Goal: Task Accomplishment & Management: Manage account settings

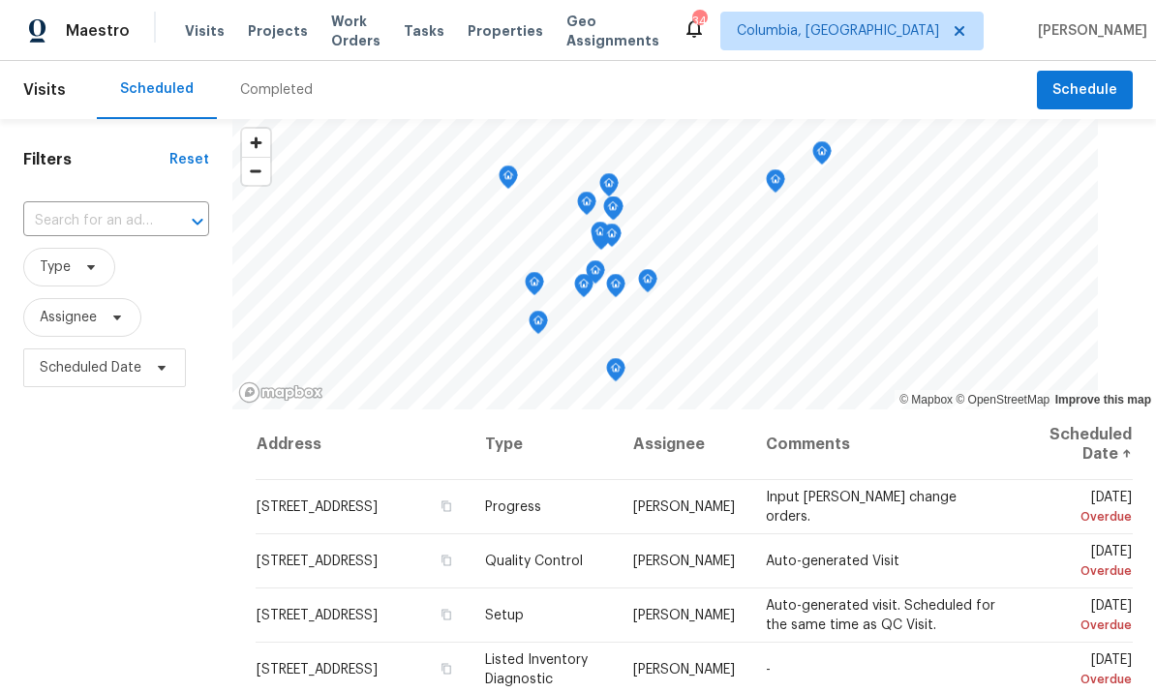
click at [518, 26] on span "Properties" at bounding box center [504, 30] width 75 height 19
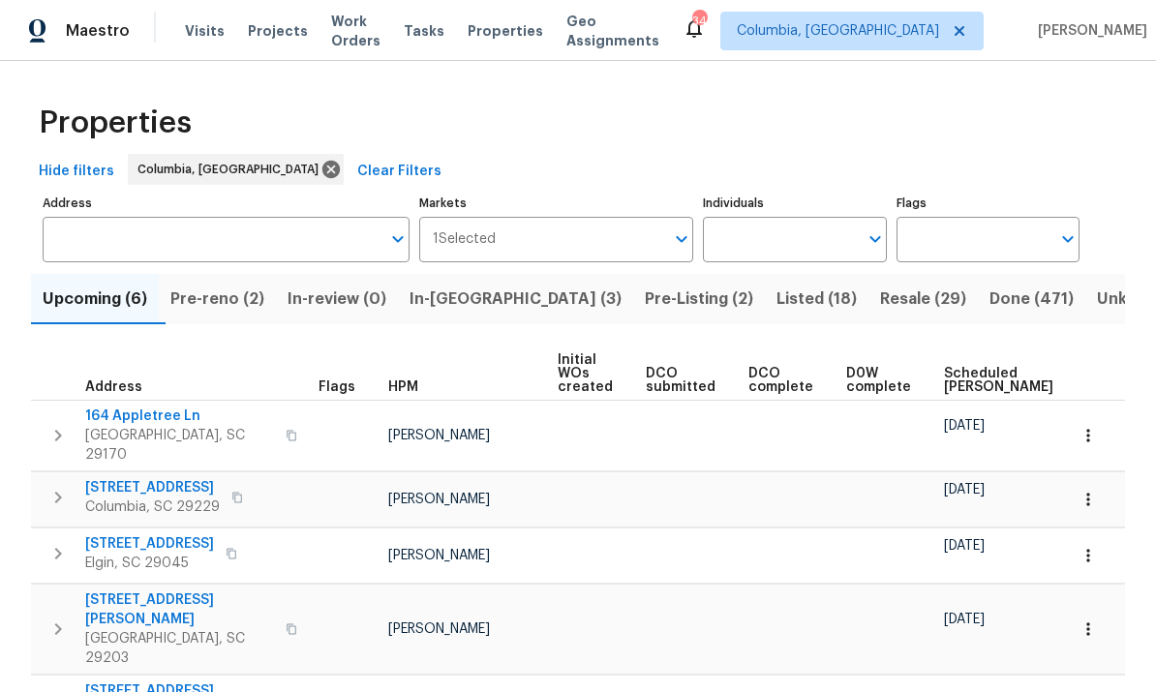
click at [468, 292] on span "In-reno (3)" at bounding box center [515, 299] width 212 height 27
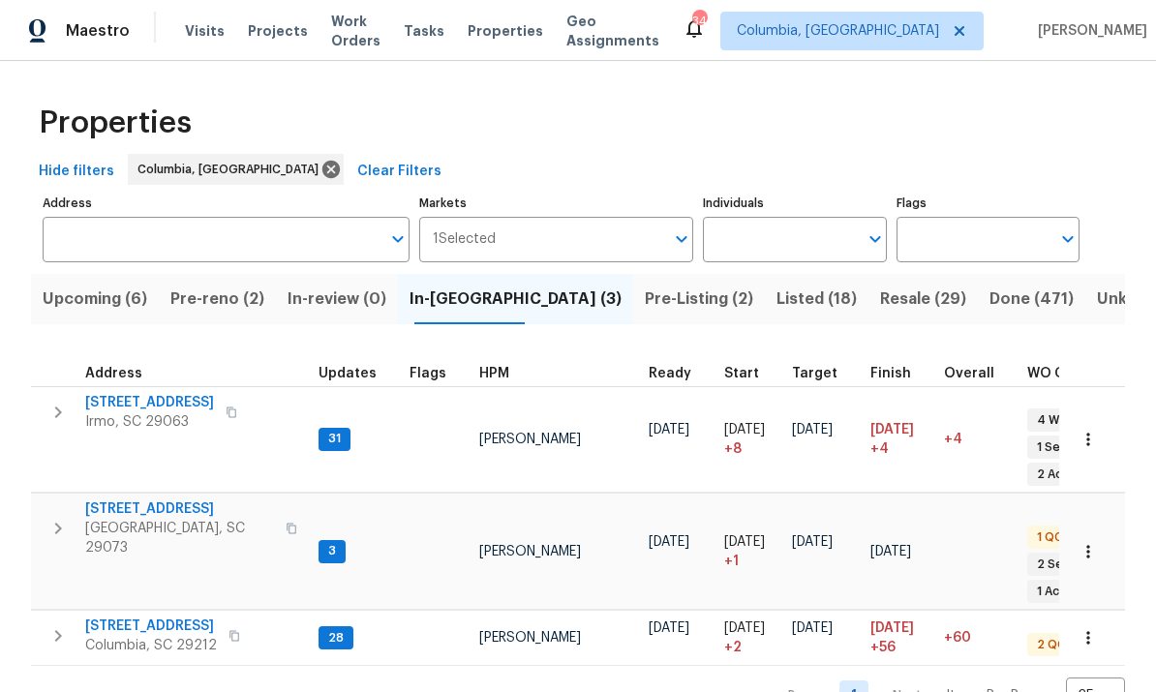
click at [136, 408] on span "[STREET_ADDRESS]" at bounding box center [149, 402] width 129 height 19
click at [1091, 429] on button "button" at bounding box center [1088, 439] width 43 height 43
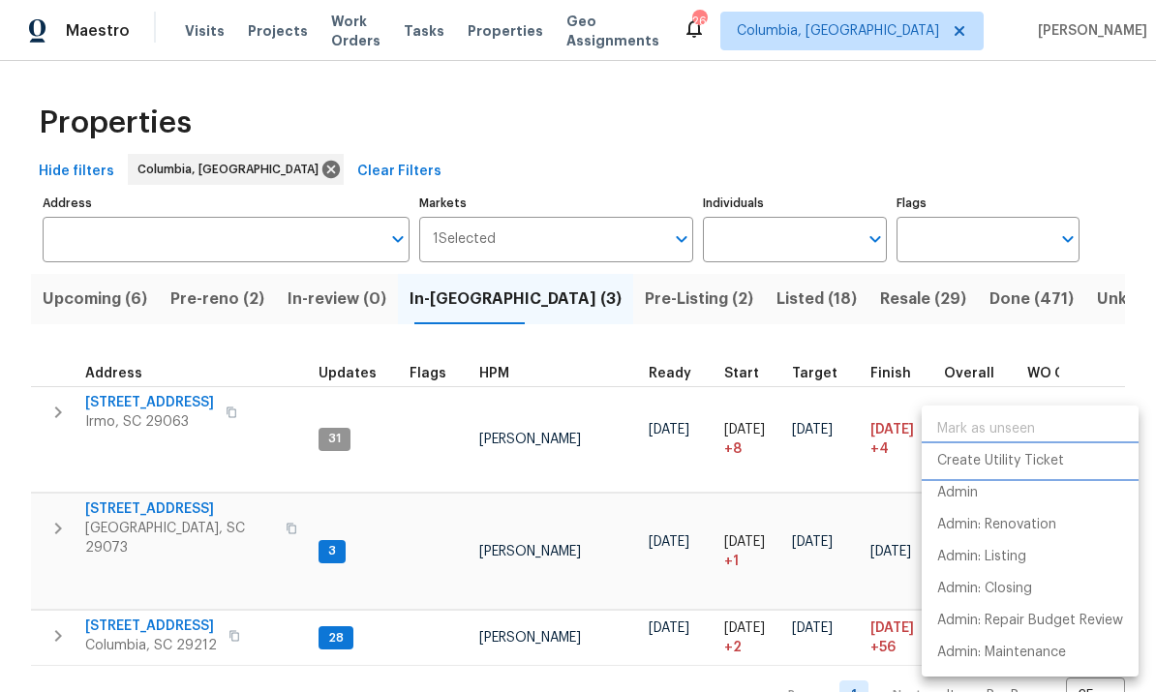
click at [1047, 462] on p "Create Utility Ticket" at bounding box center [1000, 461] width 127 height 20
click at [190, 460] on div at bounding box center [578, 346] width 1156 height 692
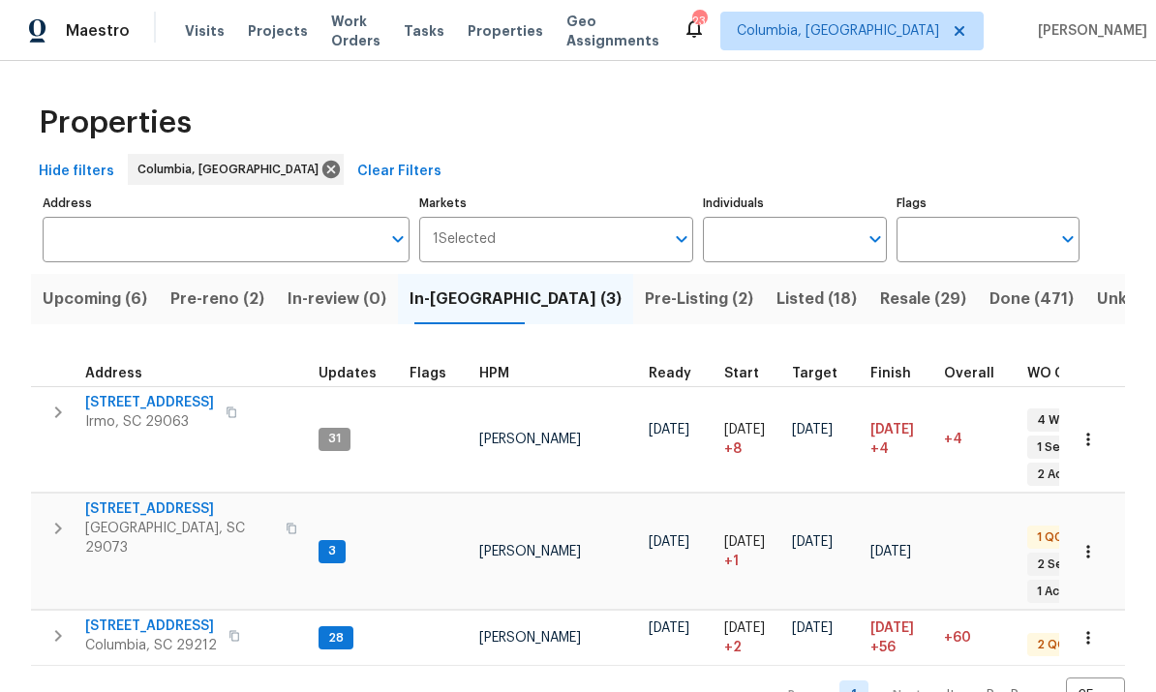
click at [168, 499] on span "105 Tea Olive Ave" at bounding box center [179, 508] width 189 height 19
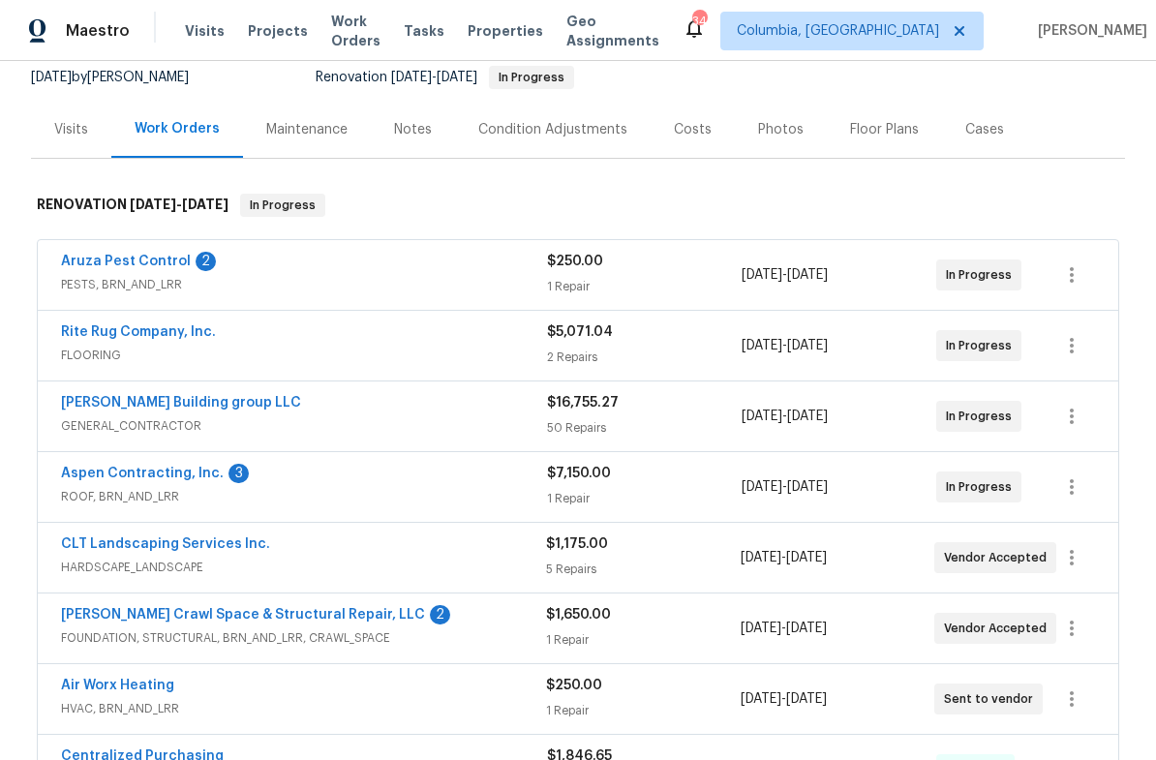
scroll to position [217, 0]
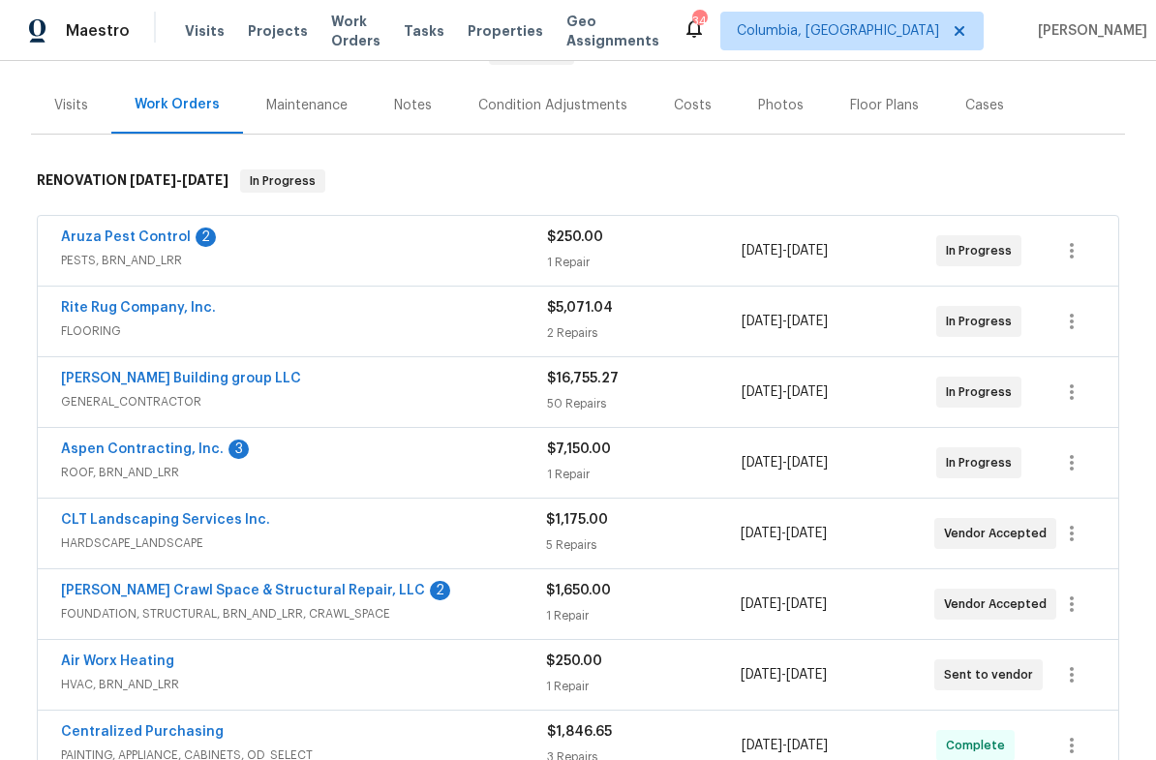
click at [151, 230] on link "Aruza Pest Control" at bounding box center [126, 237] width 130 height 14
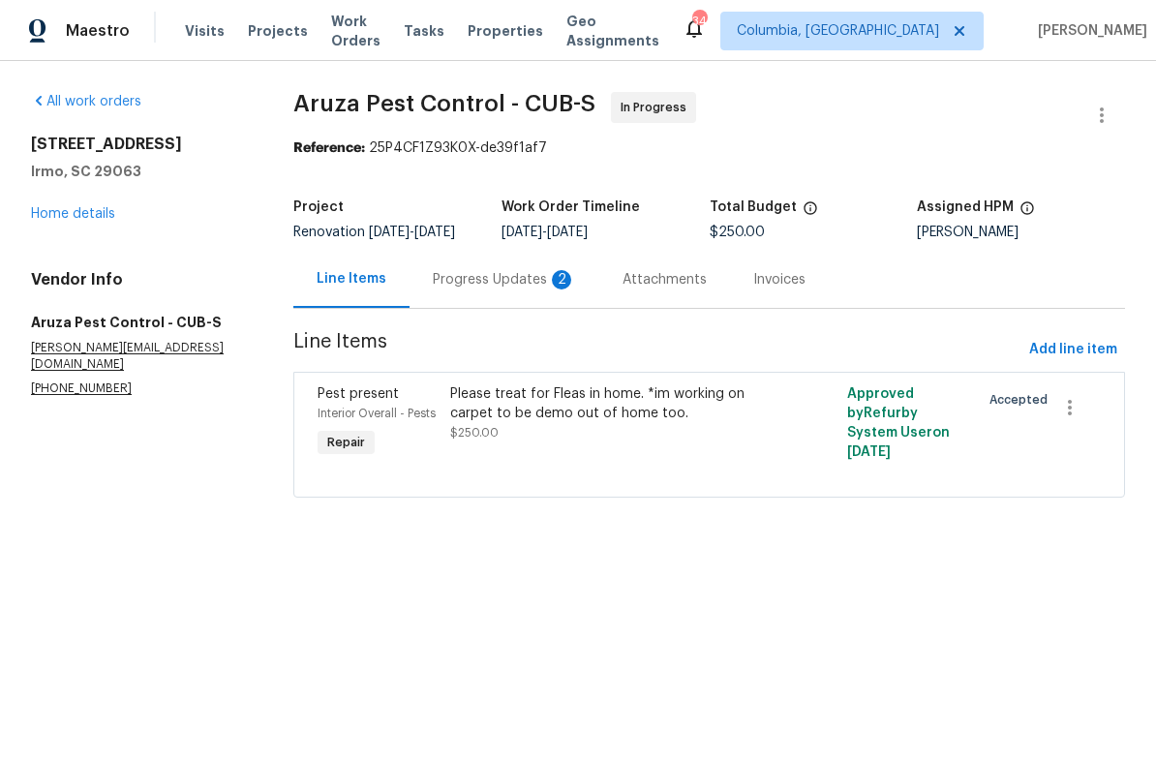
click at [464, 298] on div "Progress Updates 2" at bounding box center [504, 279] width 190 height 57
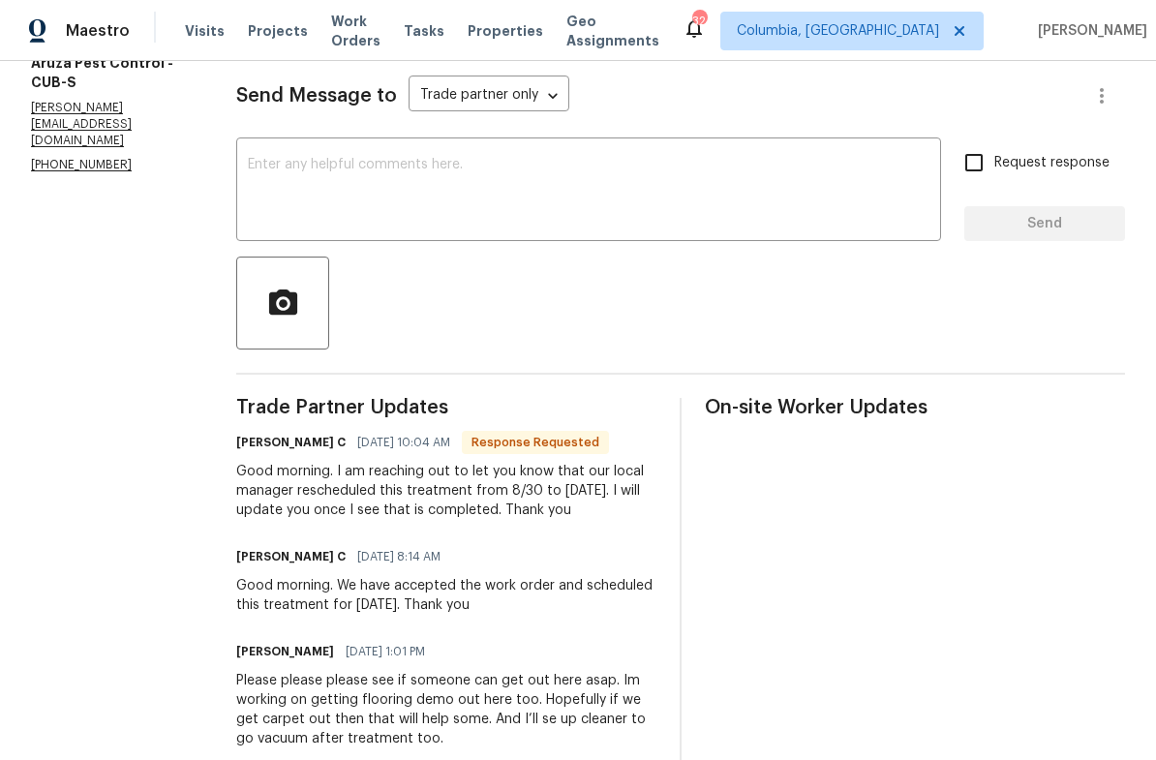
scroll to position [260, 0]
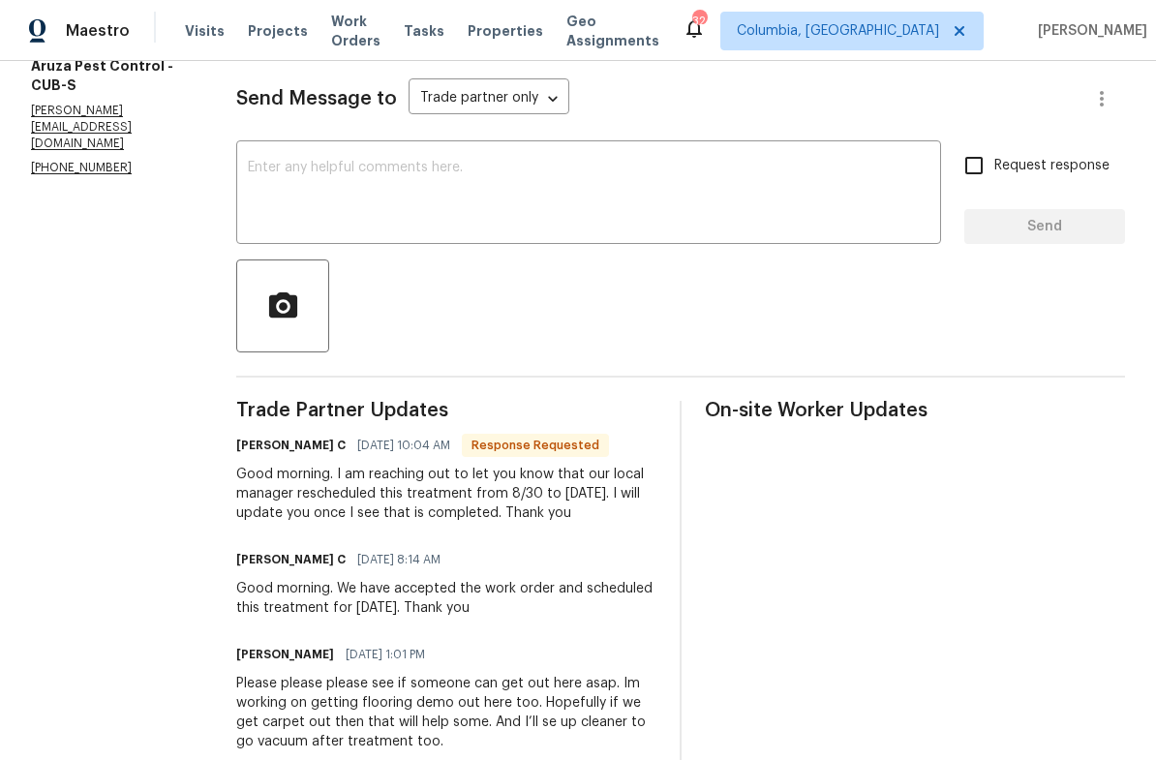
click at [736, 194] on textarea at bounding box center [588, 195] width 681 height 68
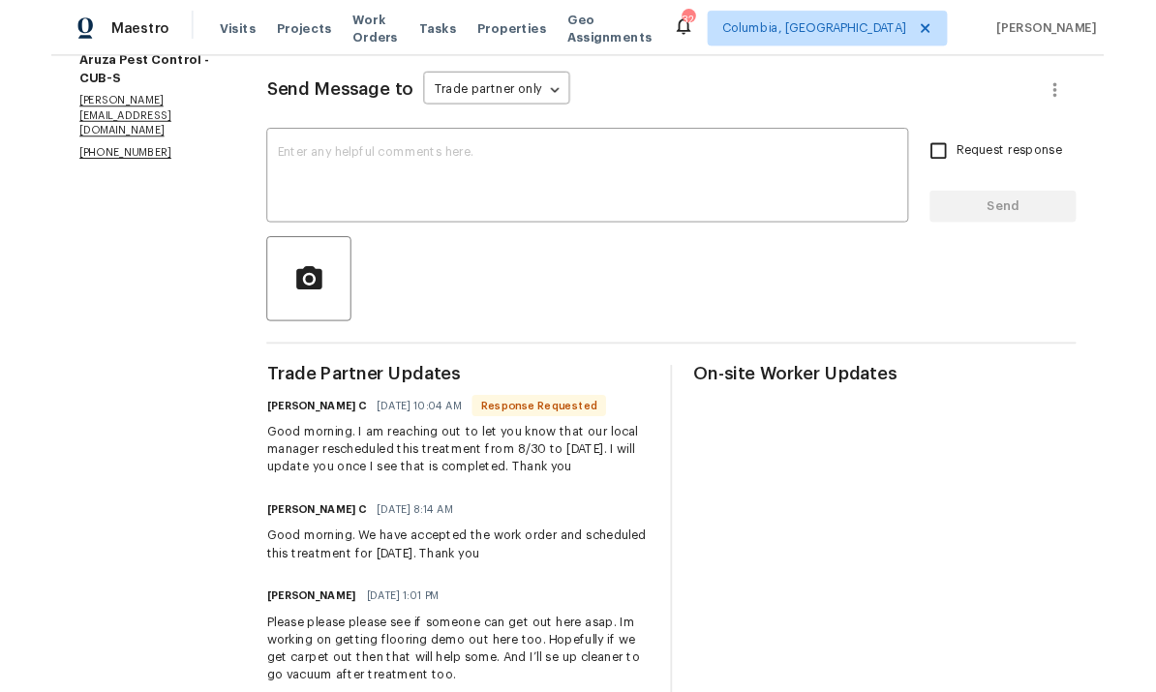
scroll to position [256, 0]
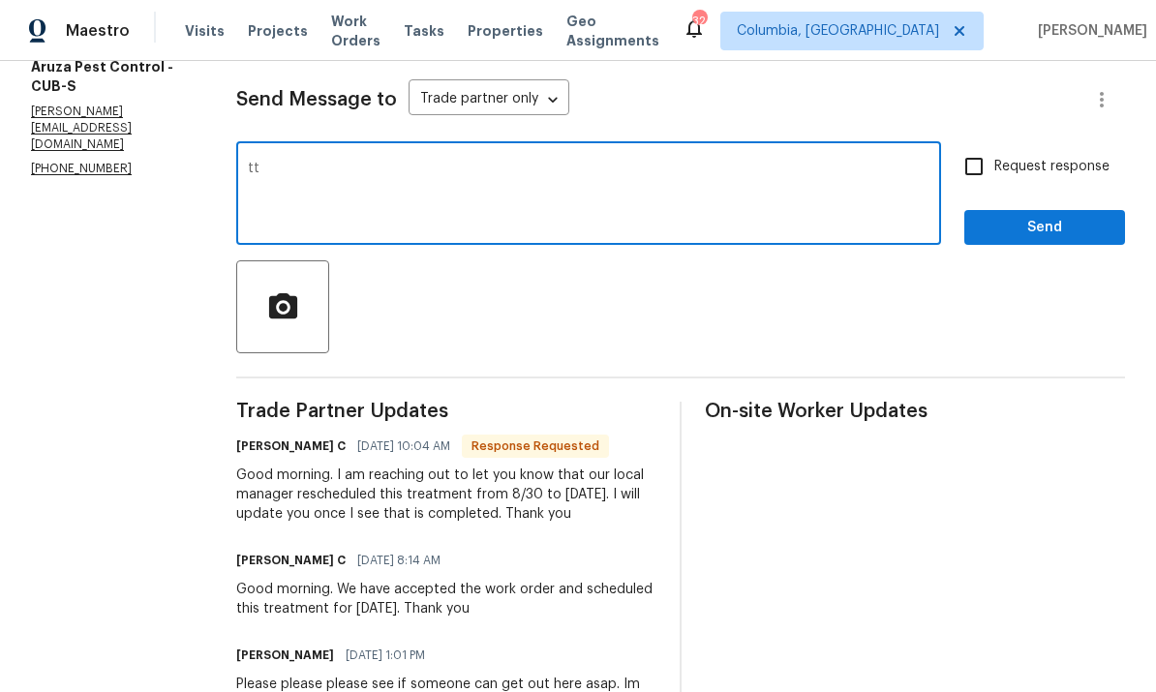
type textarea "t"
type textarea "Thank you!"
click at [1040, 229] on span "Send" at bounding box center [1045, 228] width 130 height 24
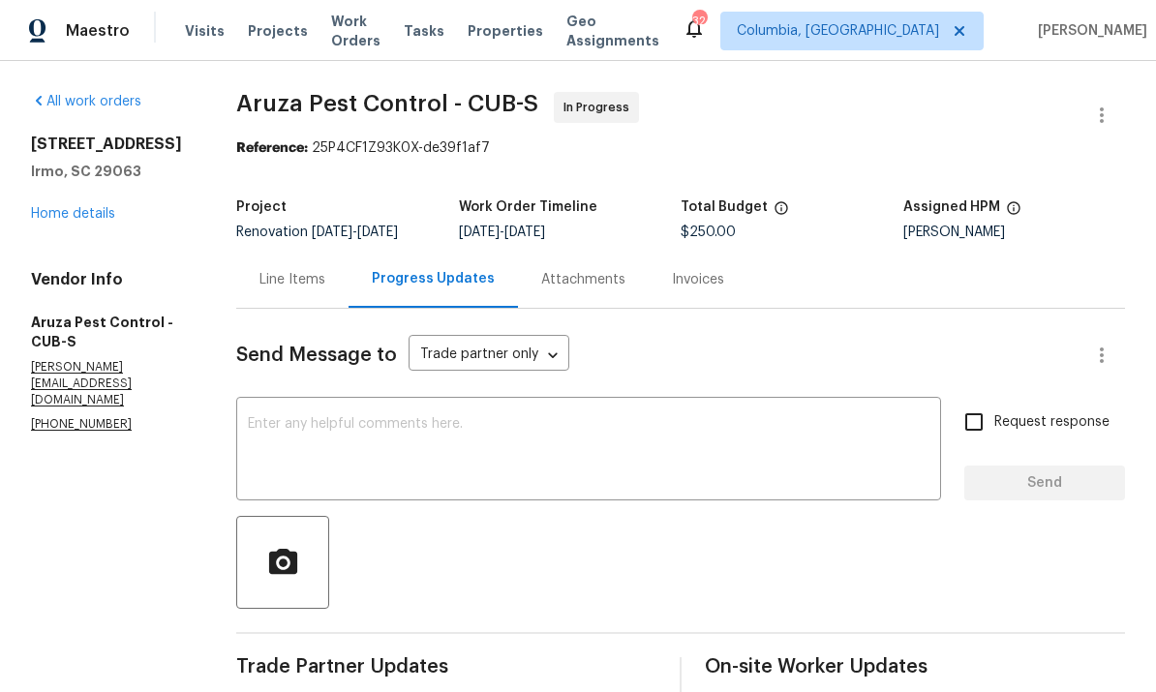
scroll to position [0, 0]
click at [67, 232] on div "All work orders [STREET_ADDRESS][PERSON_NAME] Home details Vendor Info Aruza Pe…" at bounding box center [110, 263] width 159 height 342
click at [80, 212] on link "Home details" at bounding box center [73, 214] width 84 height 14
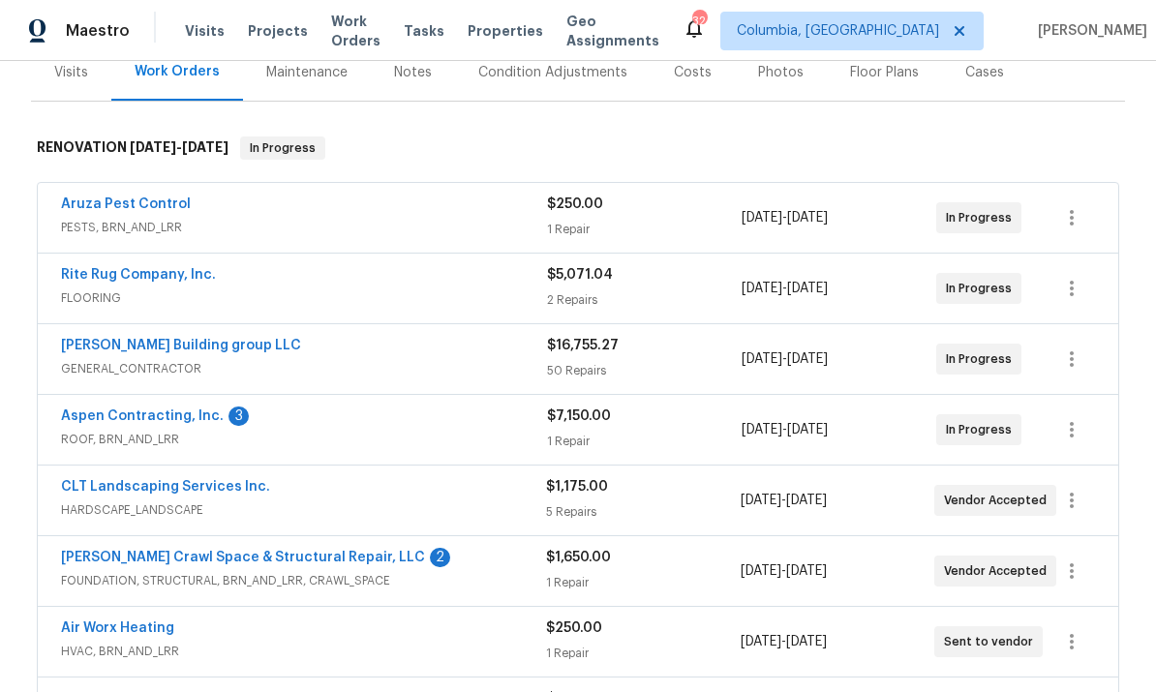
scroll to position [253, 0]
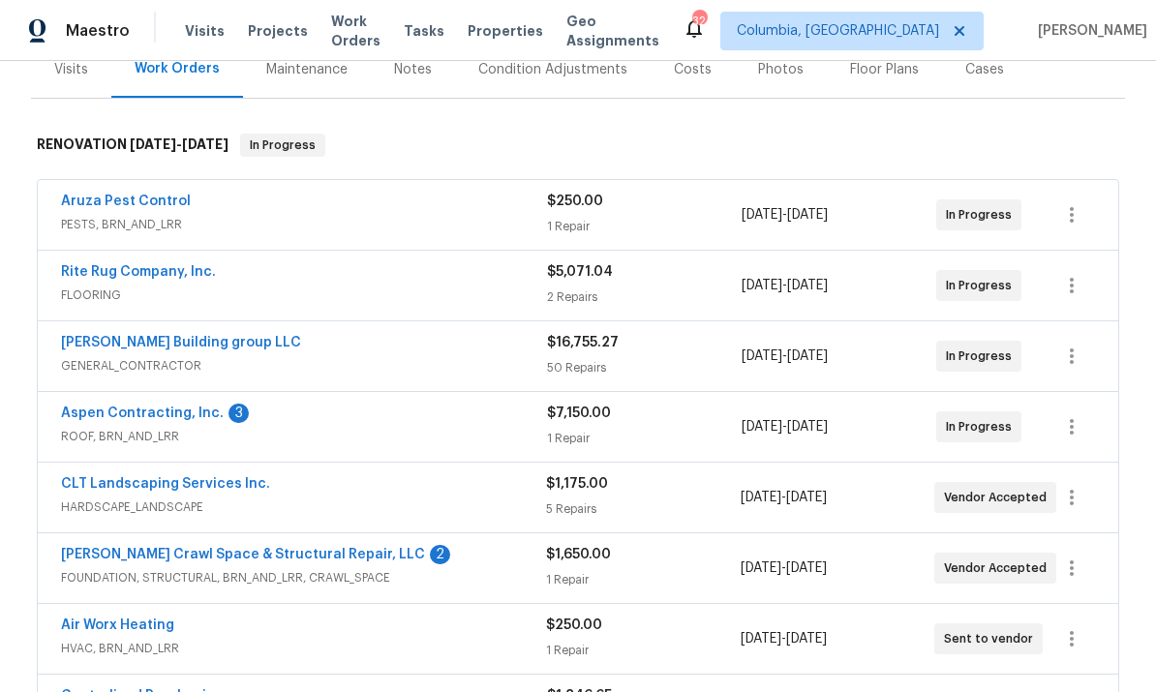
click at [180, 412] on link "Aspen Contracting, Inc." at bounding box center [142, 414] width 163 height 14
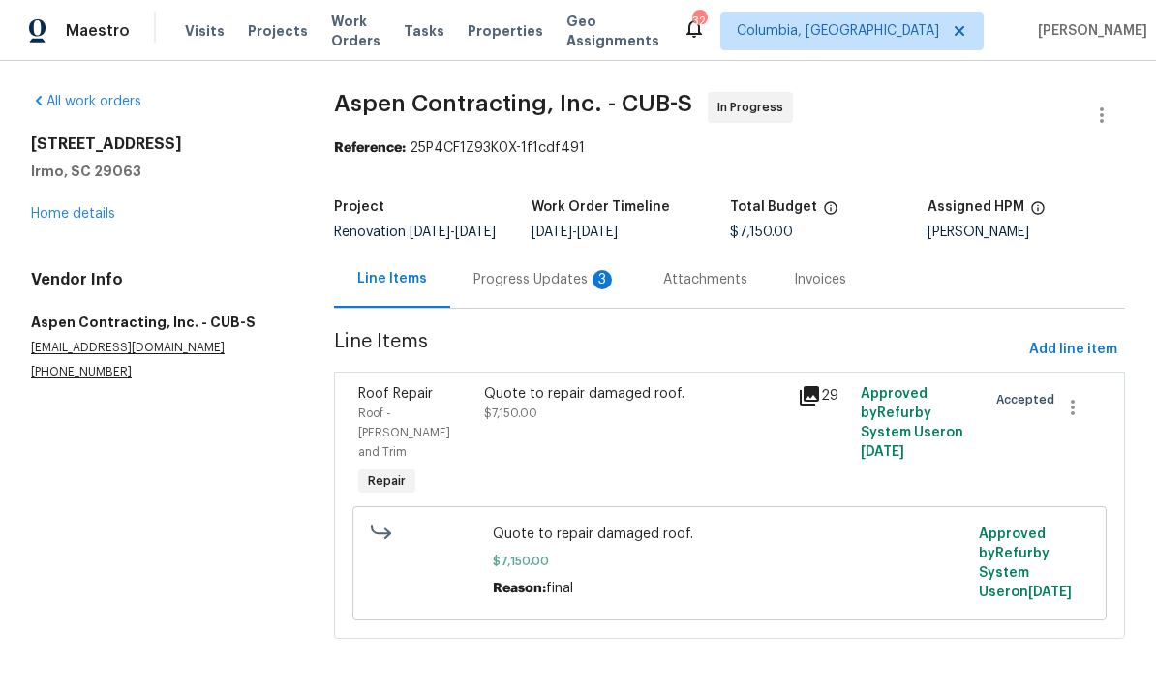
click at [516, 289] on div "Progress Updates 3" at bounding box center [544, 279] width 143 height 19
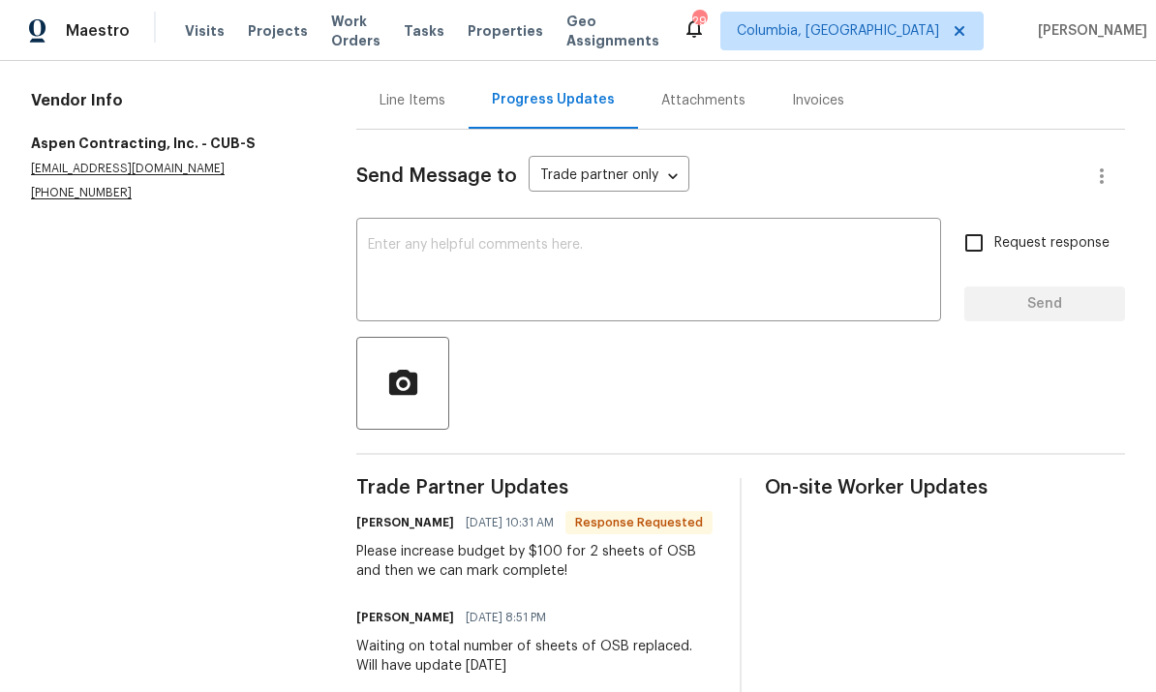
scroll to position [184, 0]
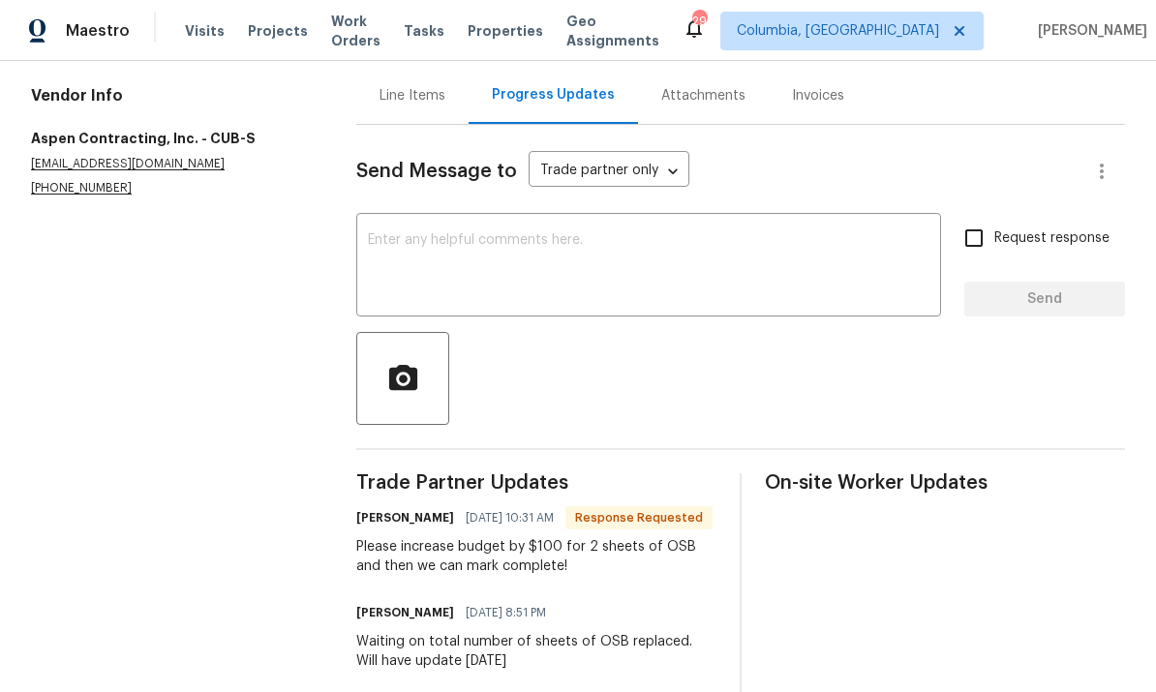
click at [408, 106] on div "Line Items" at bounding box center [412, 95] width 66 height 19
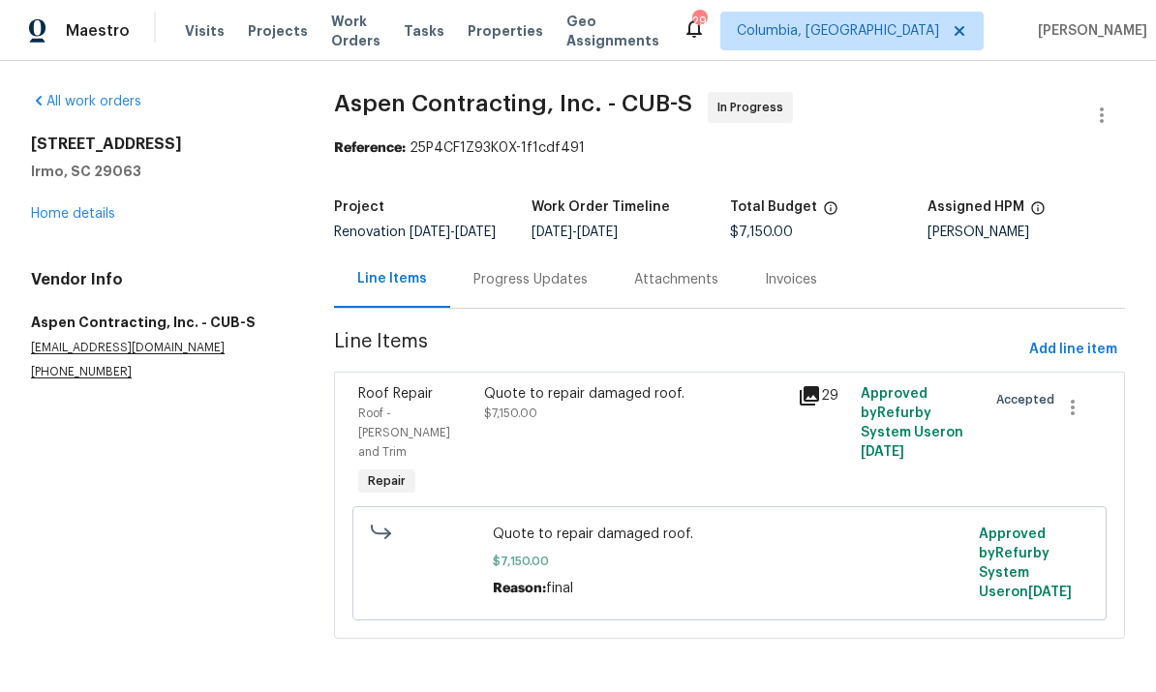
click at [641, 449] on div "Quote to repair damaged roof. $7,150.00" at bounding box center [635, 442] width 315 height 128
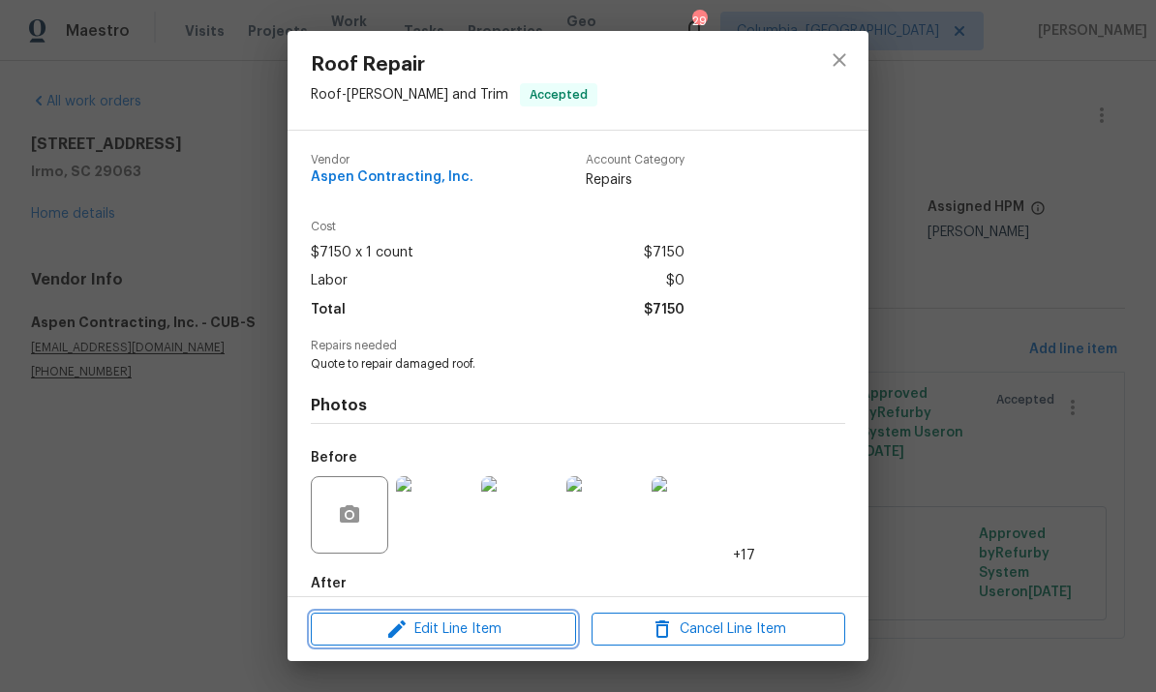
click at [439, 634] on span "Edit Line Item" at bounding box center [444, 630] width 254 height 24
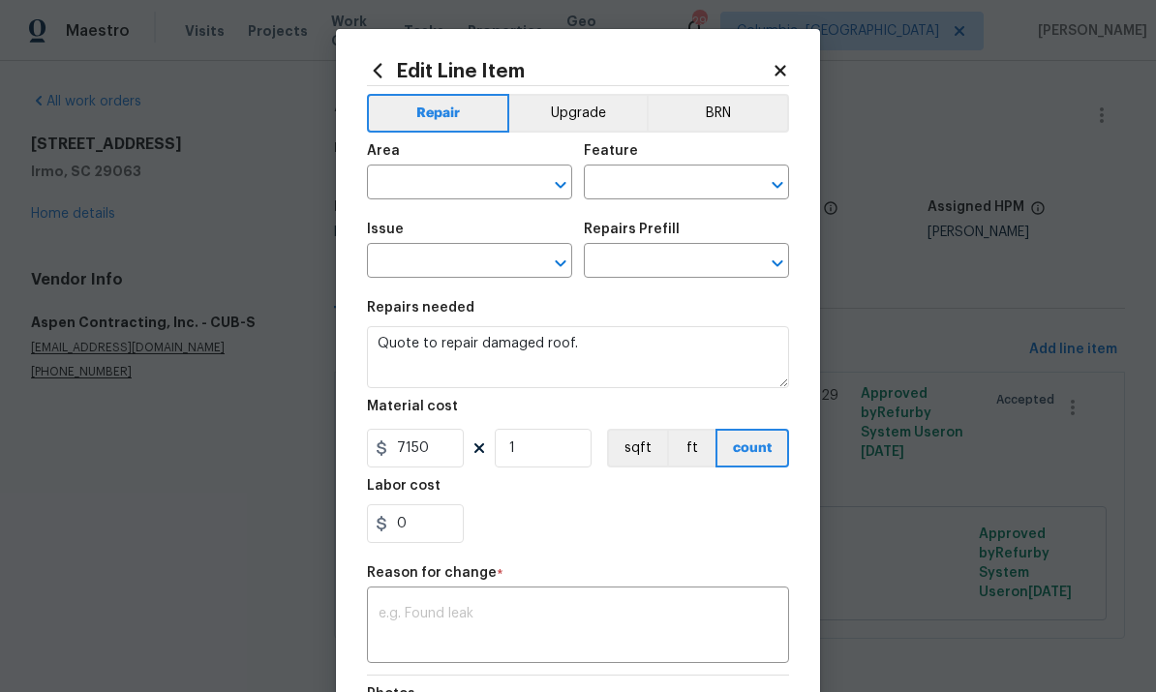
type input "Roof"
type input "[PERSON_NAME] and Trim"
type input "Roof Repair"
type input "Add a Task $1.00"
click at [435, 521] on input "0" at bounding box center [415, 523] width 97 height 39
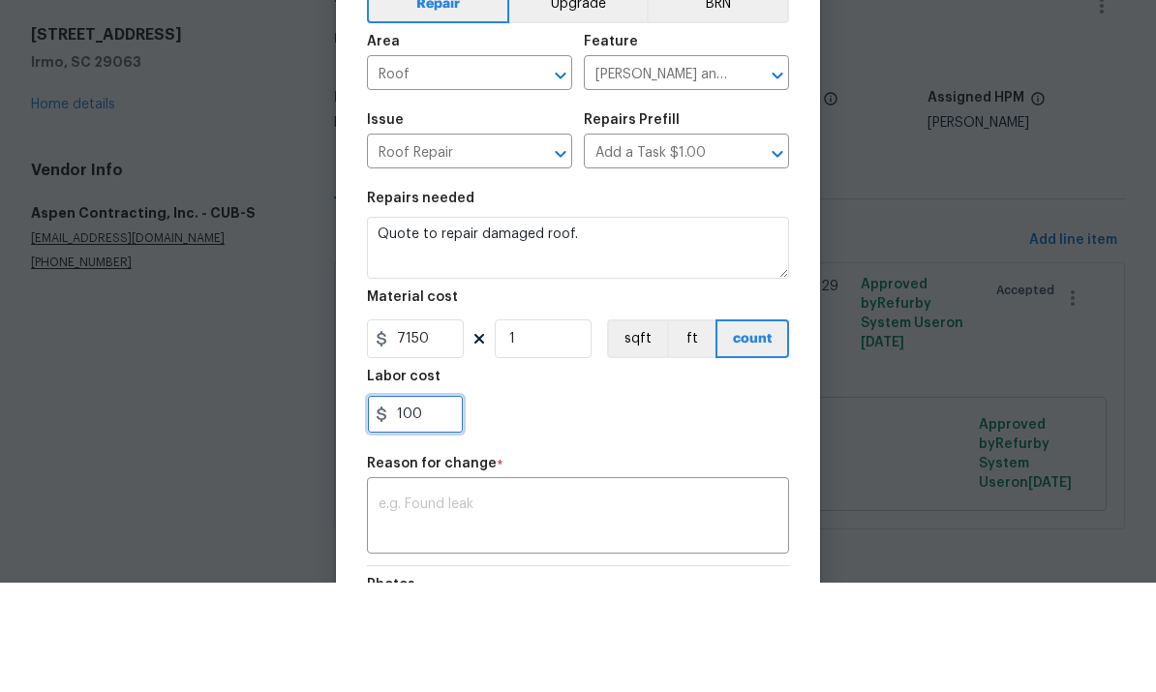
type input "100"
click at [600, 607] on textarea at bounding box center [577, 627] width 399 height 41
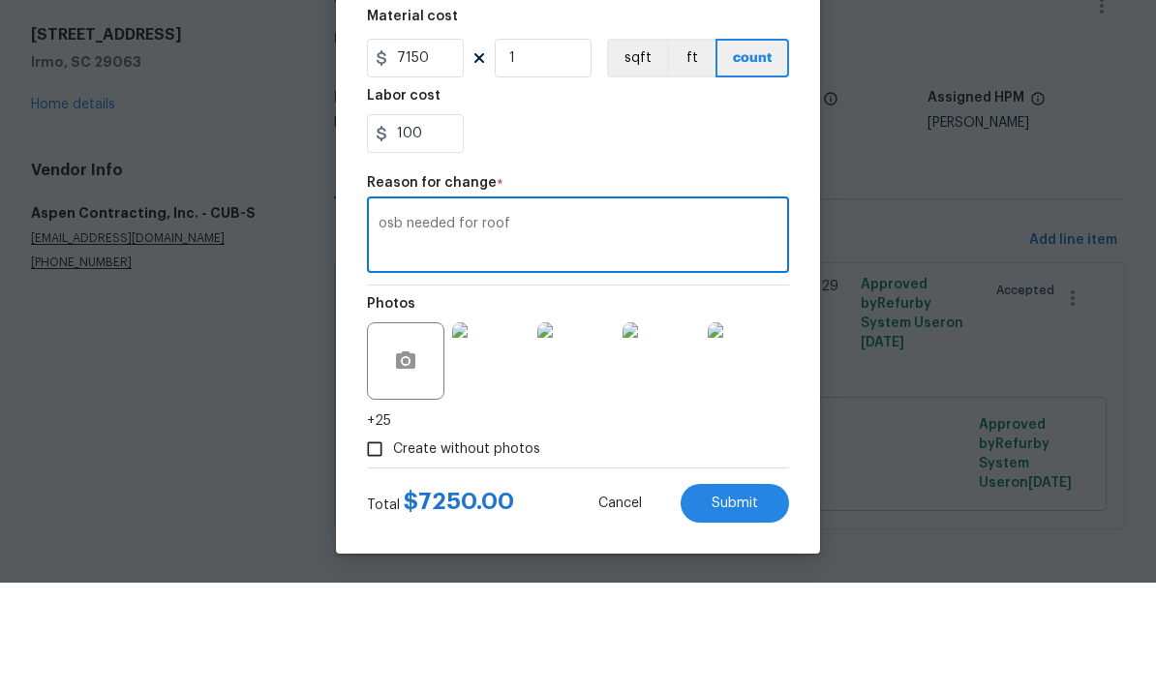
scroll to position [285, 0]
type textarea "osb needed for roof"
click at [726, 593] on button "Submit" at bounding box center [734, 612] width 108 height 39
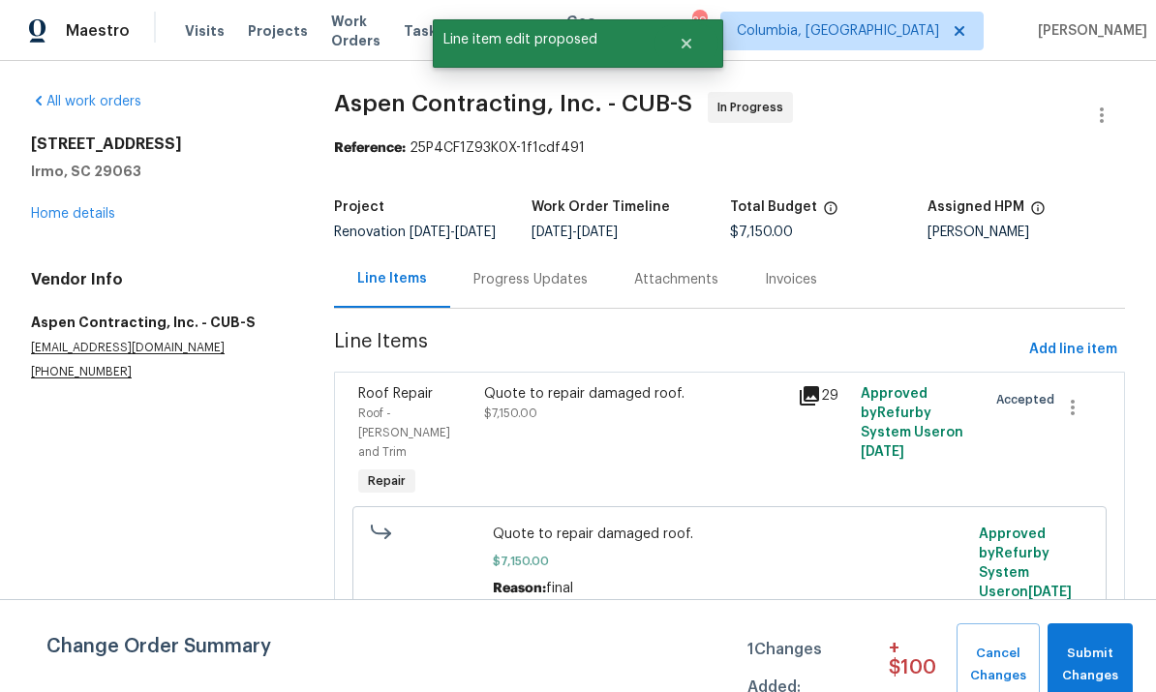
scroll to position [0, 0]
click at [1107, 664] on span "Submit Changes" at bounding box center [1090, 665] width 66 height 45
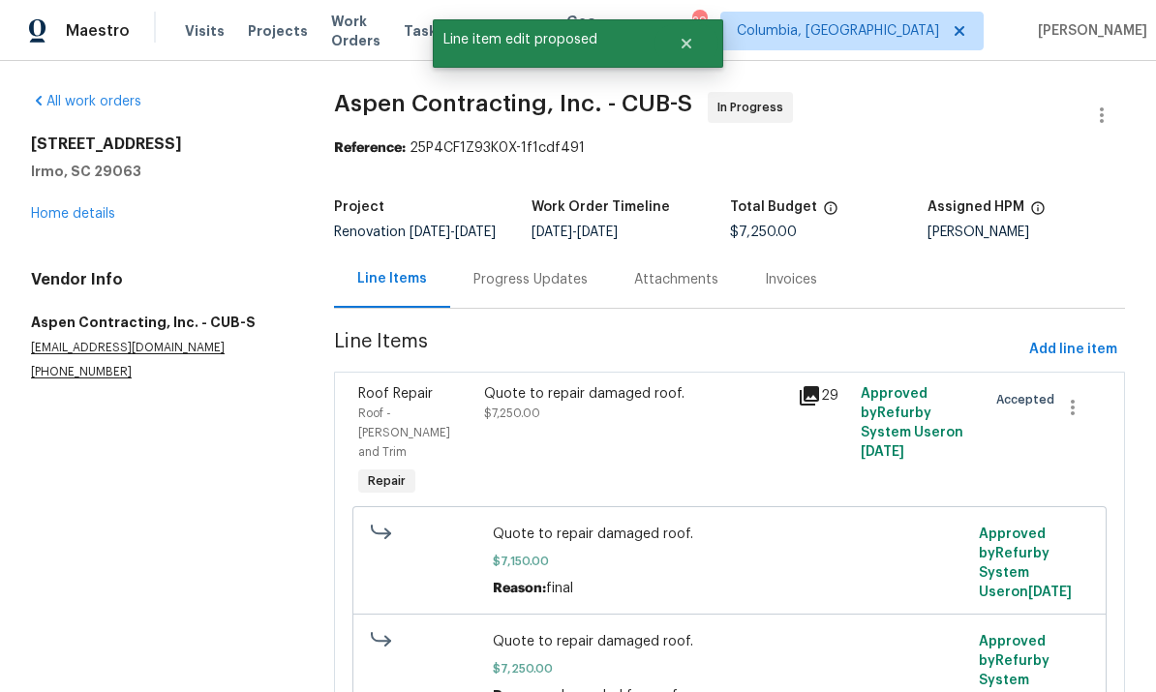
click at [599, 457] on div "Quote to repair damaged roof. $7,250.00" at bounding box center [635, 442] width 315 height 128
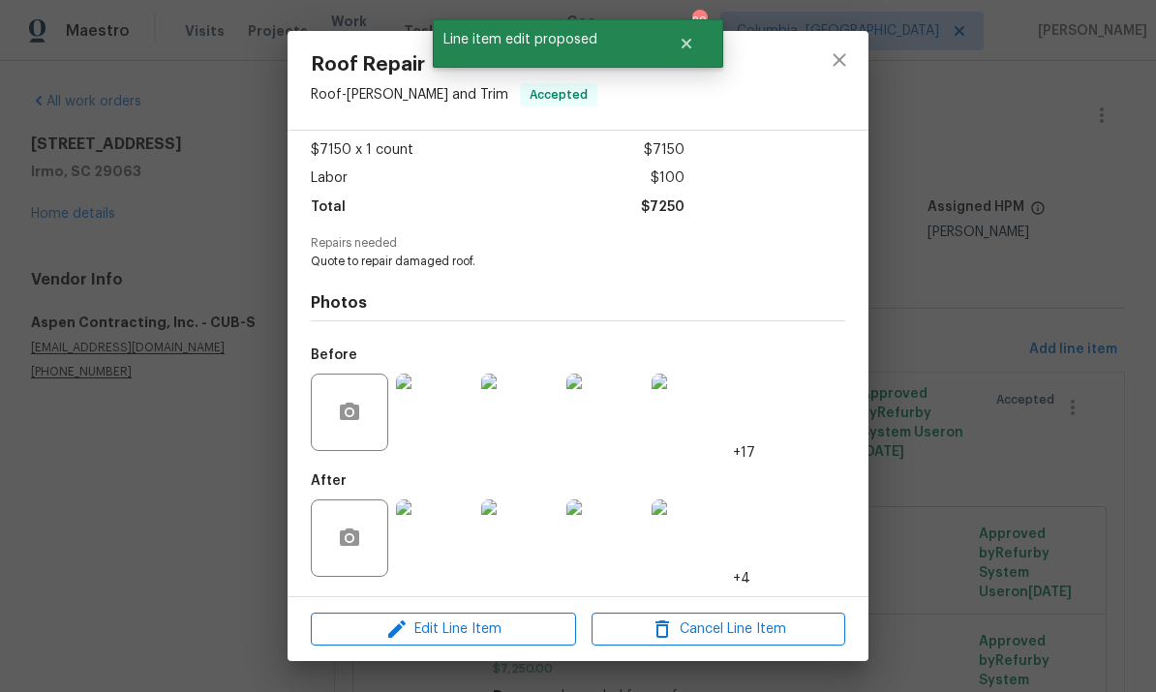
scroll to position [107, 0]
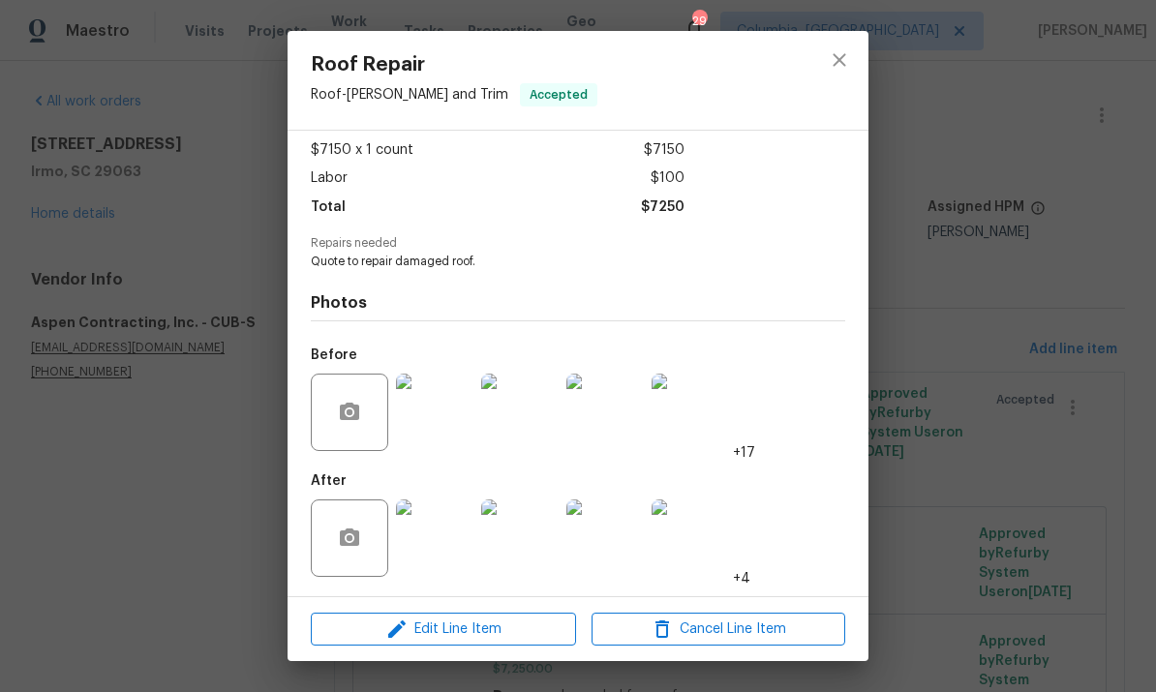
click at [448, 427] on img at bounding box center [434, 412] width 77 height 77
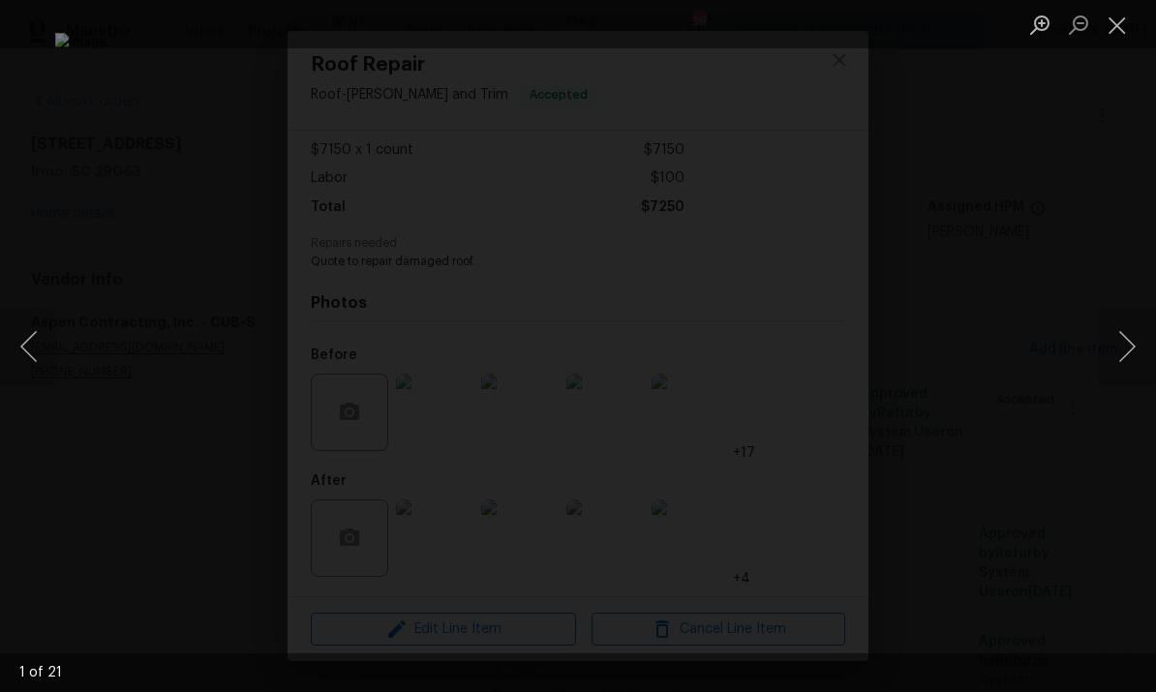
click at [1131, 366] on button "Next image" at bounding box center [1127, 346] width 58 height 77
click at [1133, 358] on button "Next image" at bounding box center [1127, 346] width 58 height 77
click at [1133, 354] on button "Next image" at bounding box center [1127, 346] width 58 height 77
click at [1133, 361] on button "Next image" at bounding box center [1127, 346] width 58 height 77
click at [1125, 353] on button "Next image" at bounding box center [1127, 346] width 58 height 77
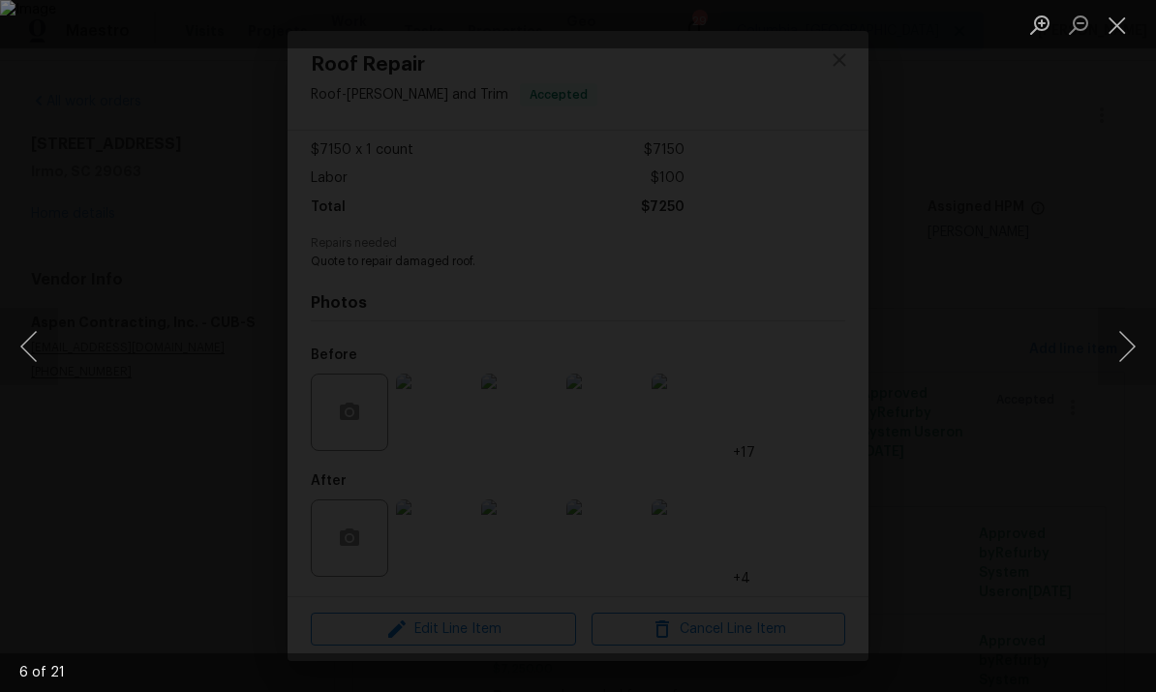
click at [1120, 360] on button "Next image" at bounding box center [1127, 346] width 58 height 77
click at [1120, 359] on button "Next image" at bounding box center [1127, 346] width 58 height 77
click at [1122, 363] on button "Next image" at bounding box center [1127, 346] width 58 height 77
click at [1117, 365] on button "Next image" at bounding box center [1127, 346] width 58 height 77
click at [1118, 366] on button "Next image" at bounding box center [1127, 346] width 58 height 77
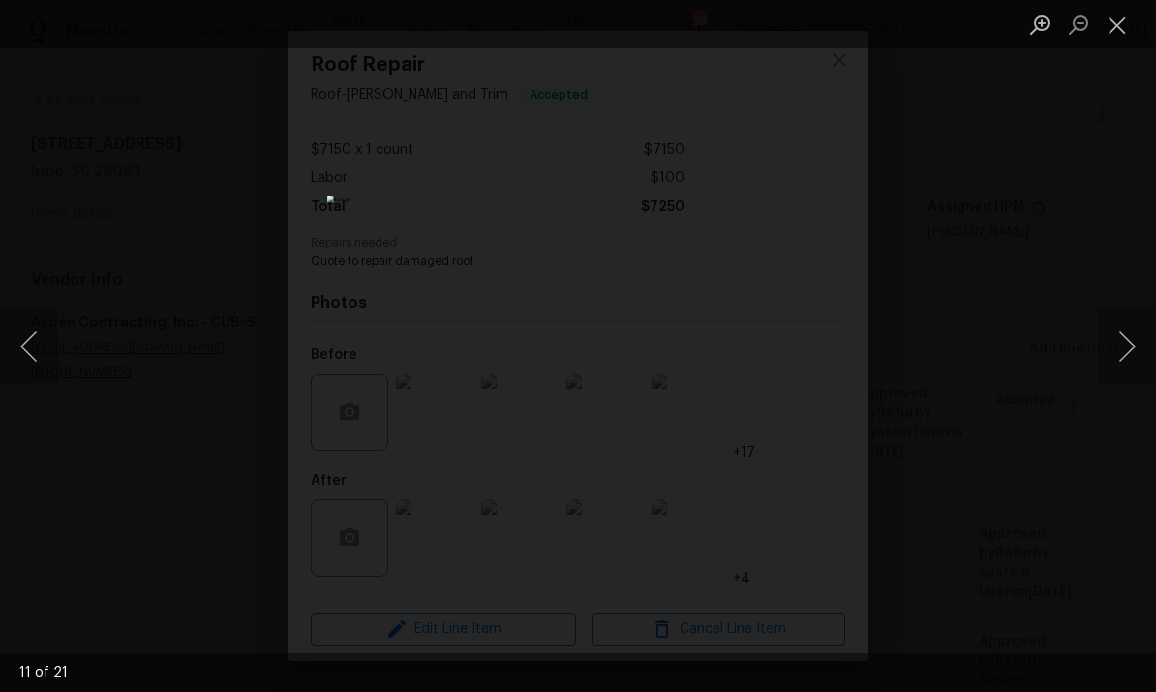
click at [1120, 363] on button "Next image" at bounding box center [1127, 346] width 58 height 77
click at [1117, 373] on button "Next image" at bounding box center [1127, 346] width 58 height 77
click at [1121, 33] on button "Close lightbox" at bounding box center [1117, 25] width 39 height 34
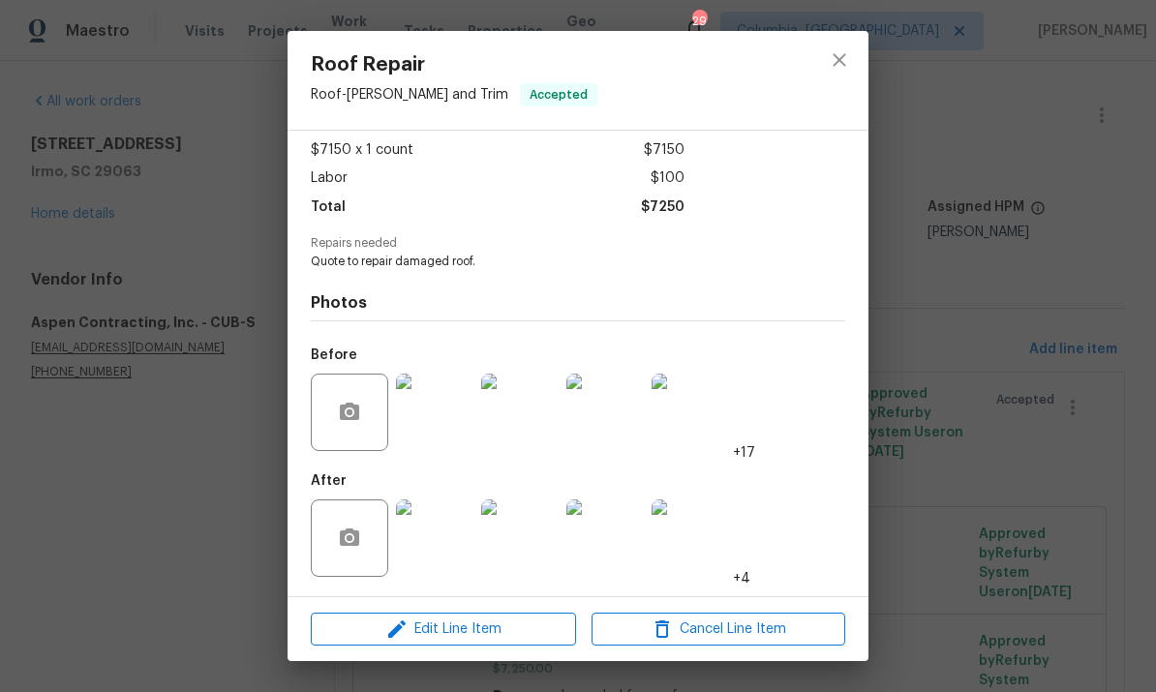
click at [440, 534] on img at bounding box center [434, 537] width 77 height 77
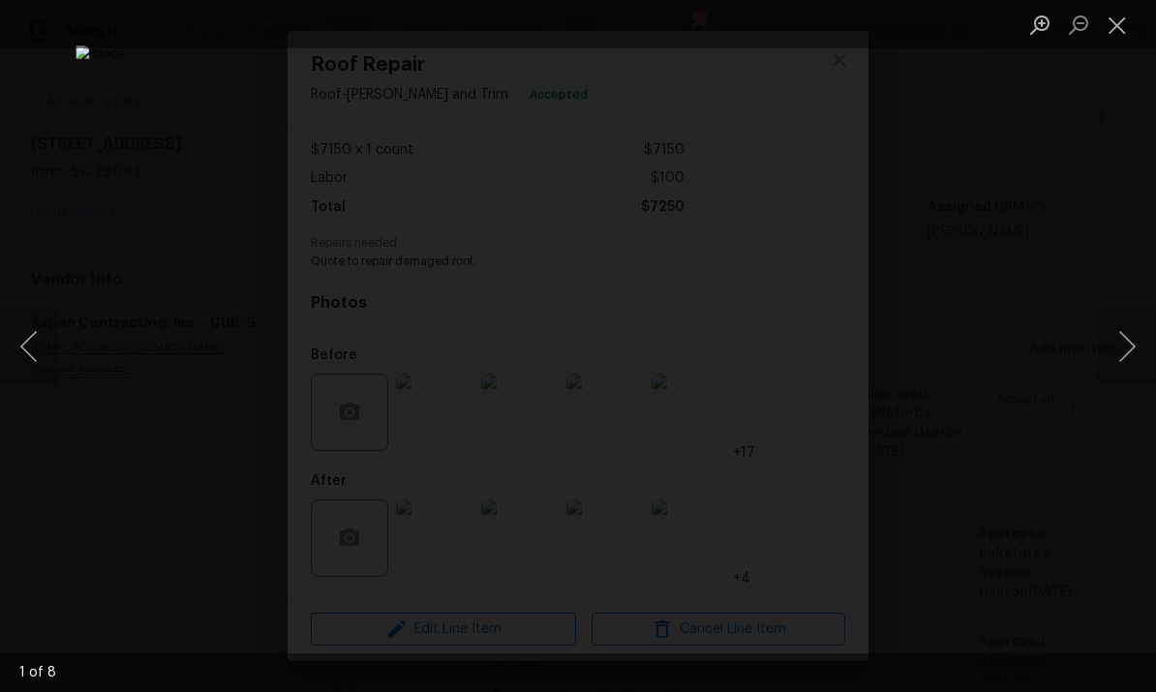
click at [1134, 355] on button "Next image" at bounding box center [1127, 346] width 58 height 77
click at [1127, 358] on button "Next image" at bounding box center [1127, 346] width 58 height 77
click at [1126, 359] on button "Next image" at bounding box center [1127, 346] width 58 height 77
click at [1117, 26] on button "Close lightbox" at bounding box center [1117, 25] width 39 height 34
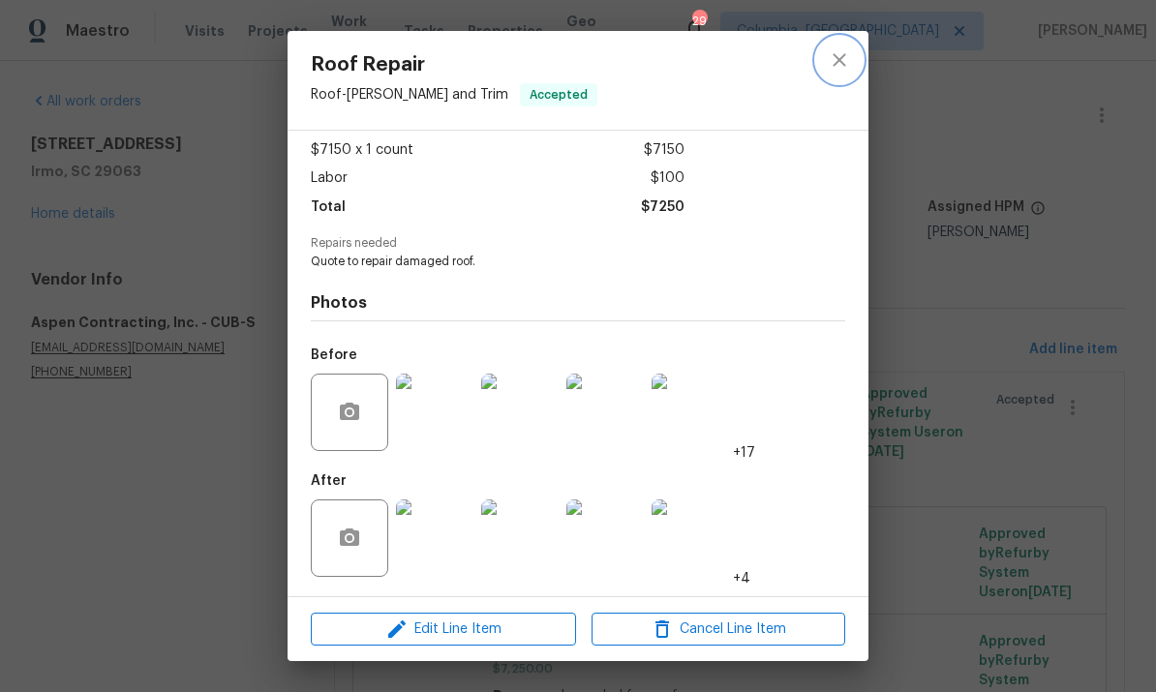
click at [846, 72] on button "close" at bounding box center [839, 60] width 46 height 46
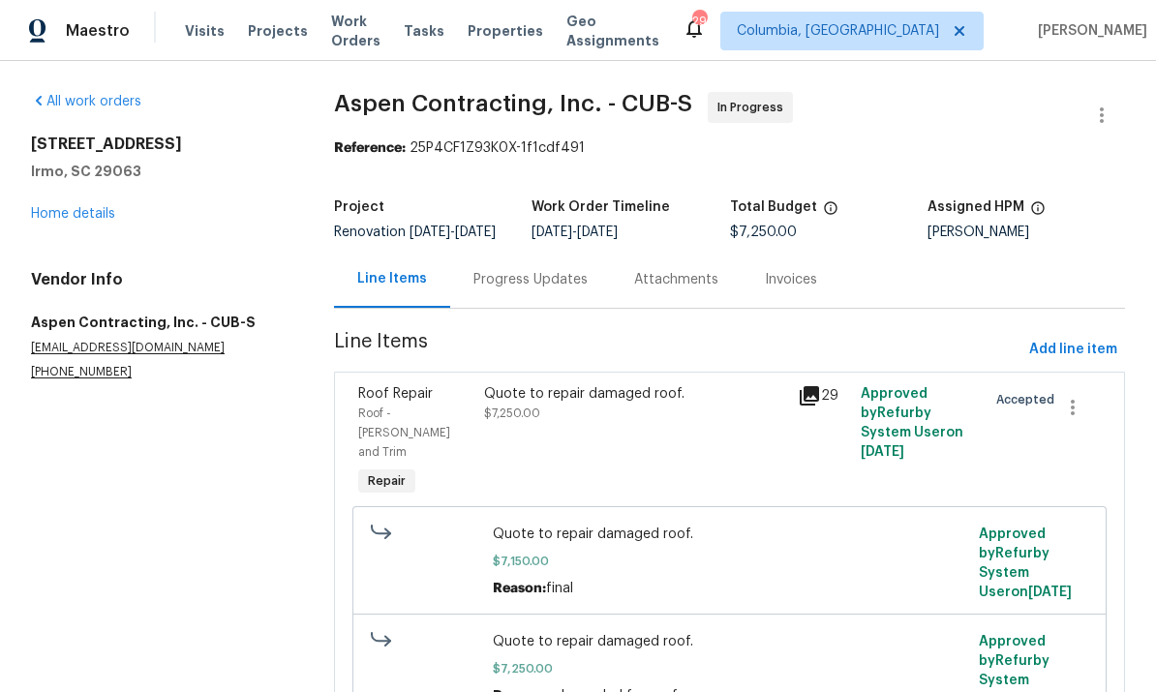
click at [75, 207] on link "Home details" at bounding box center [73, 214] width 84 height 14
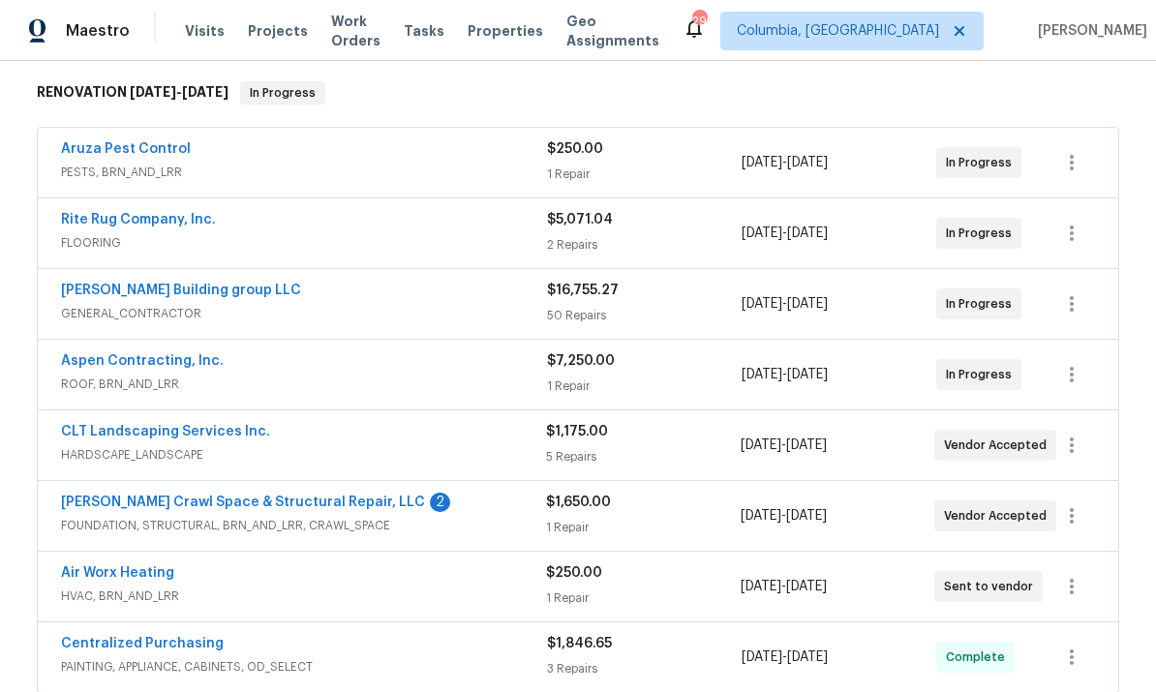
scroll to position [308, 0]
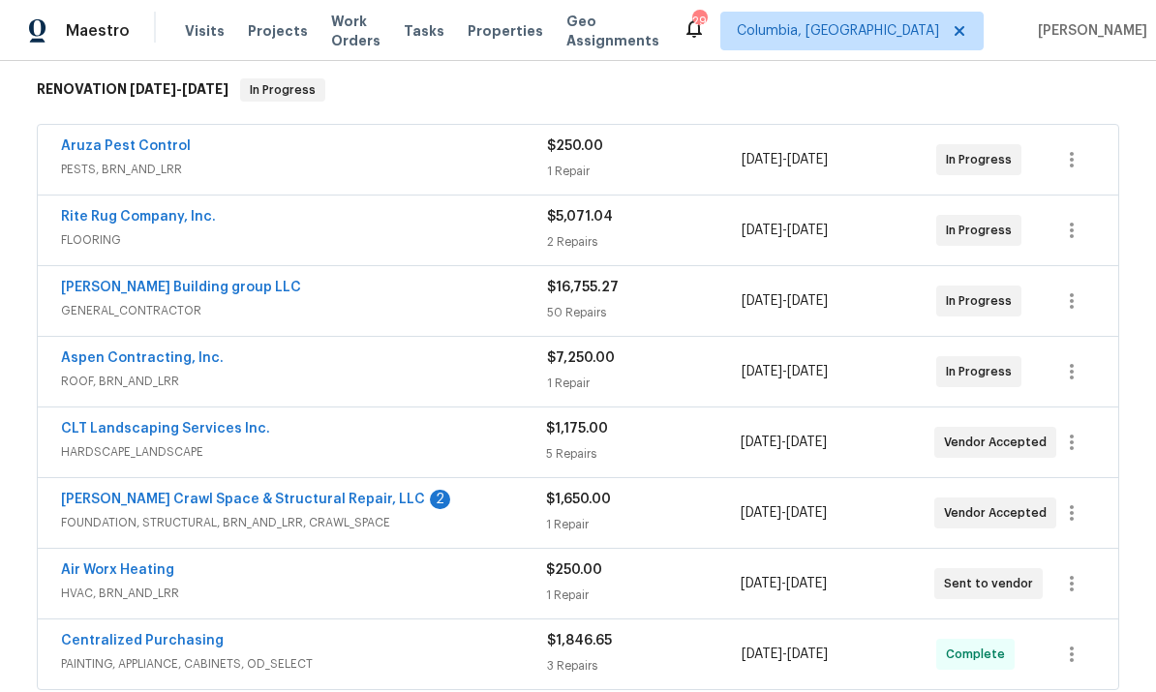
click at [295, 497] on link "[PERSON_NAME] Crawl Space & Structural Repair, LLC" at bounding box center [243, 500] width 364 height 14
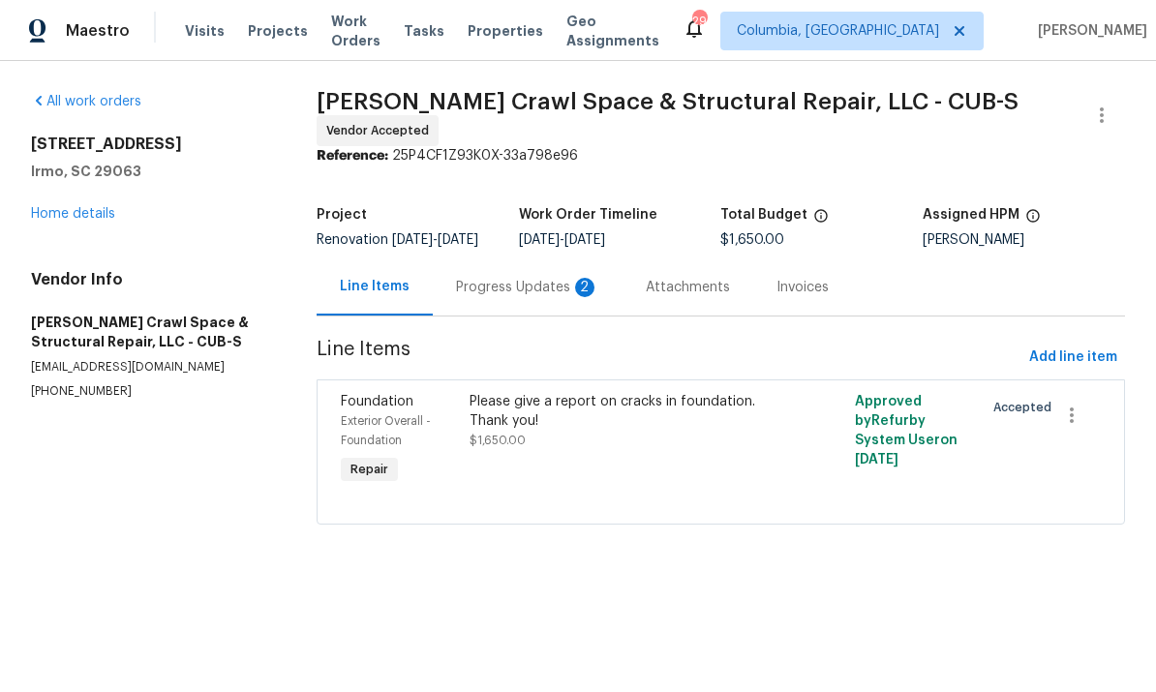
click at [492, 288] on div "Progress Updates 2" at bounding box center [527, 287] width 143 height 19
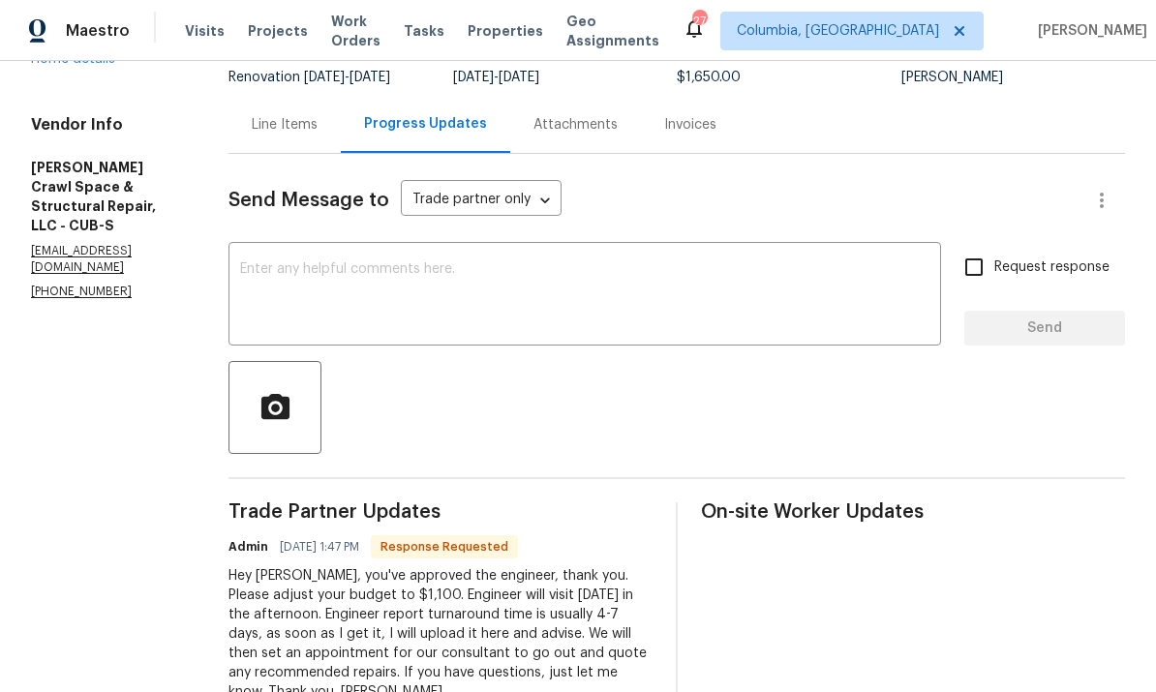
scroll to position [106, 0]
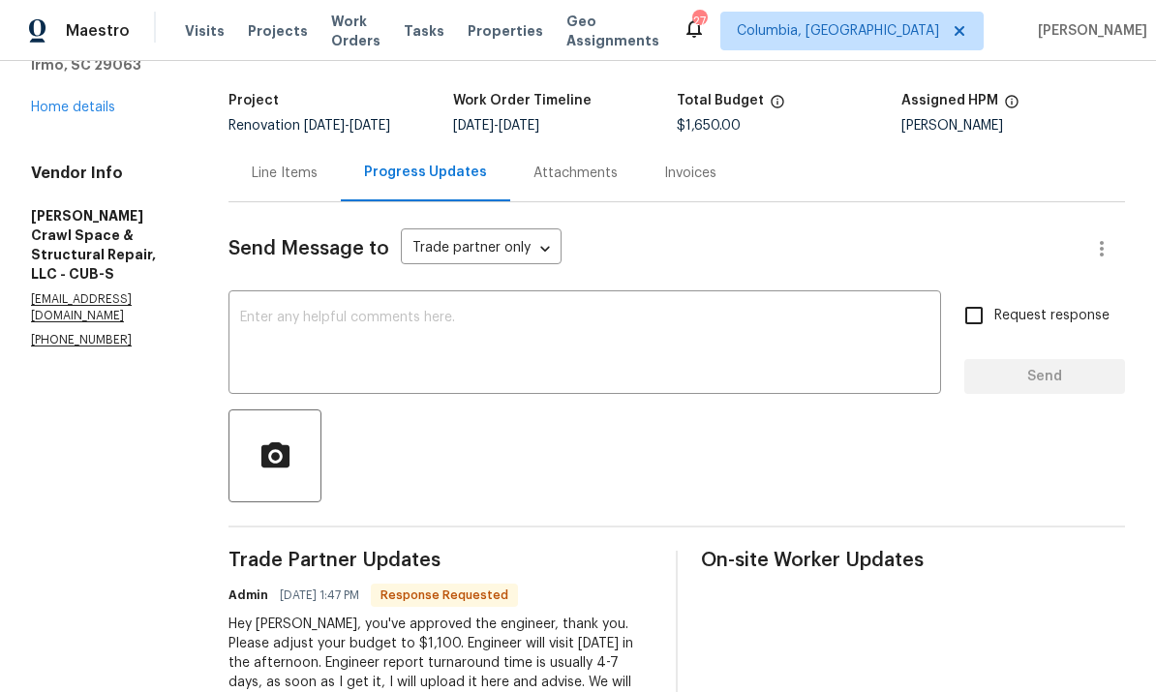
click at [290, 178] on div "Line Items" at bounding box center [285, 173] width 66 height 19
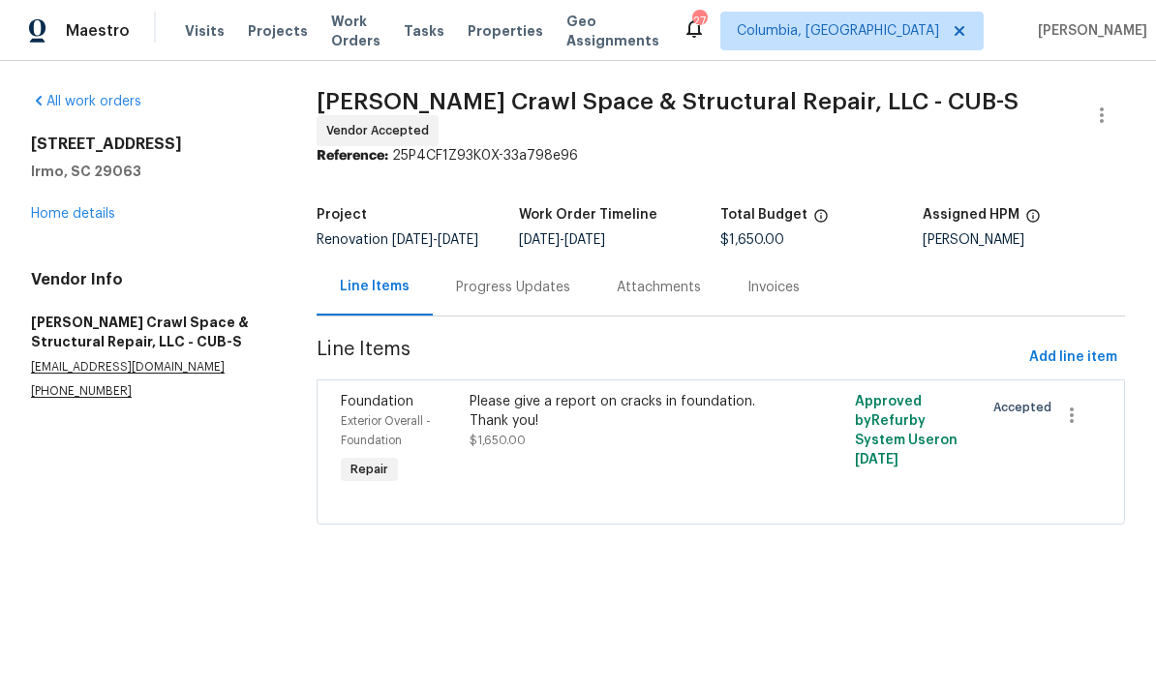
click at [497, 445] on span "$1,650.00" at bounding box center [497, 441] width 56 height 12
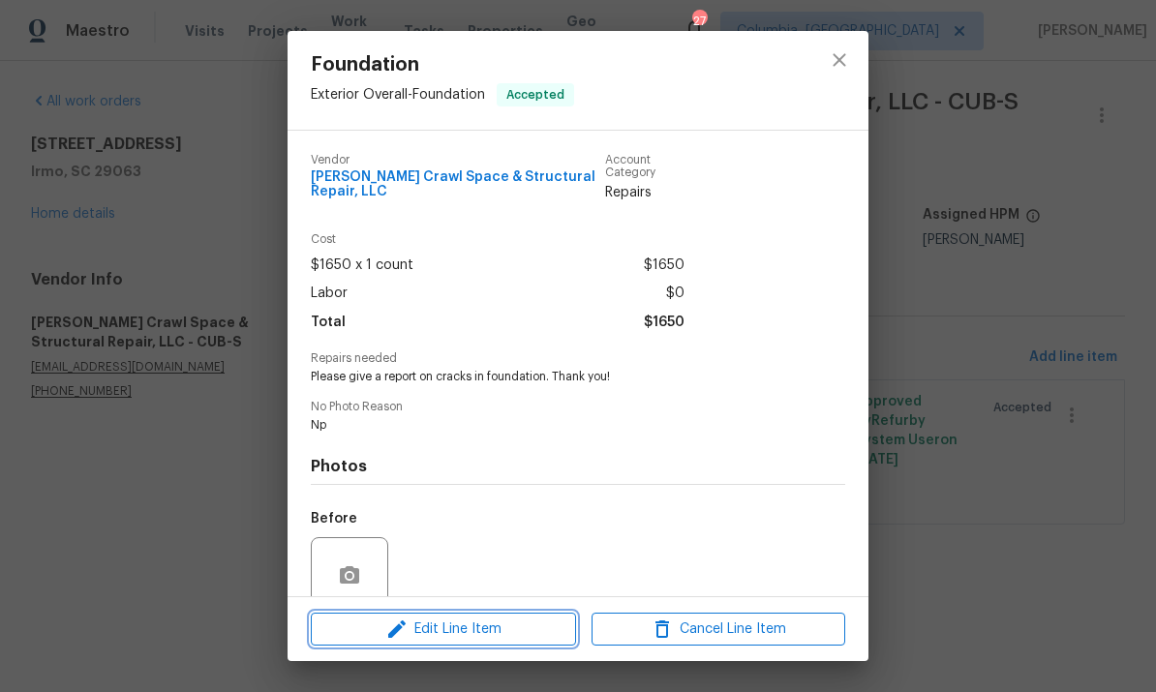
click at [467, 632] on span "Edit Line Item" at bounding box center [444, 630] width 254 height 24
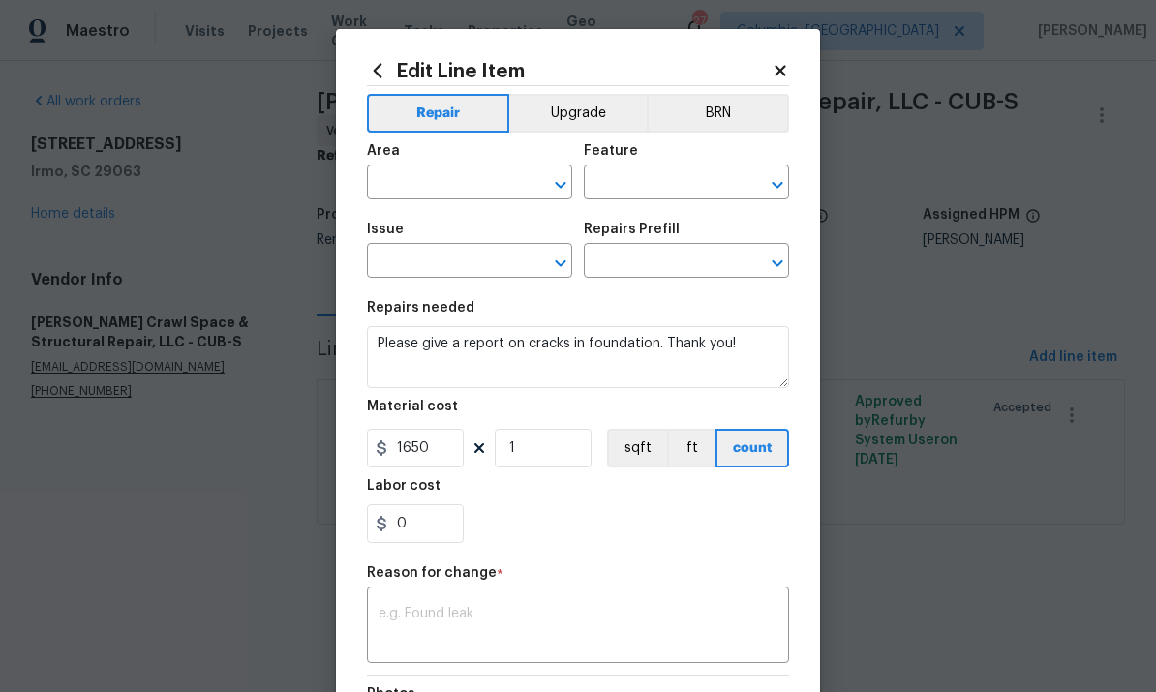
type input "Exterior Overall"
type input "Foundation"
type input "Add a Task $1.00"
click at [435, 442] on input "1650" at bounding box center [415, 448] width 97 height 39
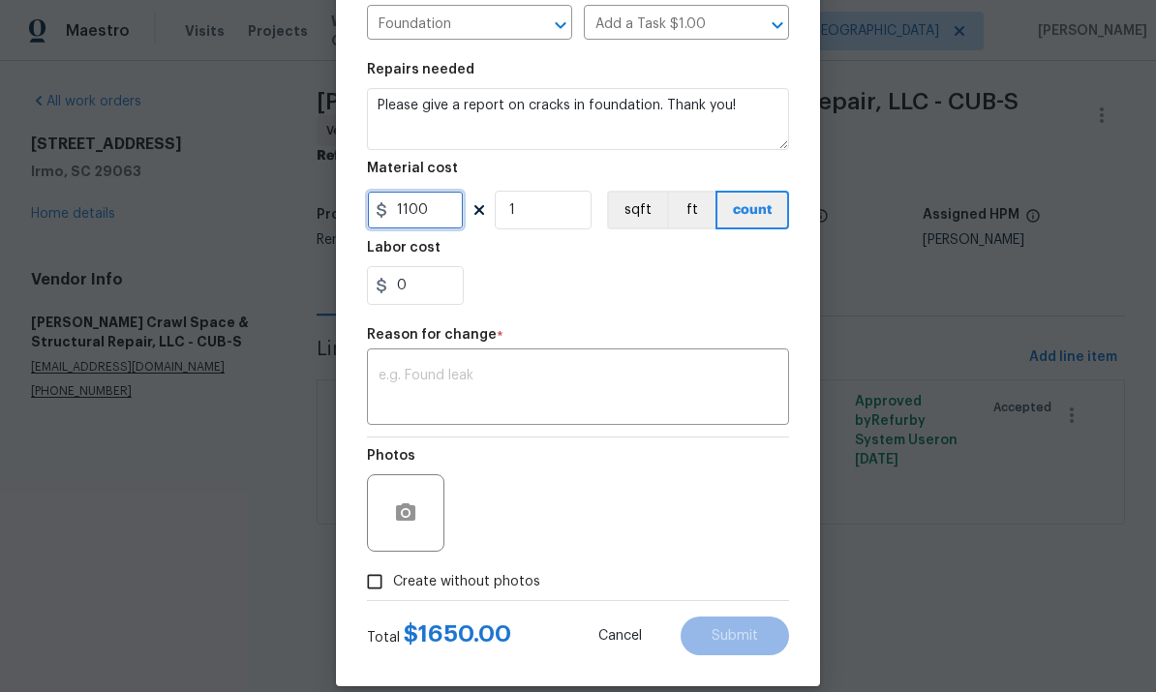
scroll to position [241, 0]
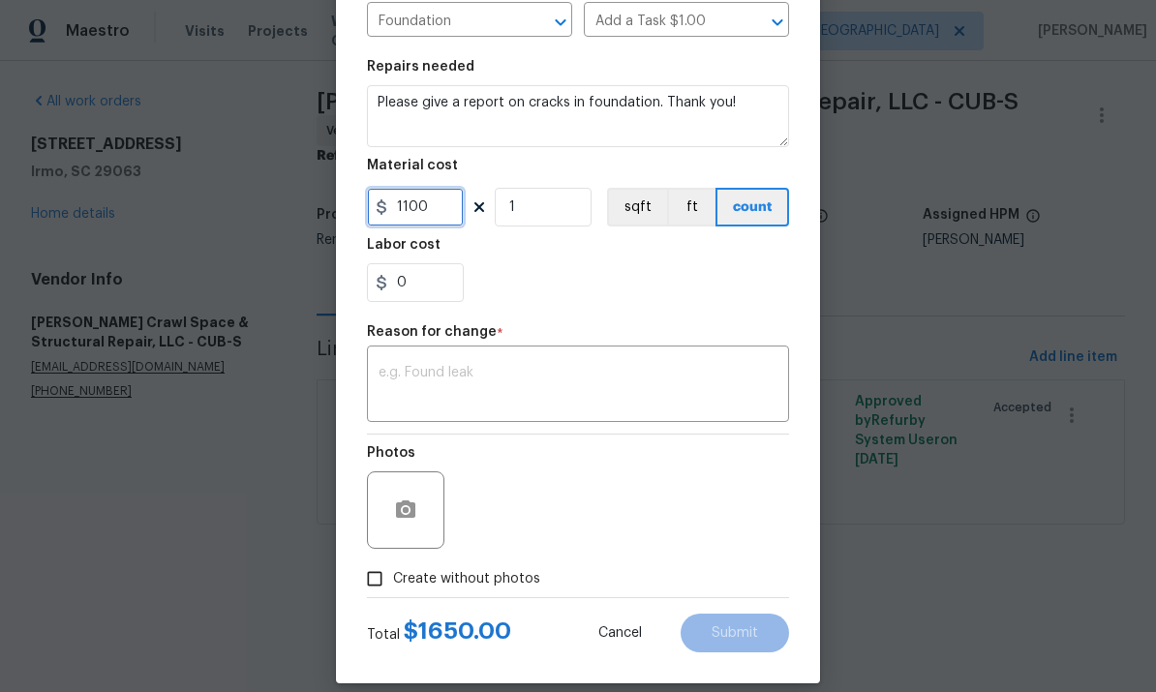
type input "1100"
click at [678, 374] on textarea at bounding box center [577, 386] width 399 height 41
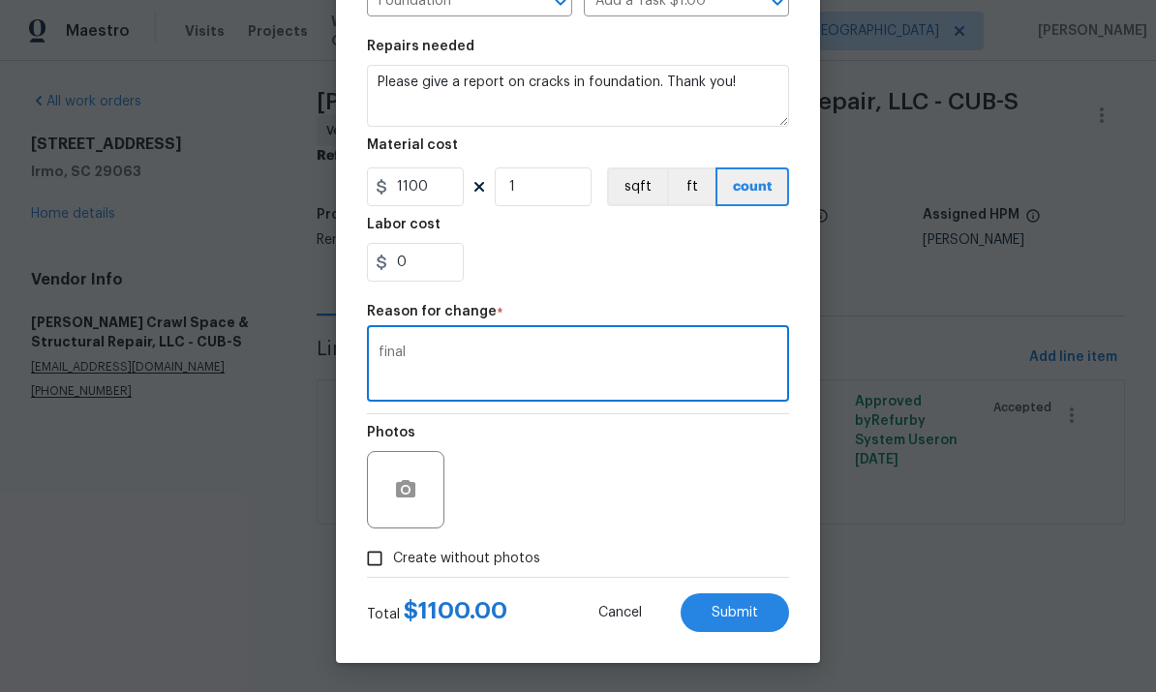
scroll to position [265, 0]
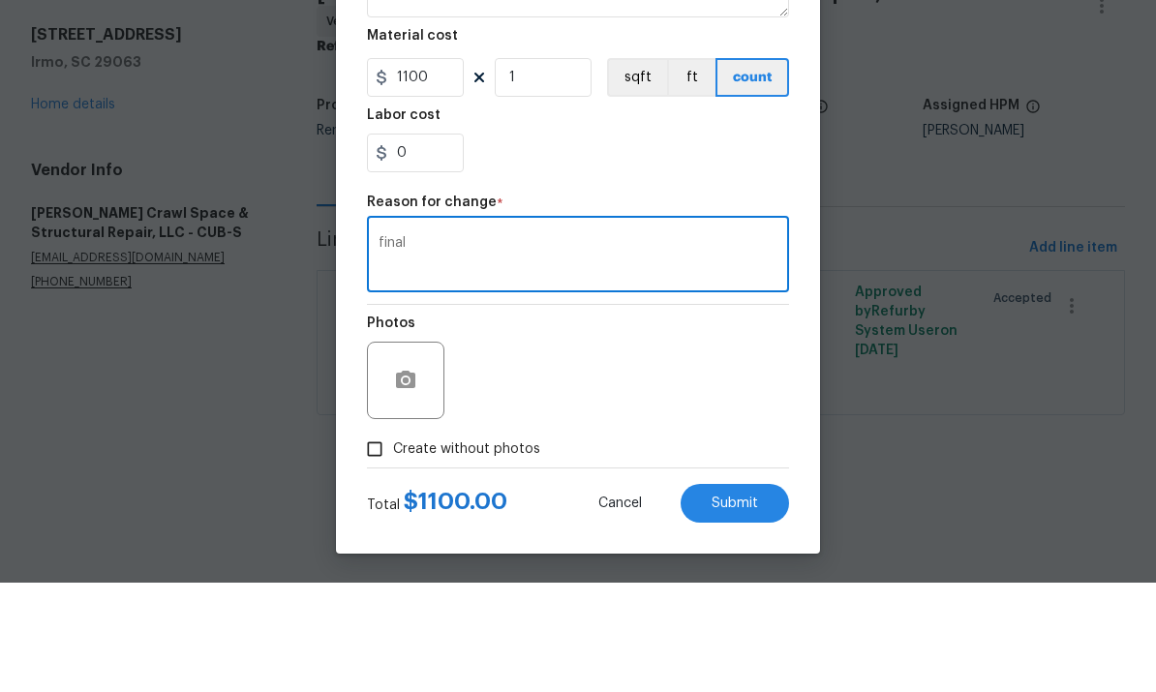
type textarea "final"
click at [742, 606] on span "Submit" at bounding box center [734, 613] width 46 height 15
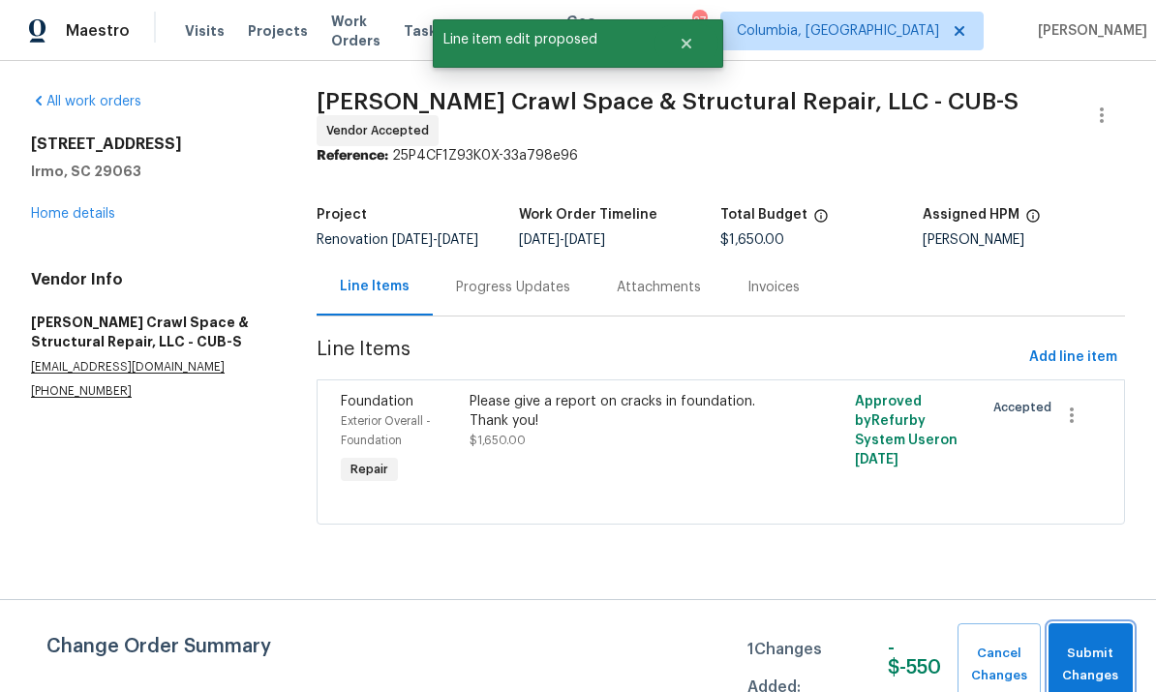
click at [1105, 664] on span "Submit Changes" at bounding box center [1090, 665] width 65 height 45
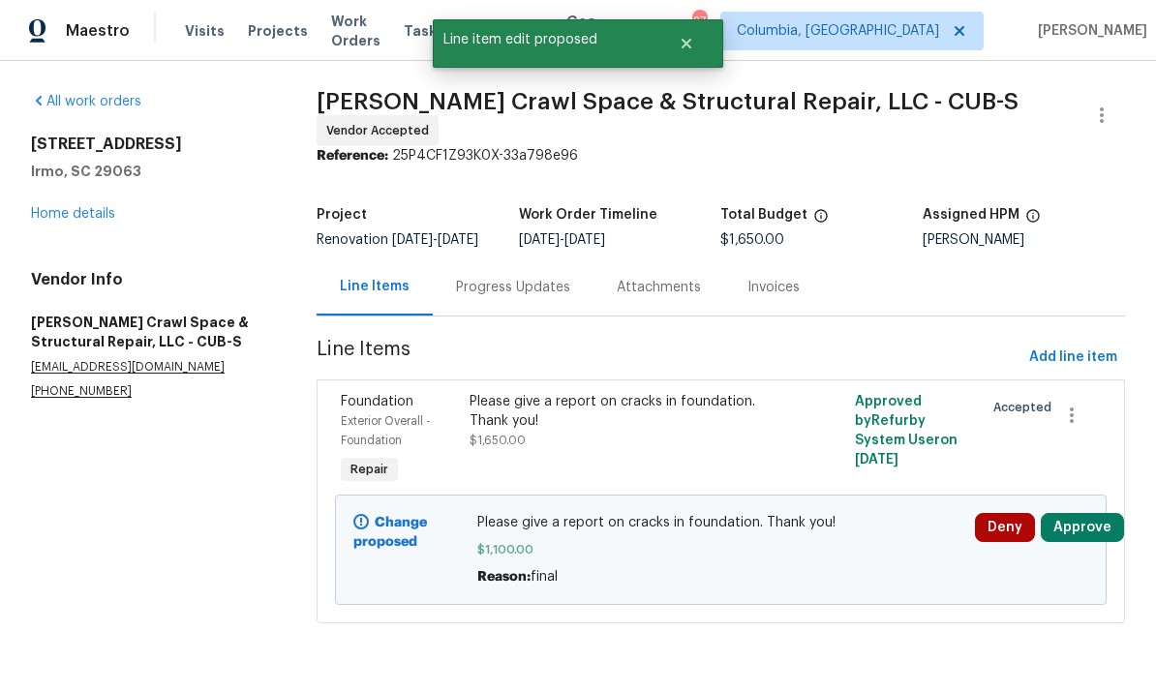
click at [62, 217] on link "Home details" at bounding box center [73, 214] width 84 height 14
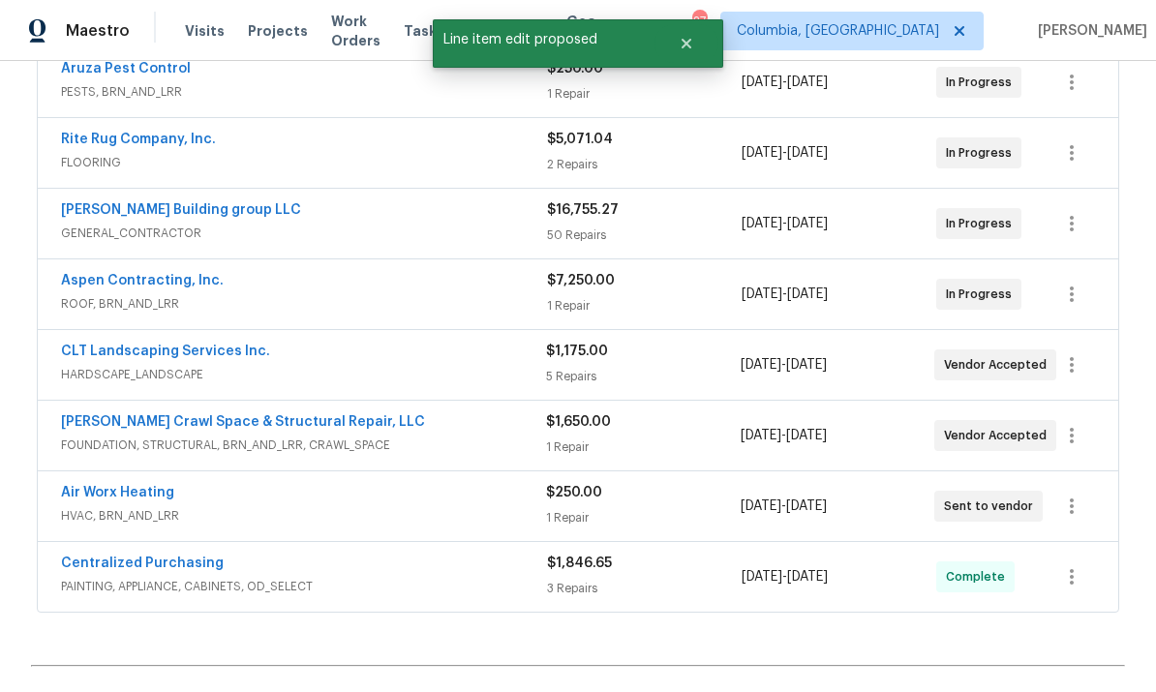
scroll to position [386, 0]
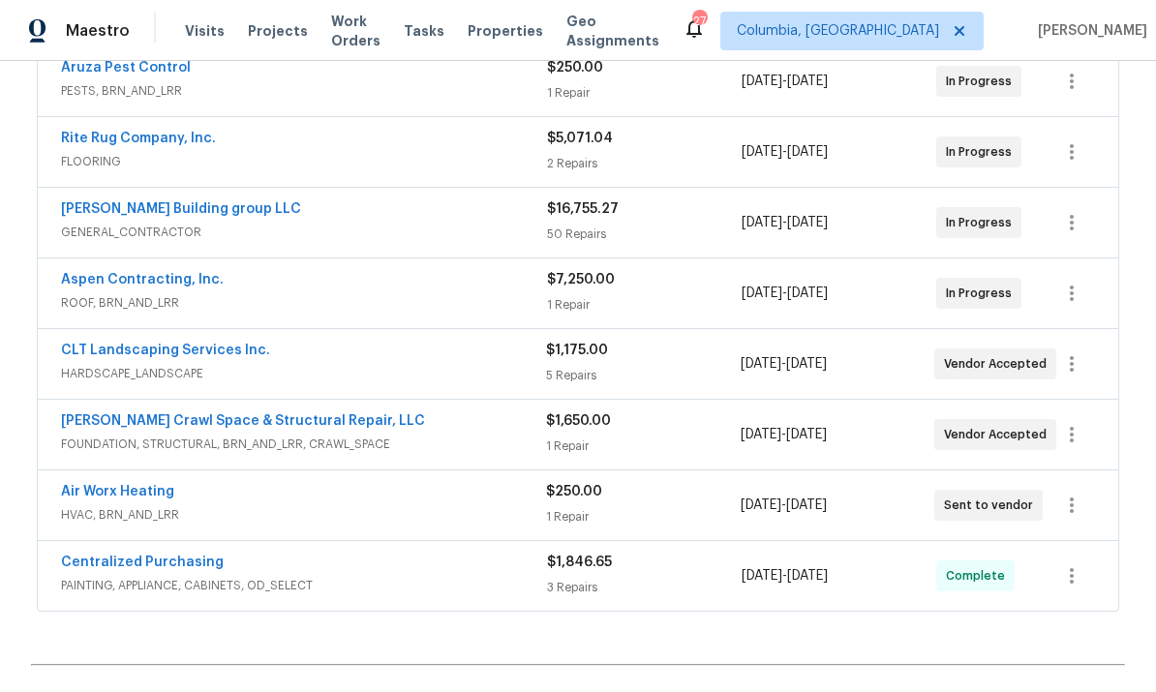
click at [135, 486] on link "Air Worx Heating" at bounding box center [117, 492] width 113 height 14
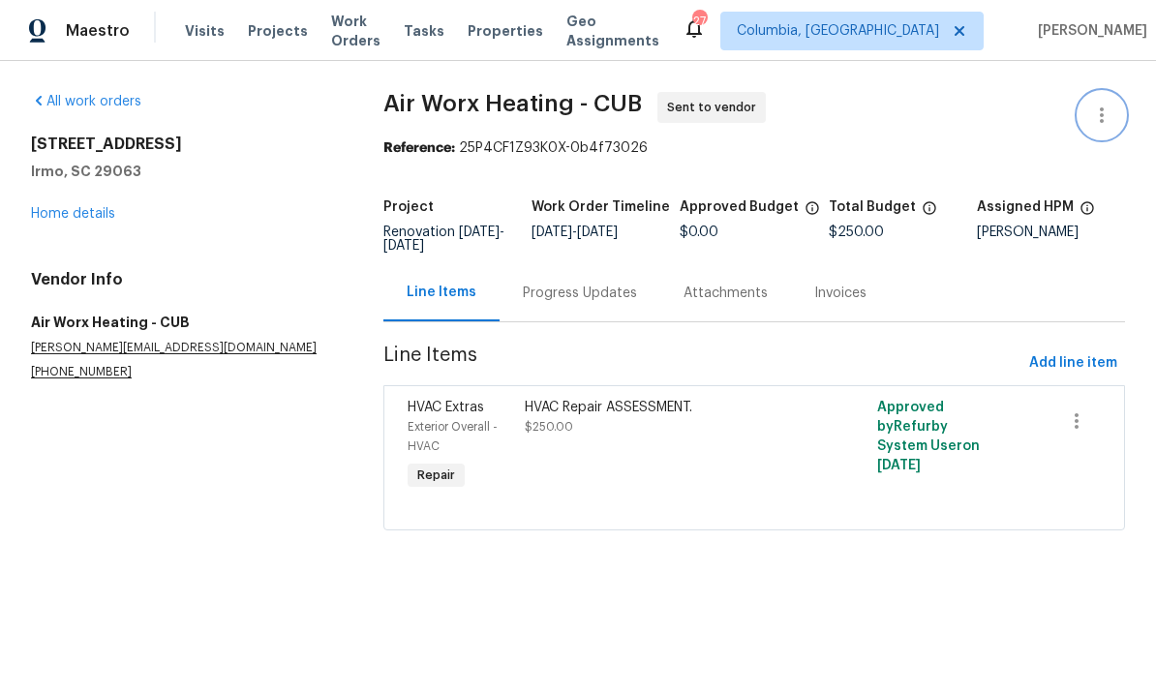
click at [1102, 107] on icon "button" at bounding box center [1101, 115] width 23 height 23
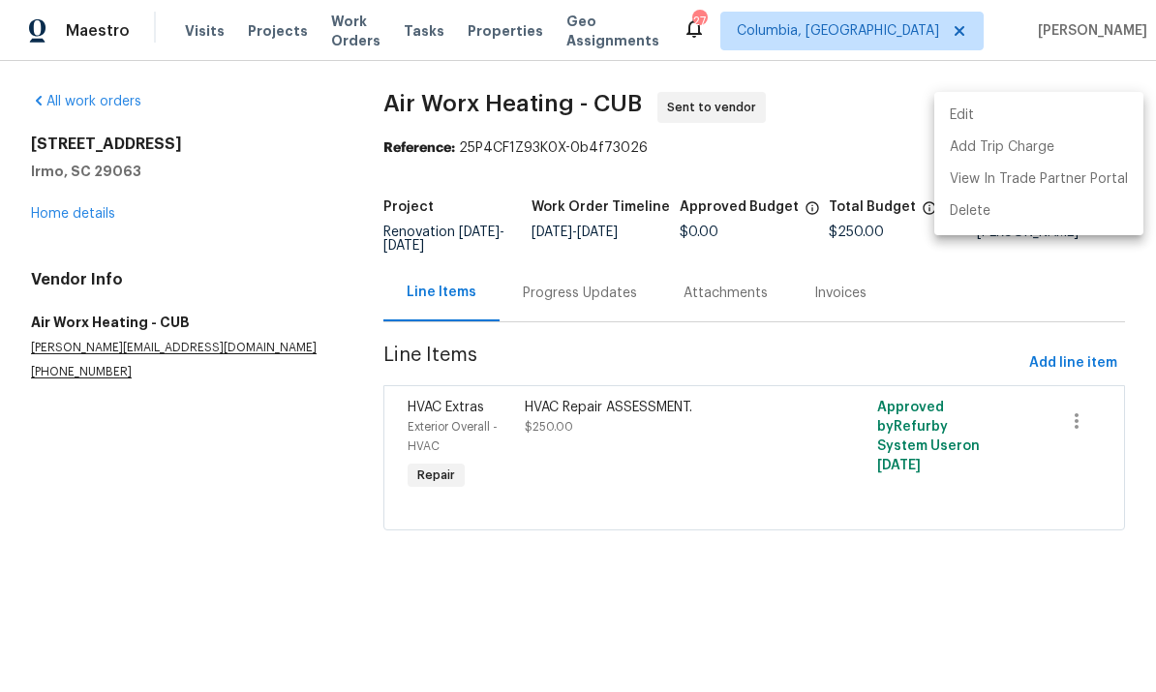
click at [956, 118] on li "Edit" at bounding box center [1038, 116] width 209 height 32
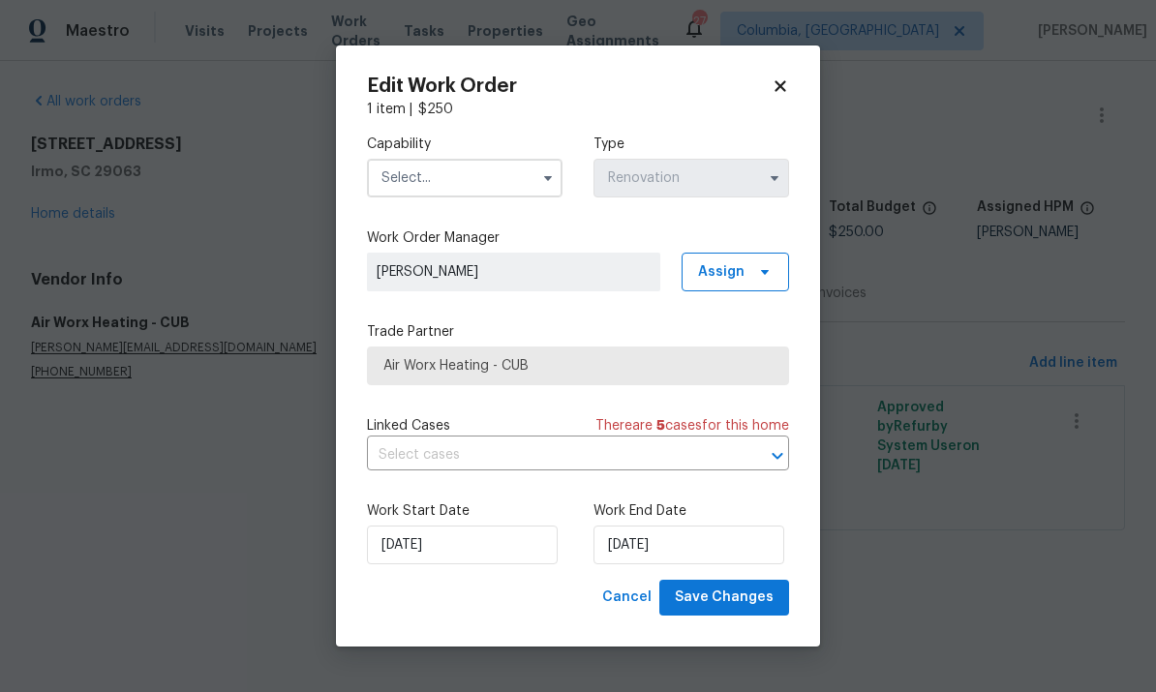
click at [463, 172] on input "text" at bounding box center [465, 178] width 196 height 39
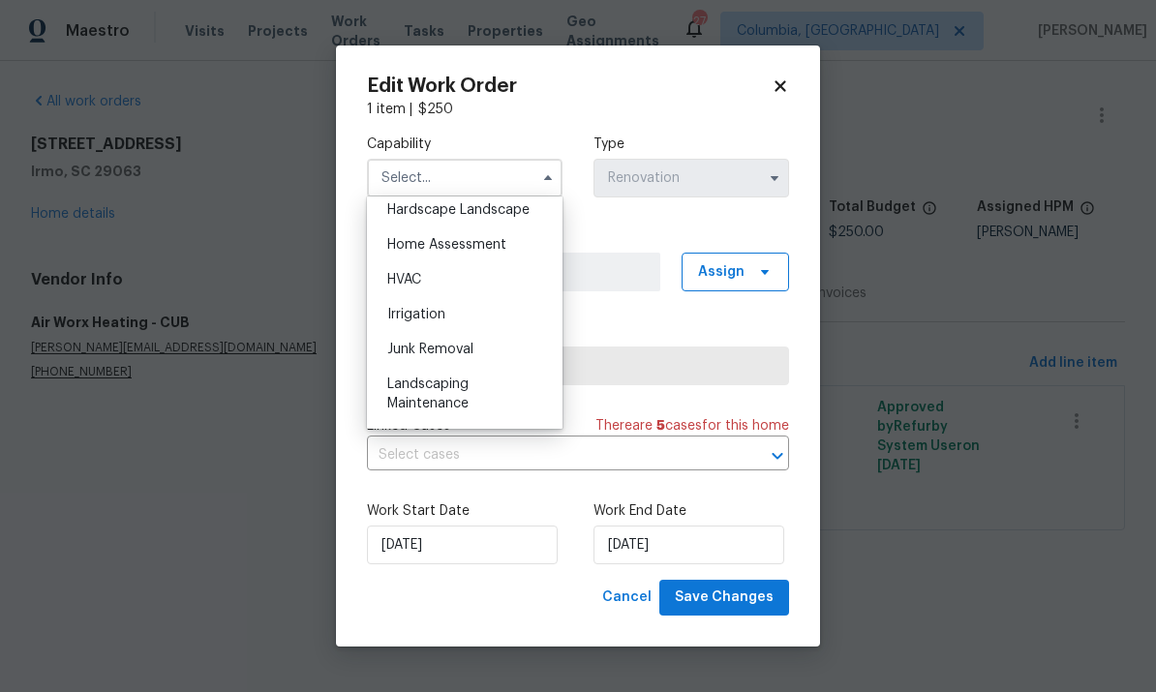
scroll to position [1107, 0]
click at [445, 275] on div "HVAC" at bounding box center [465, 280] width 186 height 35
type input "HVAC"
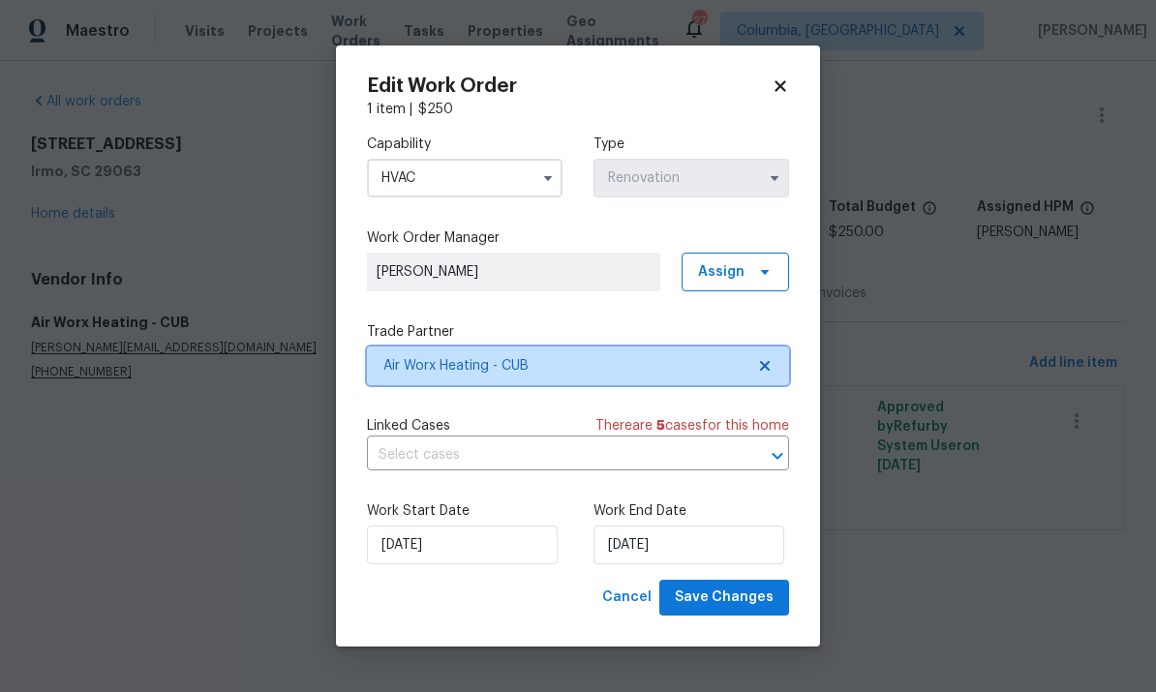
click at [559, 357] on span "Air Worx Heating - CUB" at bounding box center [563, 365] width 361 height 19
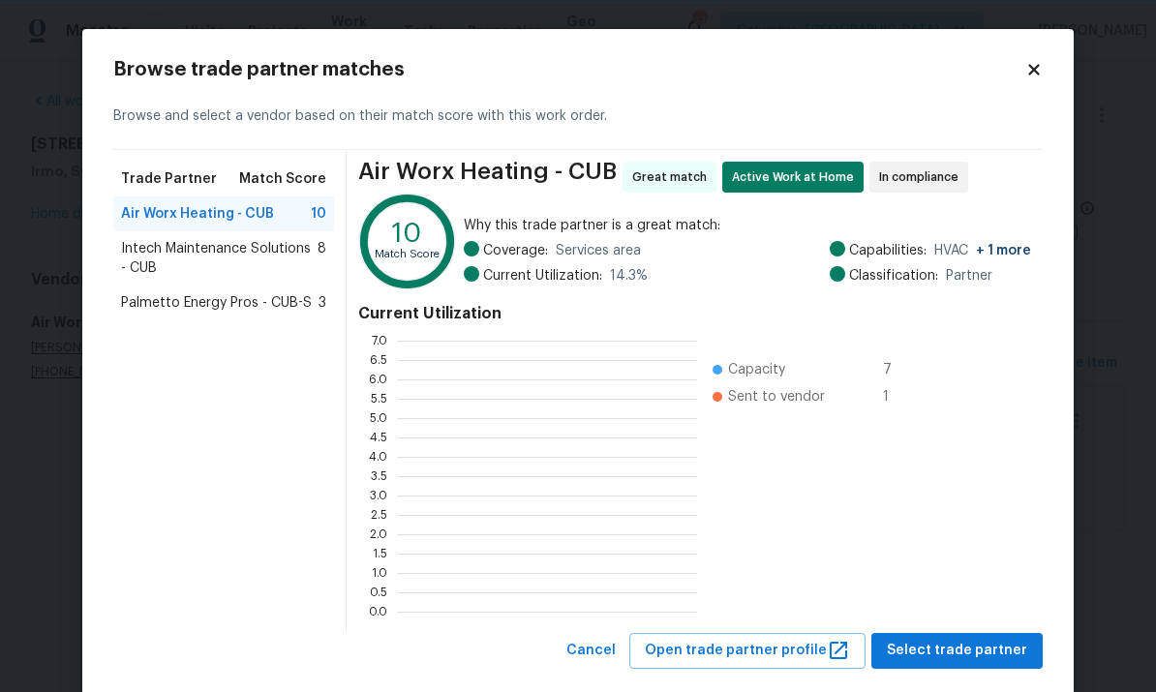
scroll to position [271, 300]
click at [288, 252] on span "Intech Maintenance Solutions - CUB" at bounding box center [219, 258] width 196 height 39
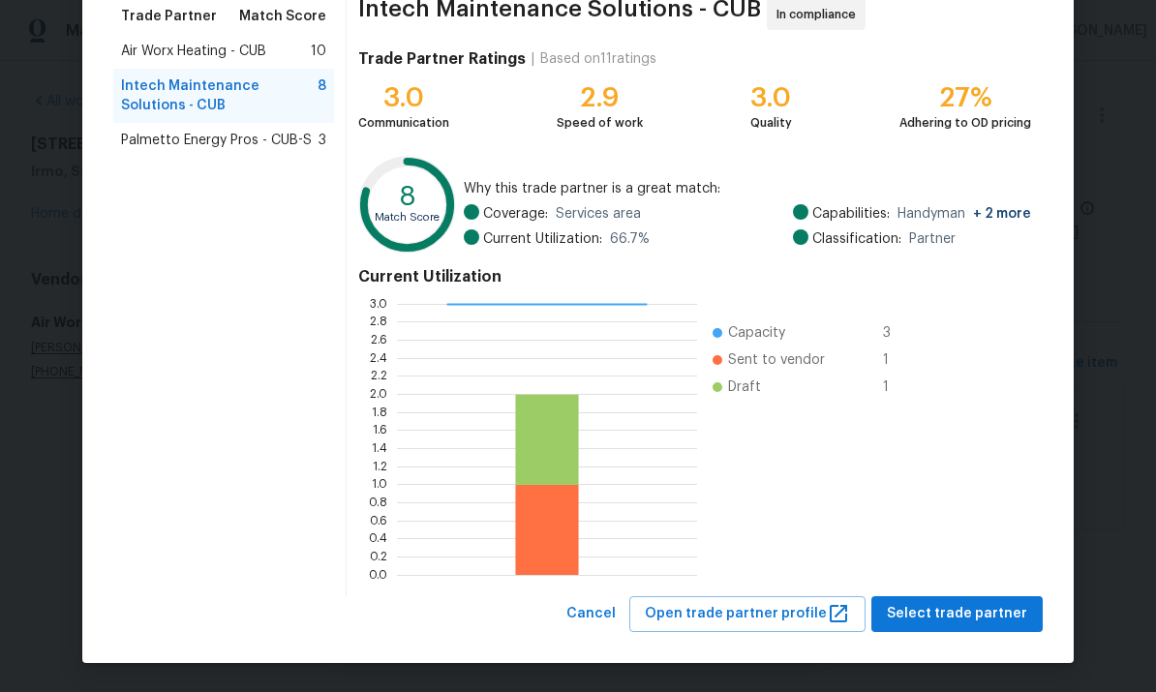
scroll to position [162, 0]
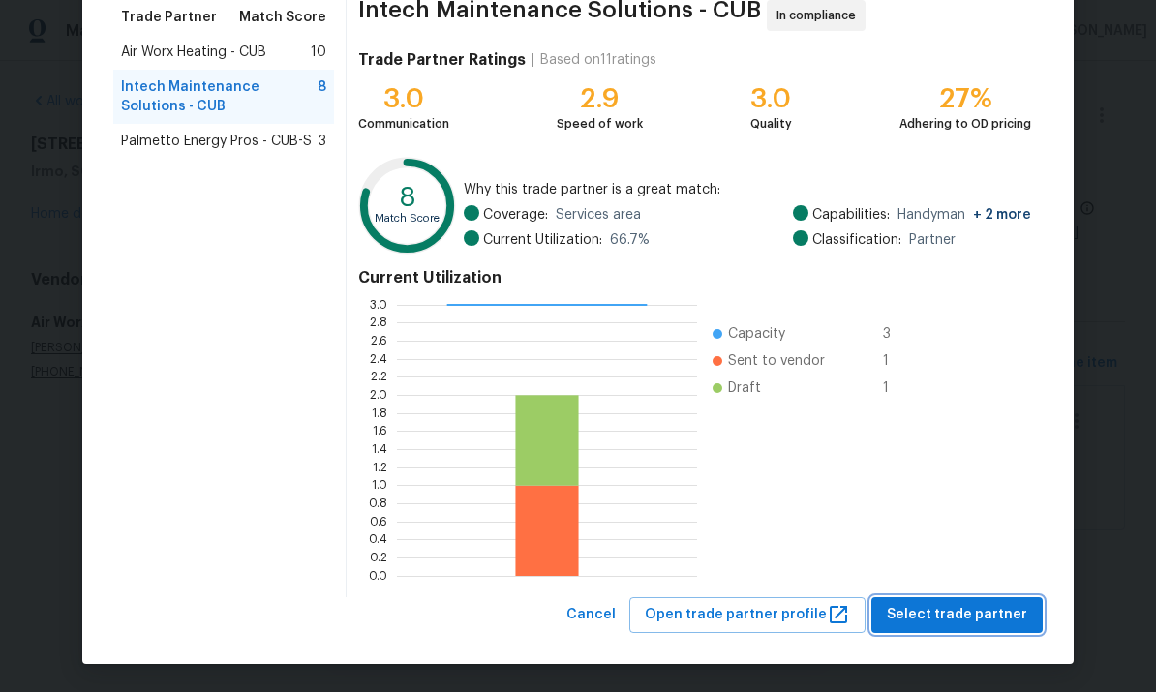
click at [949, 626] on button "Select trade partner" at bounding box center [956, 615] width 171 height 36
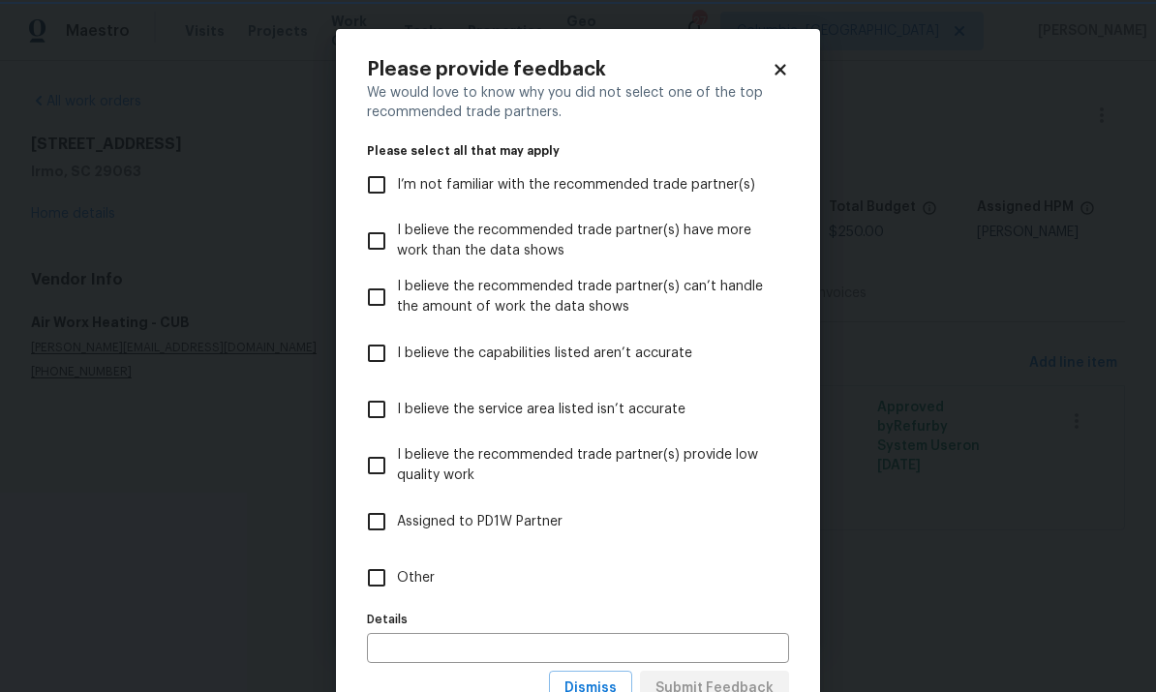
scroll to position [0, 0]
click at [389, 569] on input "Other" at bounding box center [376, 578] width 41 height 41
checkbox input "true"
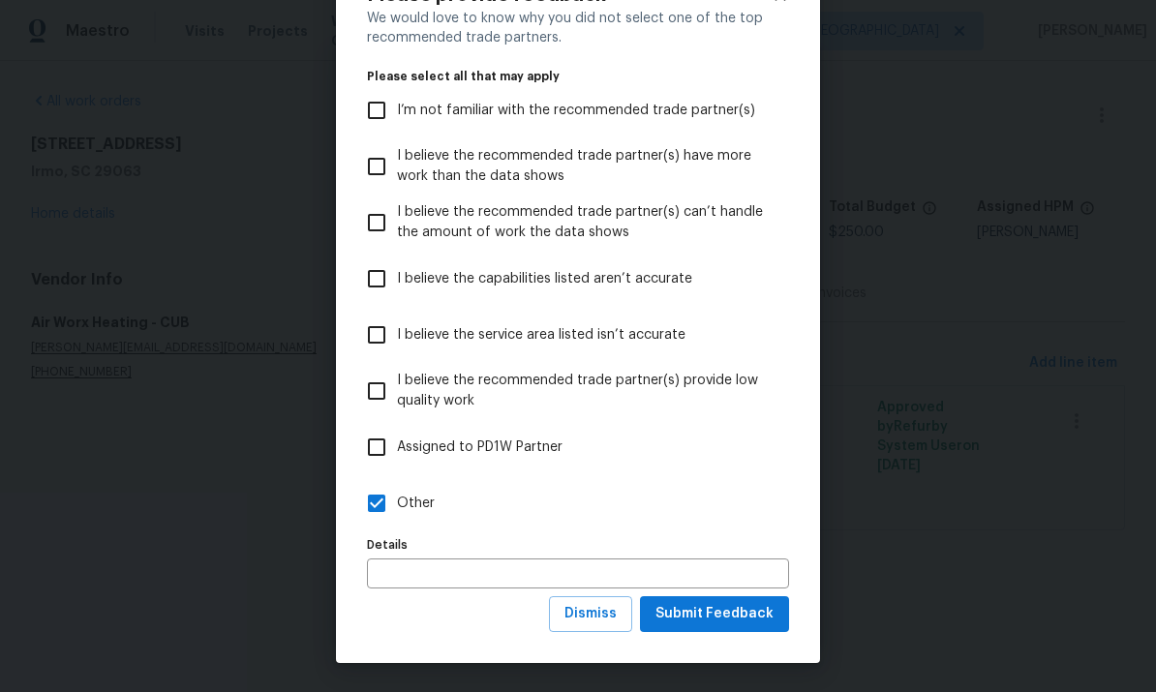
scroll to position [75, 0]
click at [709, 627] on button "Submit Feedback" at bounding box center [714, 614] width 149 height 36
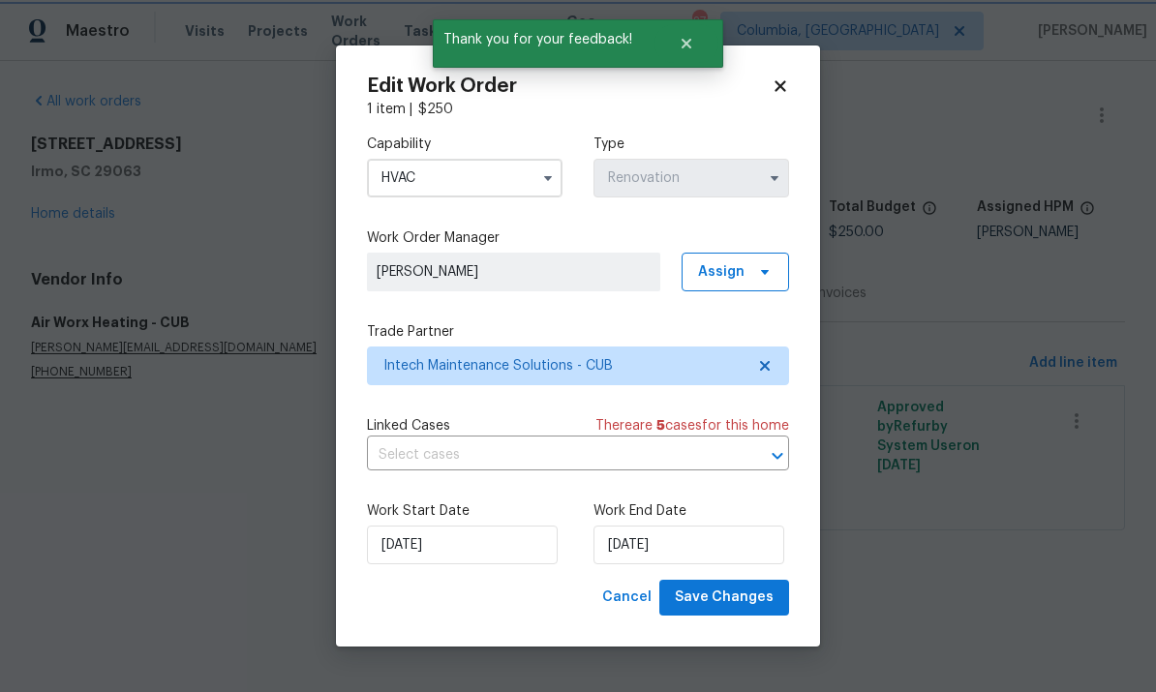
scroll to position [0, 0]
click at [713, 540] on input "[DATE]" at bounding box center [688, 545] width 191 height 39
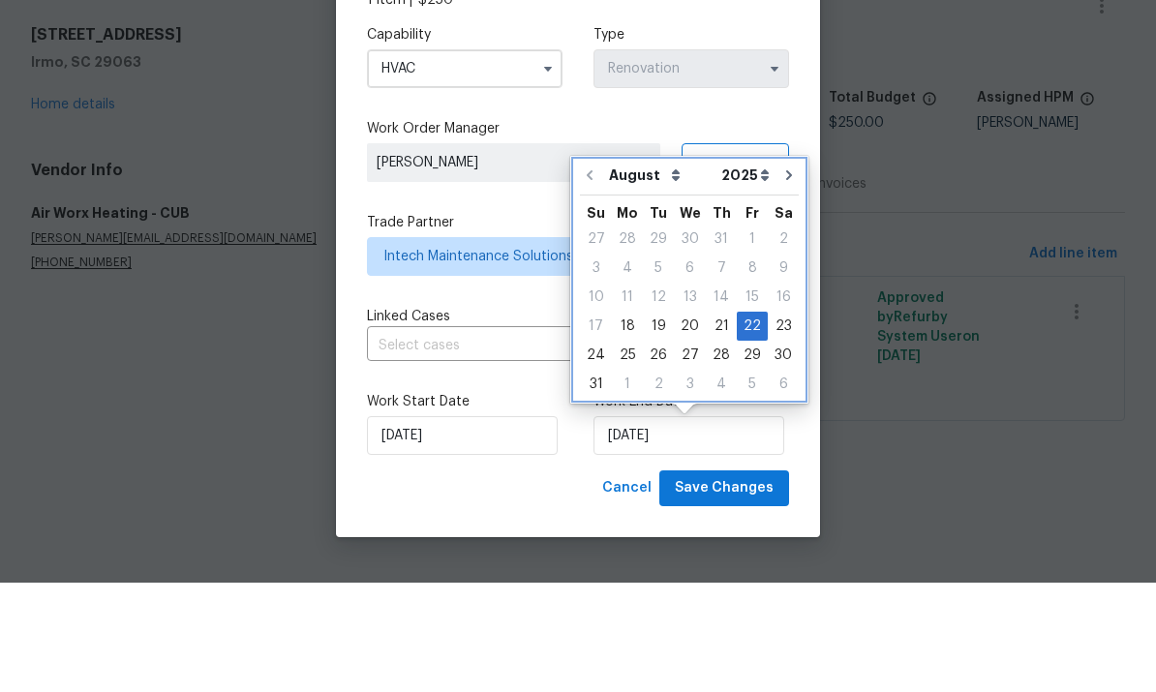
click at [781, 277] on icon "Go to next month" at bounding box center [788, 284] width 15 height 15
type input "[DATE]"
select select "8"
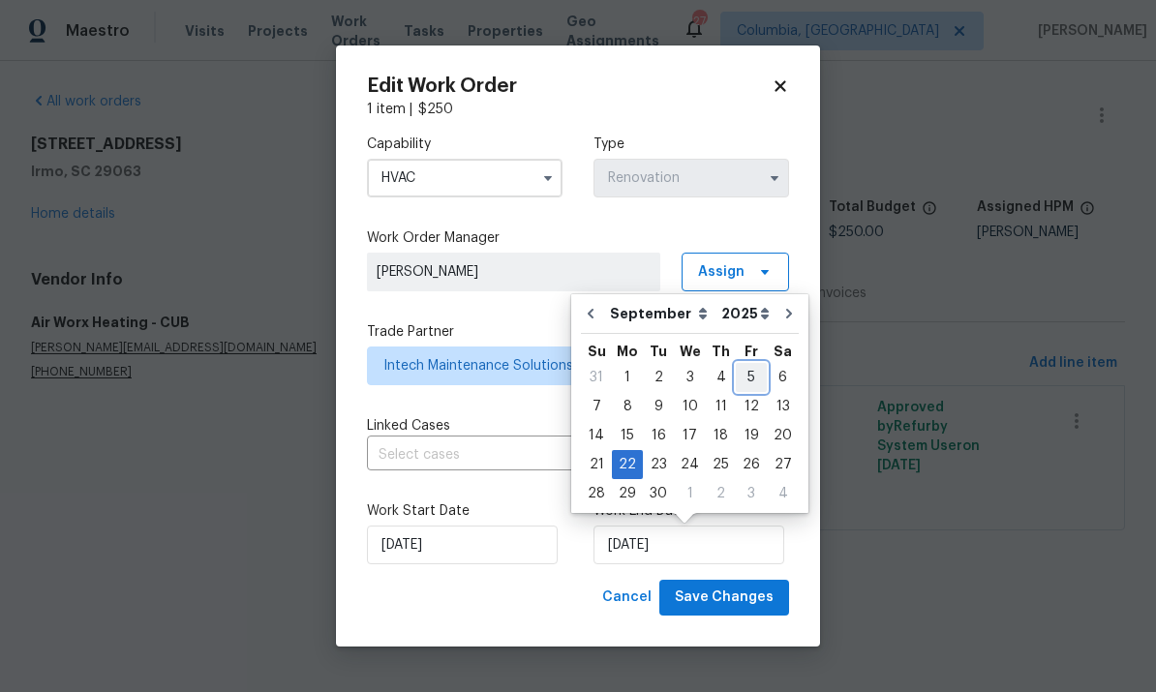
click at [746, 376] on div "5" at bounding box center [751, 377] width 31 height 27
type input "[DATE]"
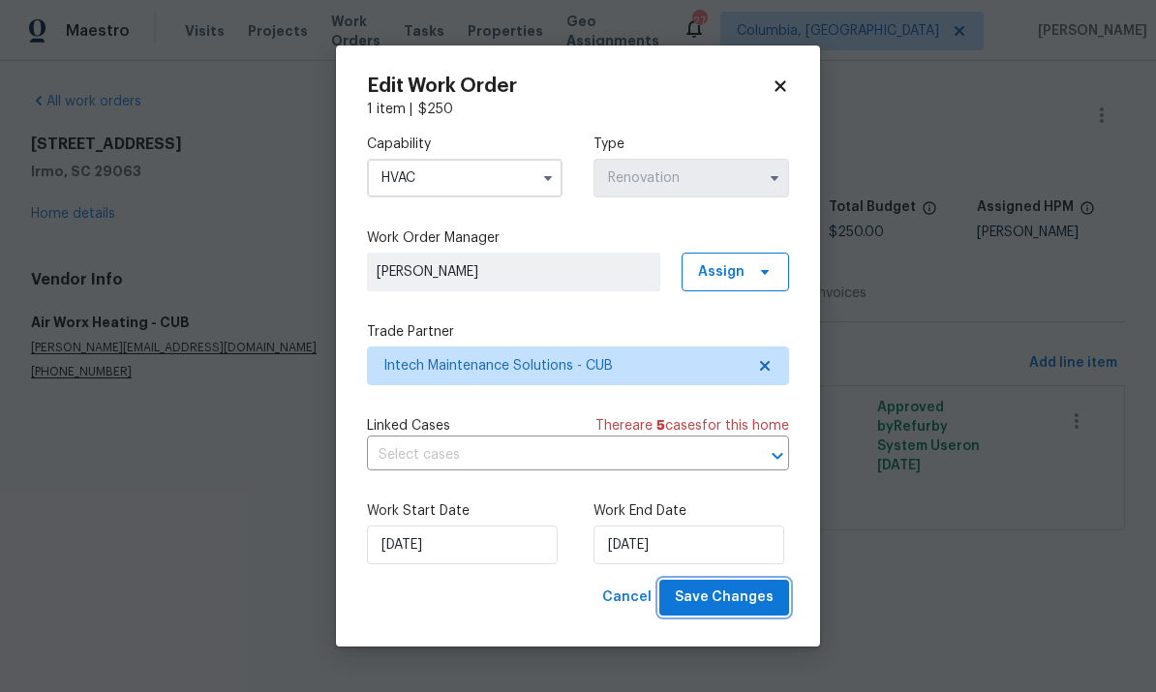
click at [739, 613] on button "Save Changes" at bounding box center [724, 598] width 130 height 36
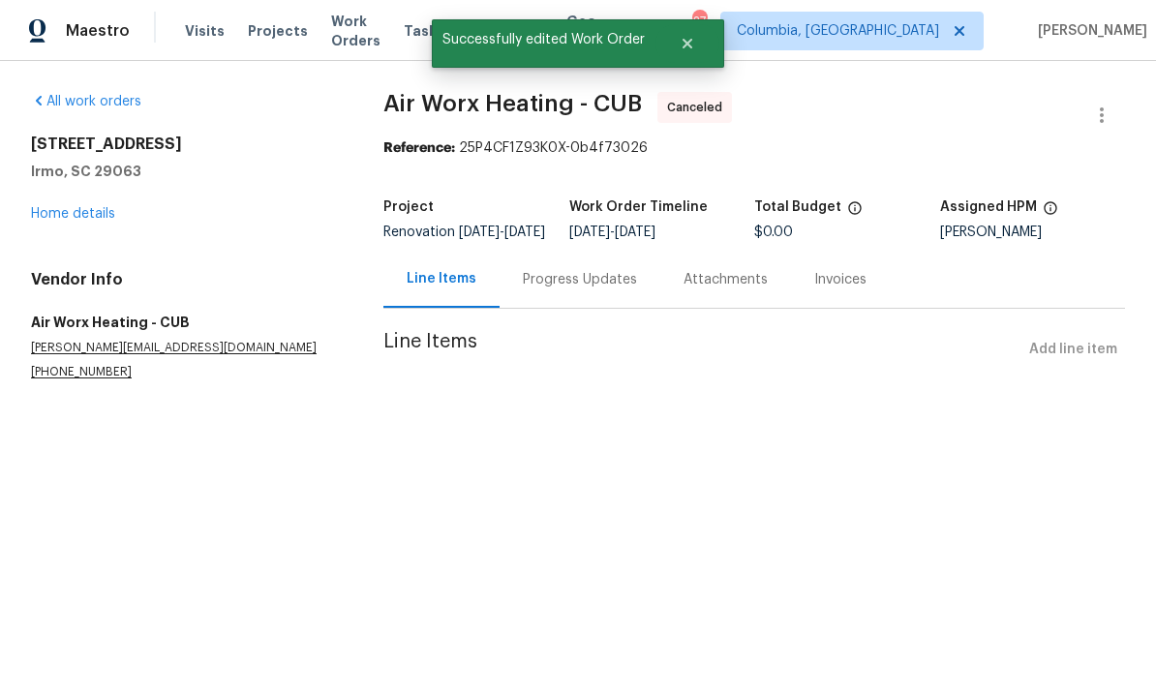
click at [97, 217] on link "Home details" at bounding box center [73, 214] width 84 height 14
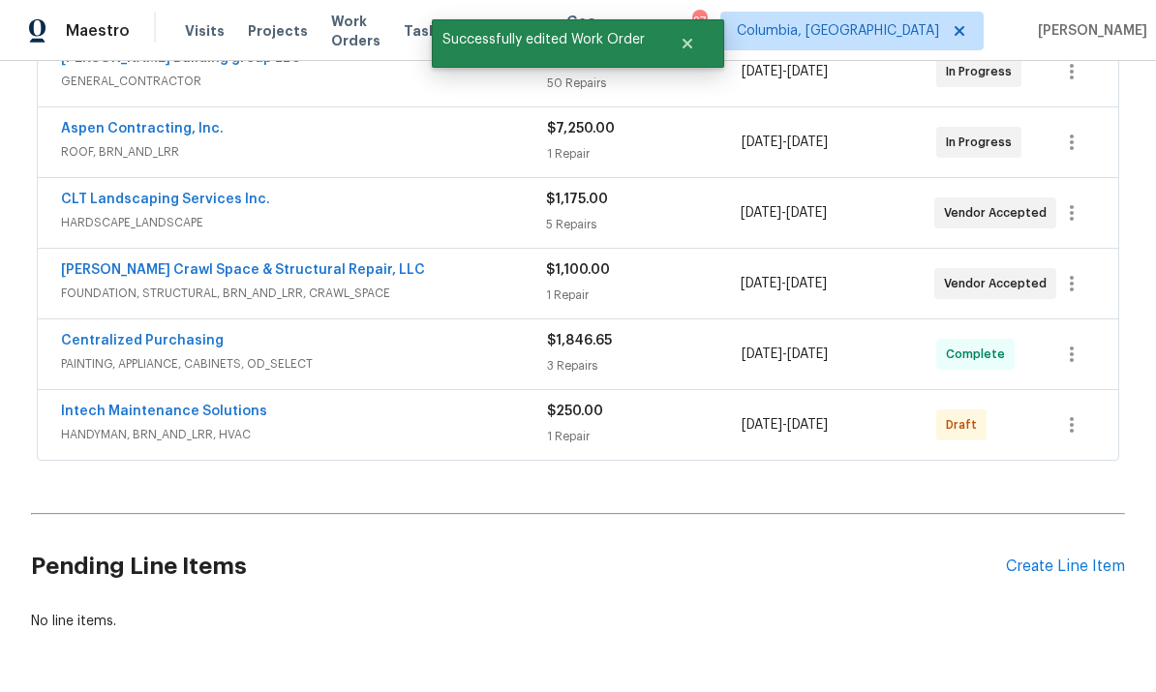
scroll to position [534, 0]
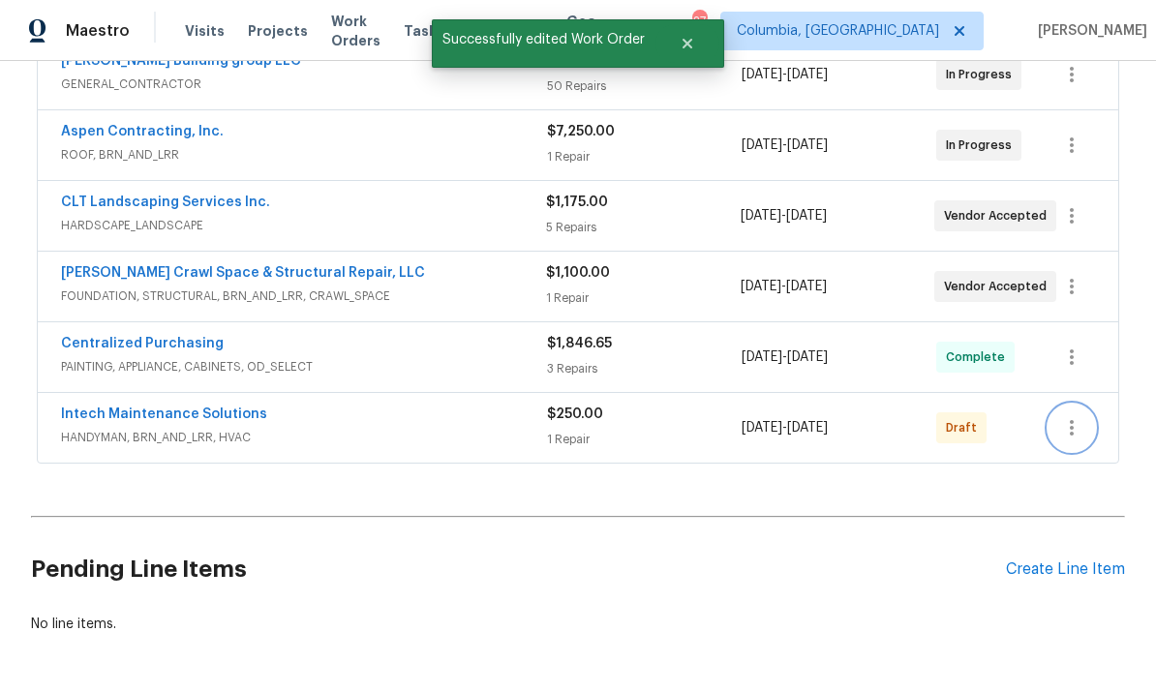
click at [1075, 429] on icon "button" at bounding box center [1071, 427] width 23 height 23
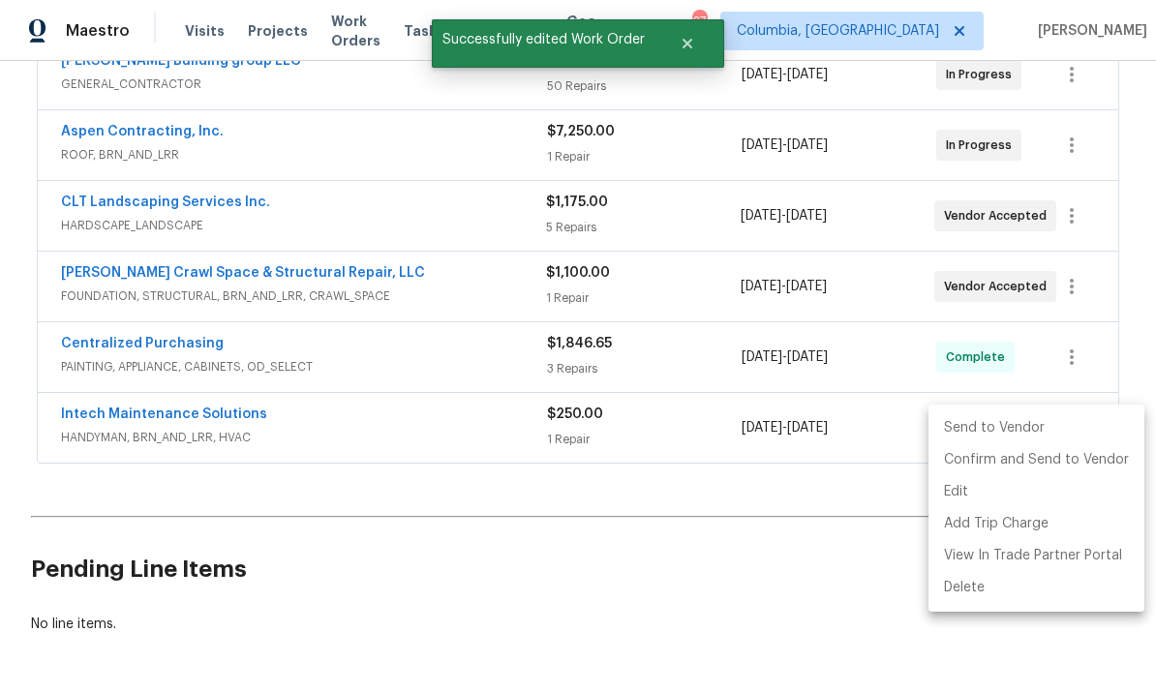
click at [985, 434] on li "Send to Vendor" at bounding box center [1036, 428] width 216 height 32
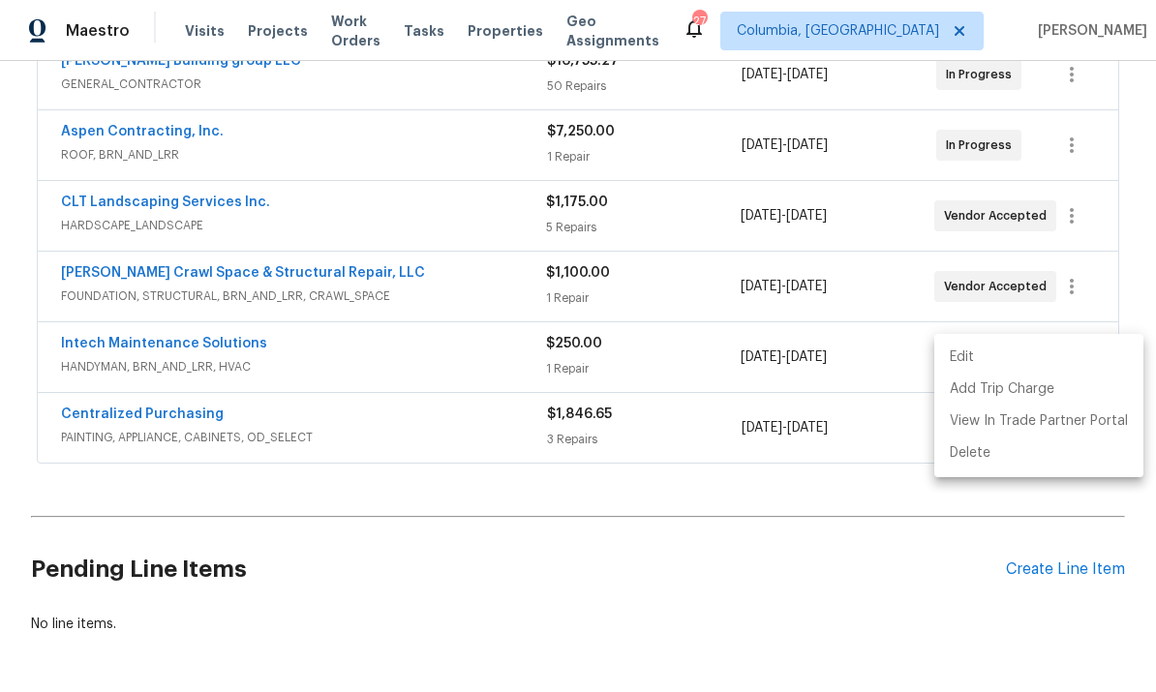
click at [226, 412] on div at bounding box center [578, 346] width 1156 height 692
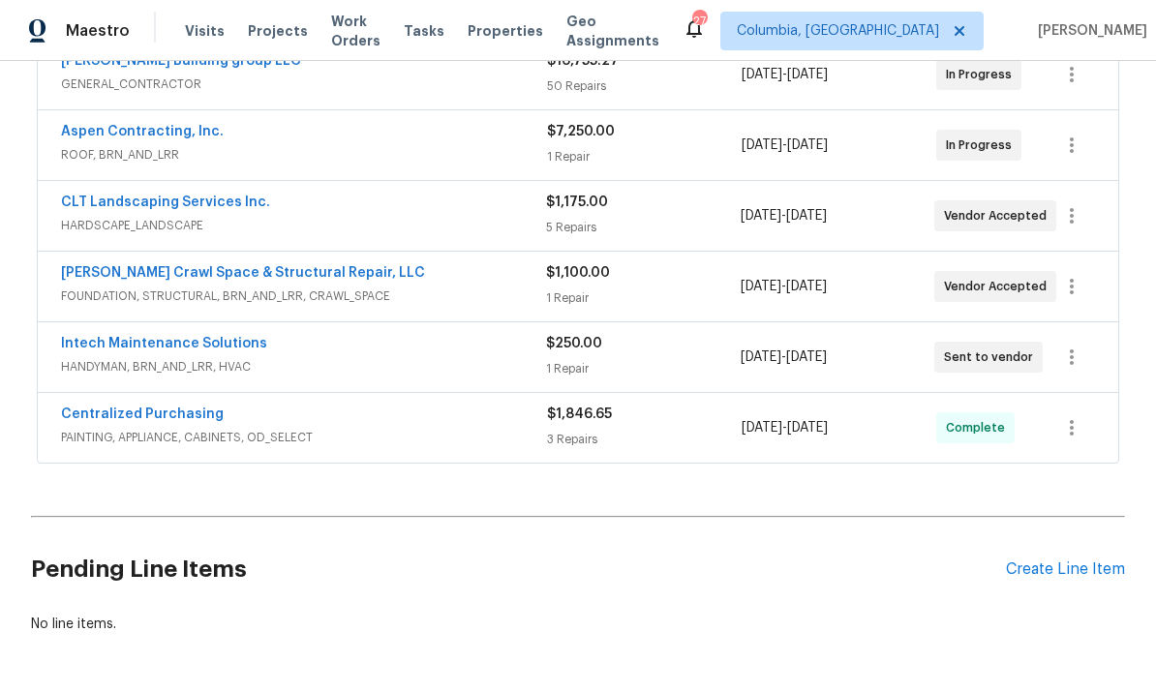
click at [222, 340] on link "Intech Maintenance Solutions" at bounding box center [164, 344] width 206 height 14
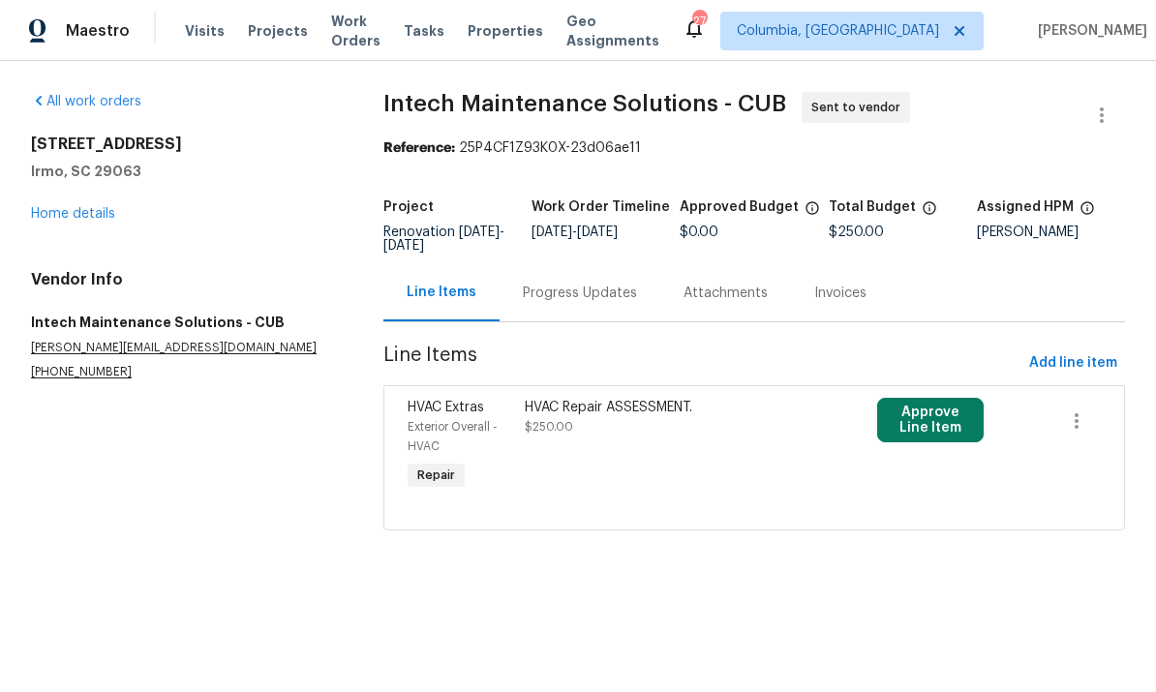
click at [551, 441] on div "HVAC Repair ASSESSMENT. $250.00" at bounding box center [665, 446] width 293 height 108
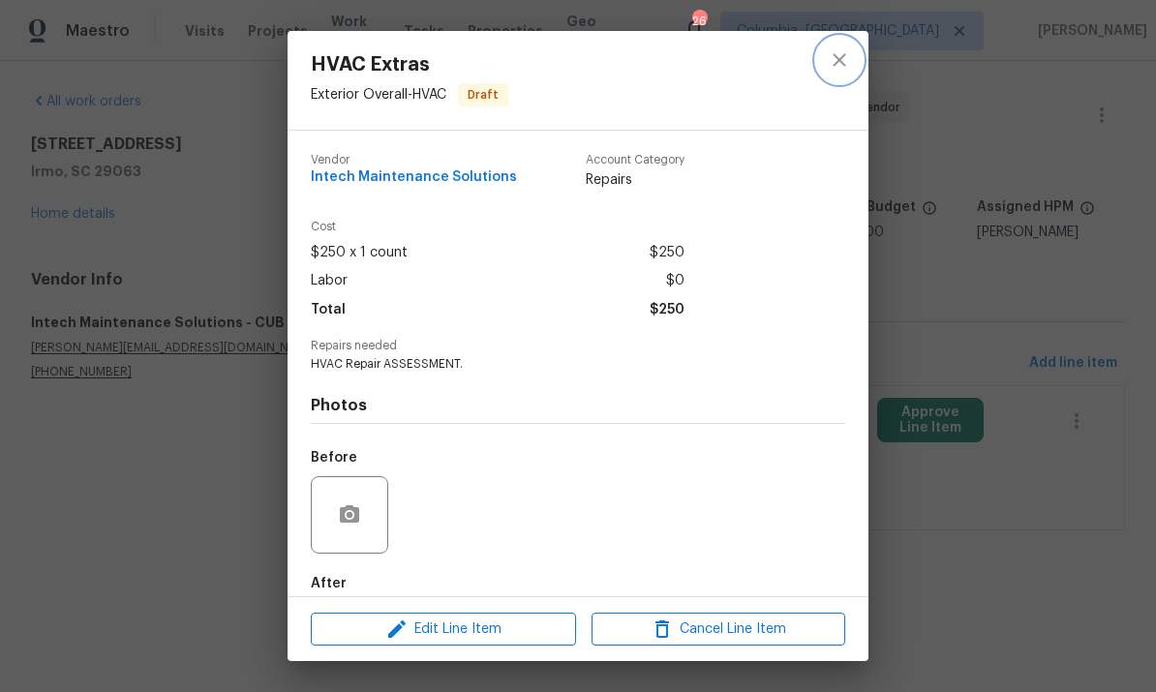
click at [845, 62] on icon "close" at bounding box center [839, 59] width 23 height 23
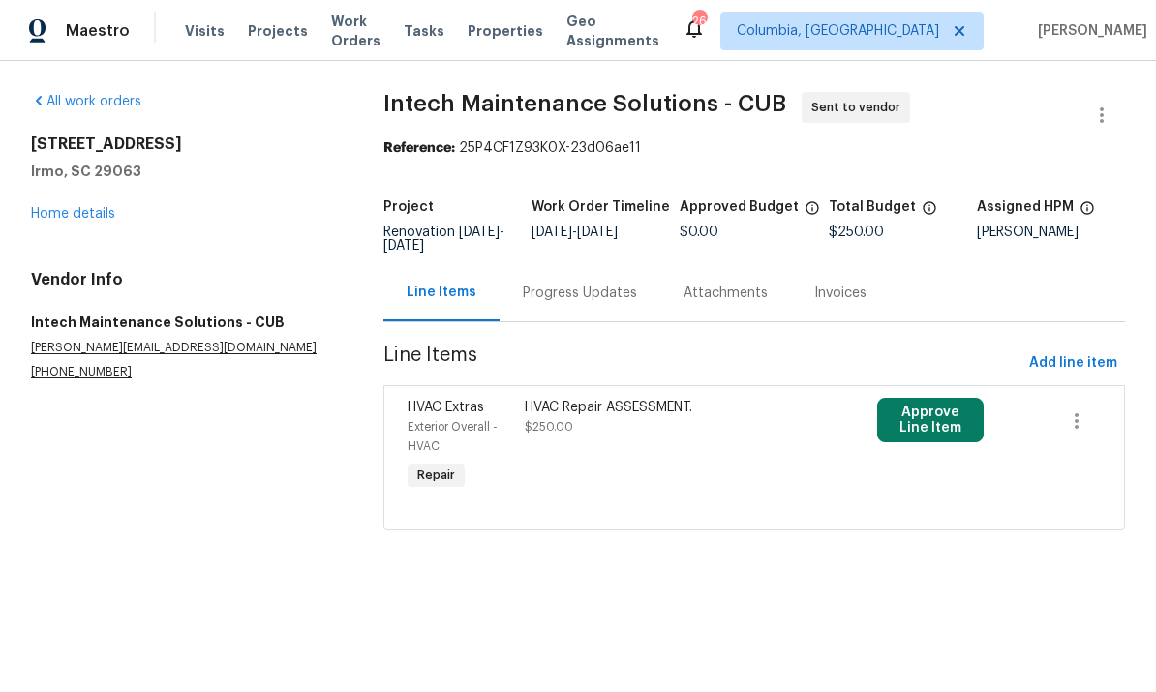
click at [572, 300] on div "Progress Updates" at bounding box center [580, 293] width 114 height 19
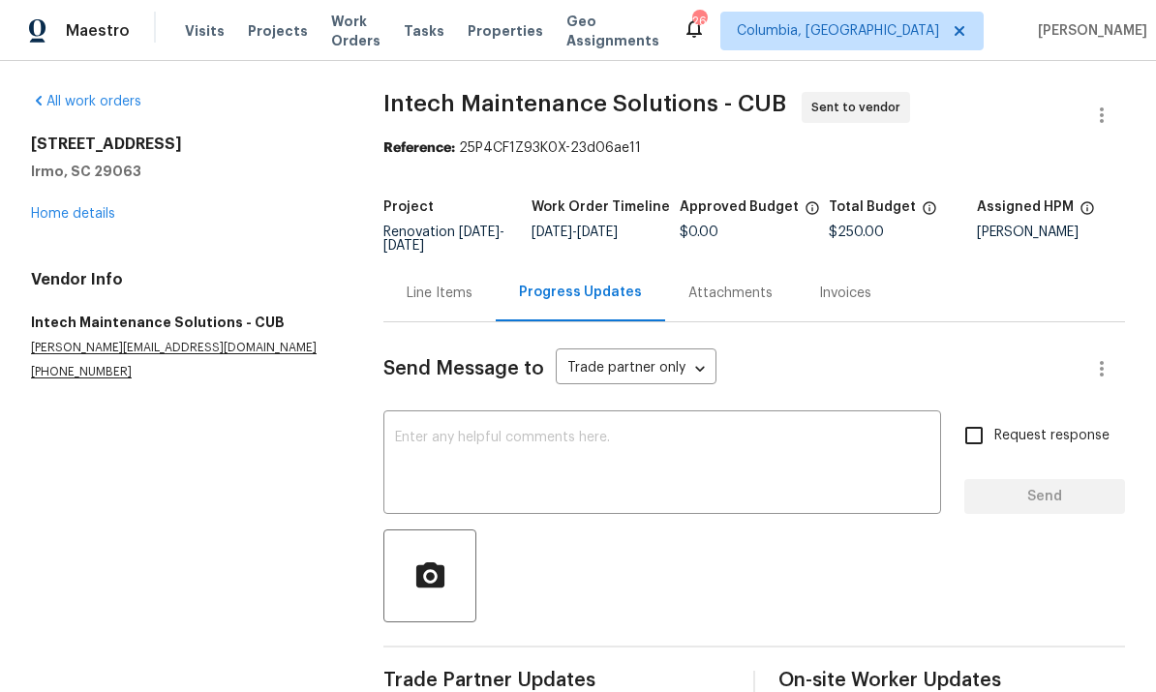
click at [558, 451] on textarea at bounding box center [662, 465] width 534 height 68
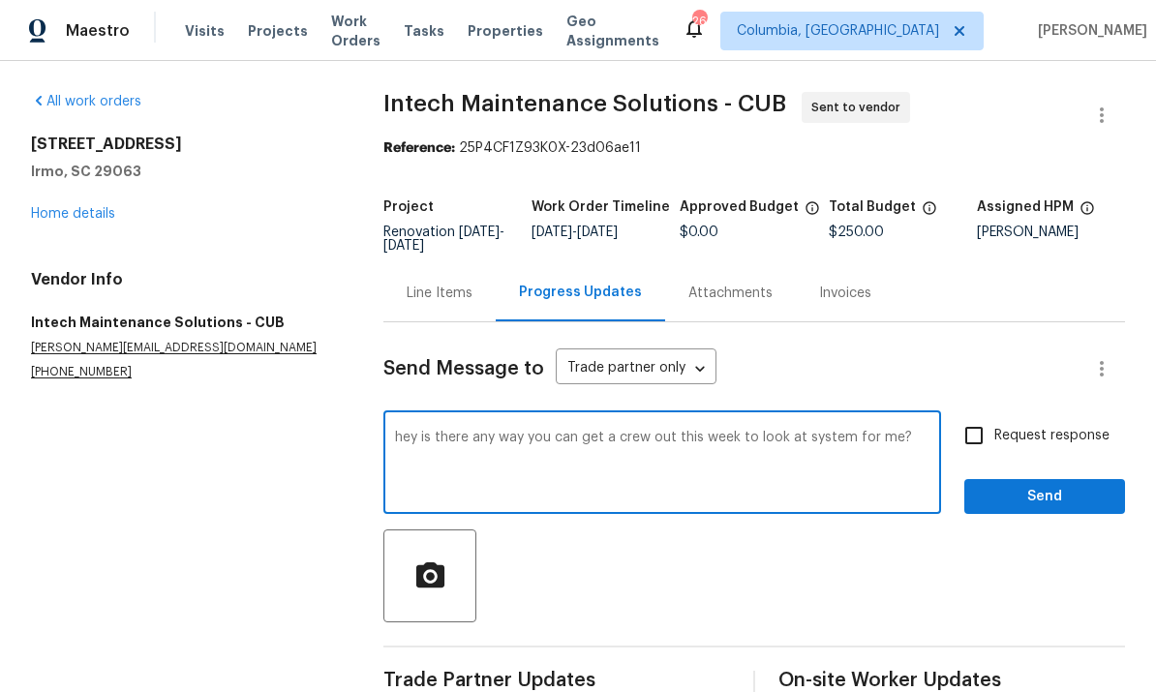
type textarea "hey is there any way you can get a crew out this week to look at system for me?"
click at [1040, 493] on span "Send" at bounding box center [1045, 497] width 130 height 24
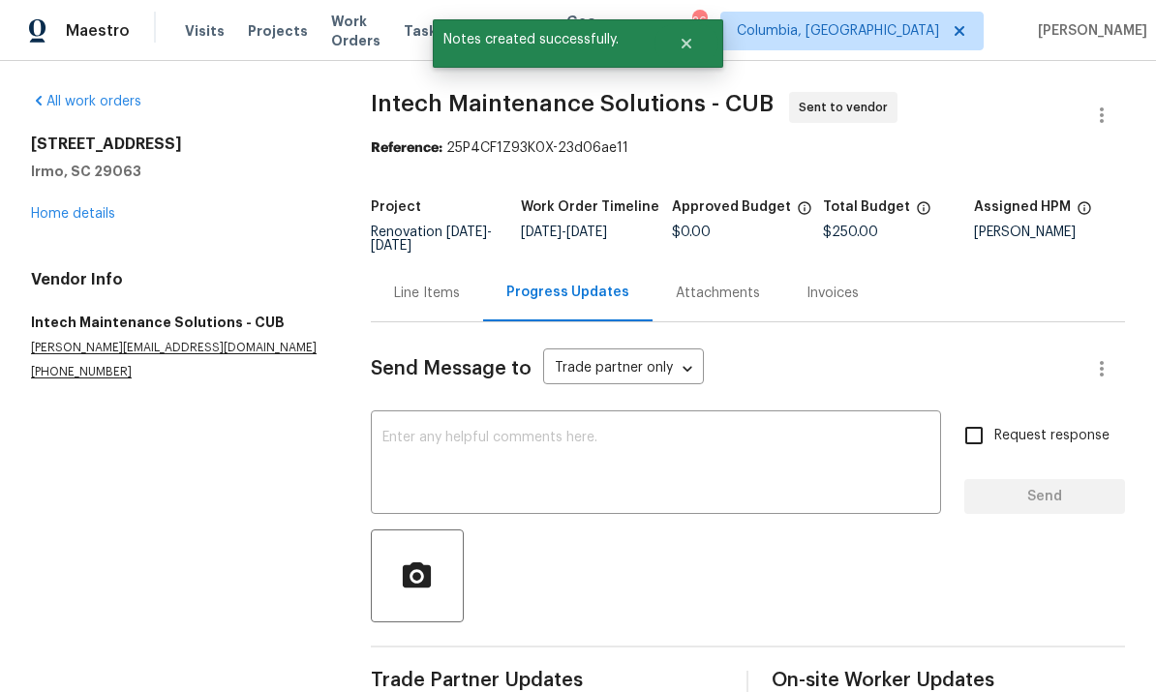
click at [82, 218] on link "Home details" at bounding box center [73, 214] width 84 height 14
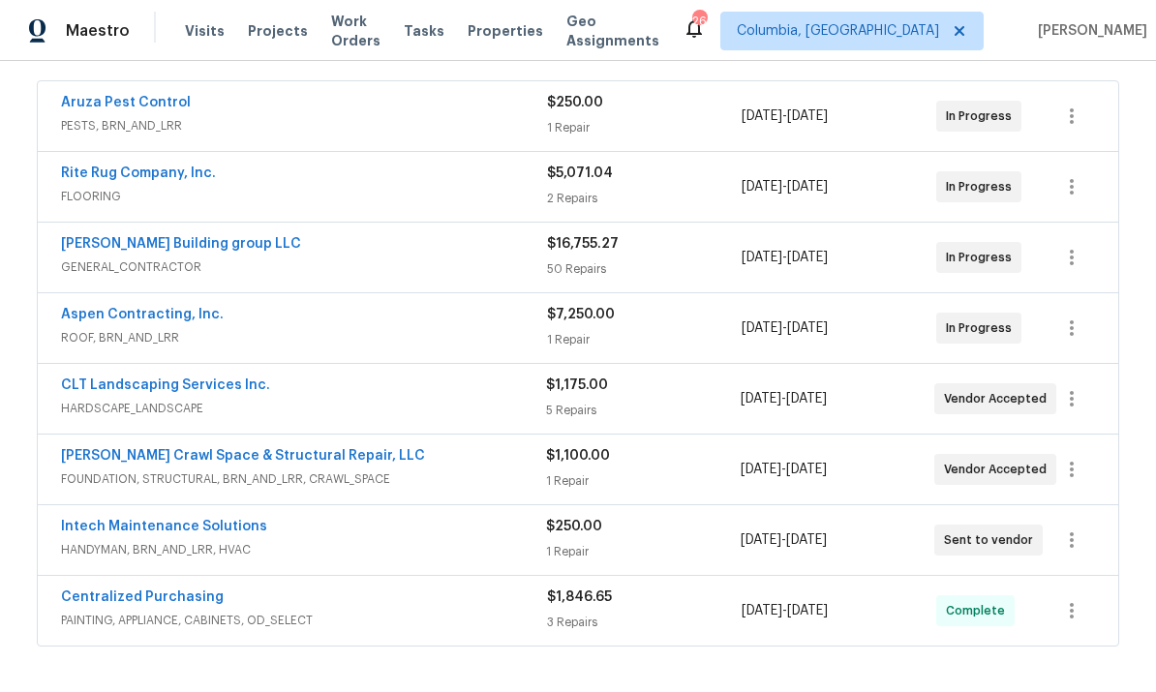
scroll to position [353, 0]
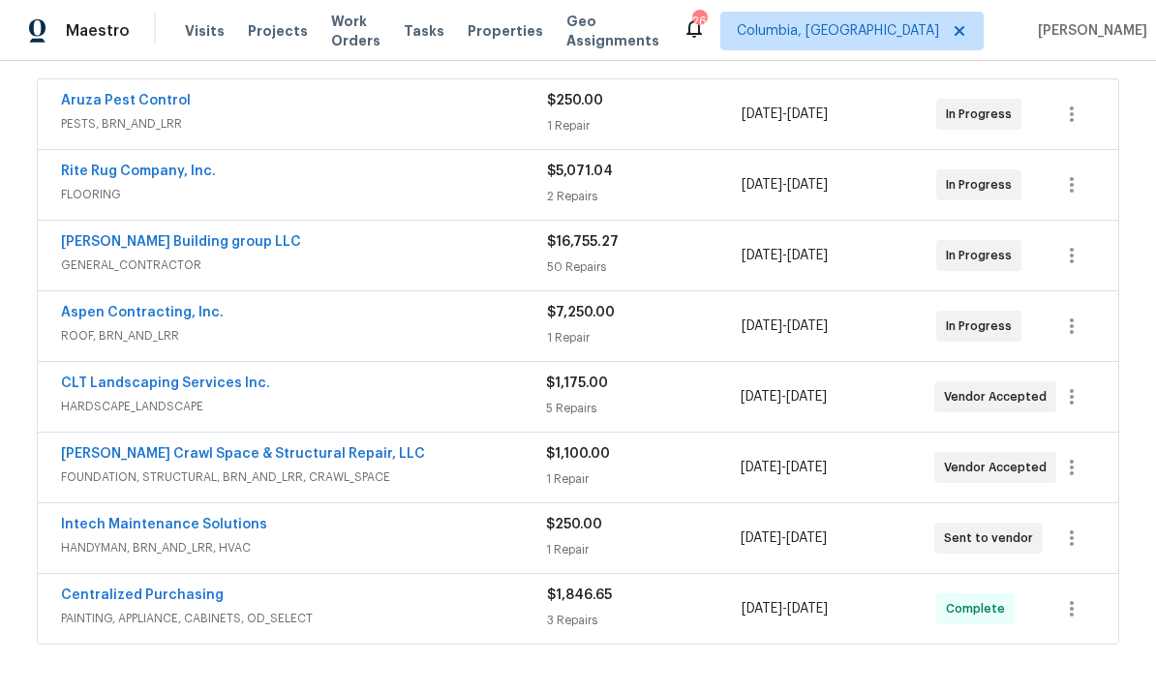
click at [209, 387] on link "CLT Landscaping Services Inc." at bounding box center [165, 384] width 209 height 14
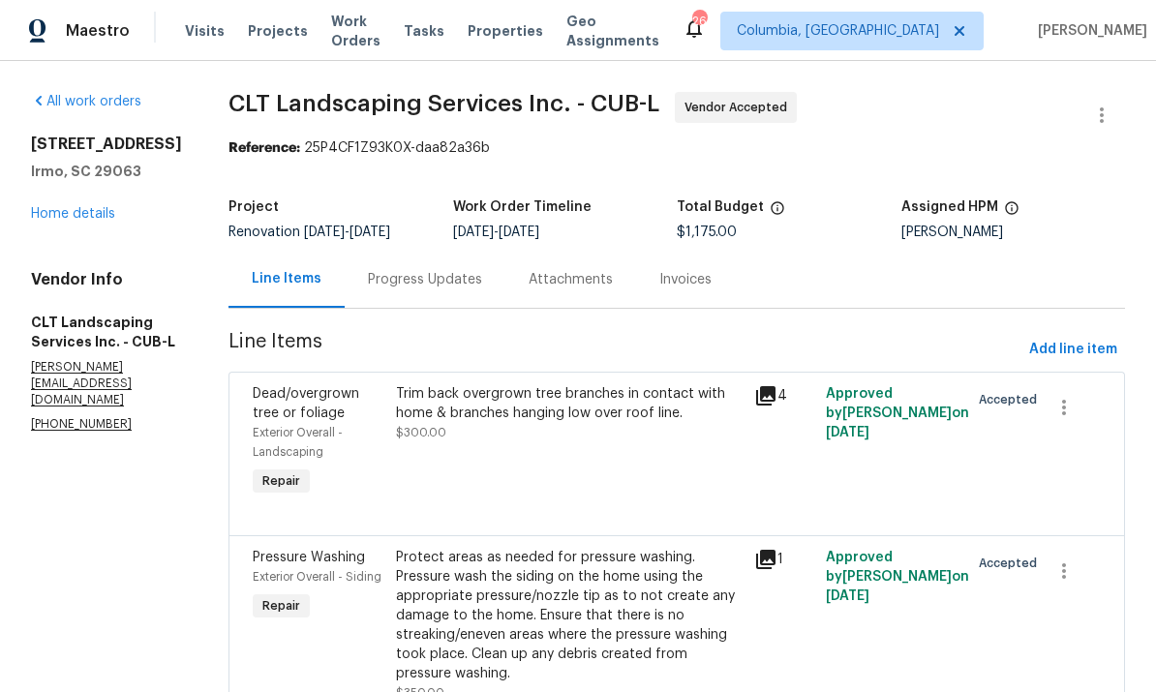
click at [415, 277] on div "Progress Updates" at bounding box center [425, 279] width 114 height 19
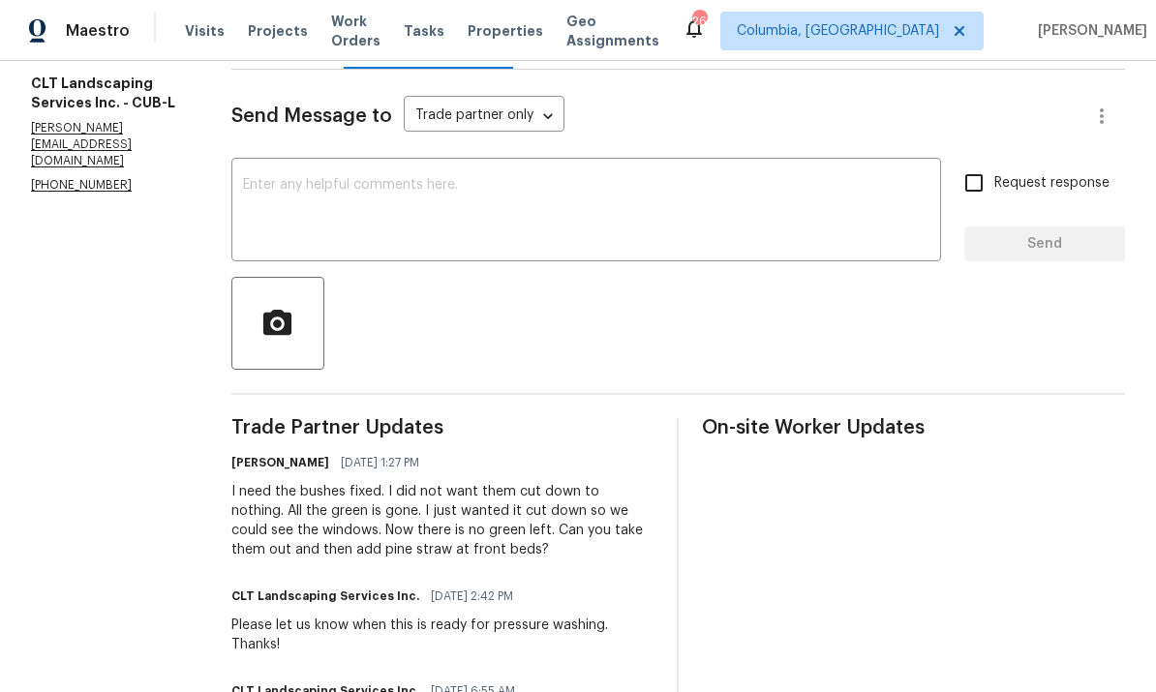
scroll to position [241, 0]
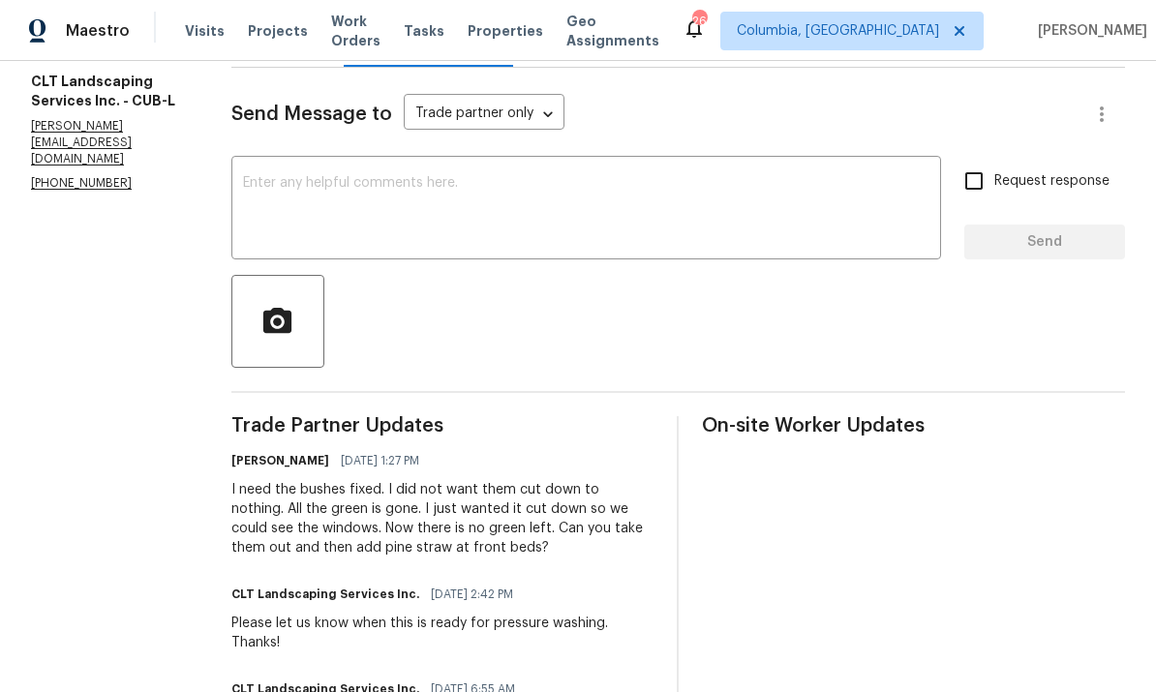
click at [652, 200] on textarea at bounding box center [586, 210] width 686 height 68
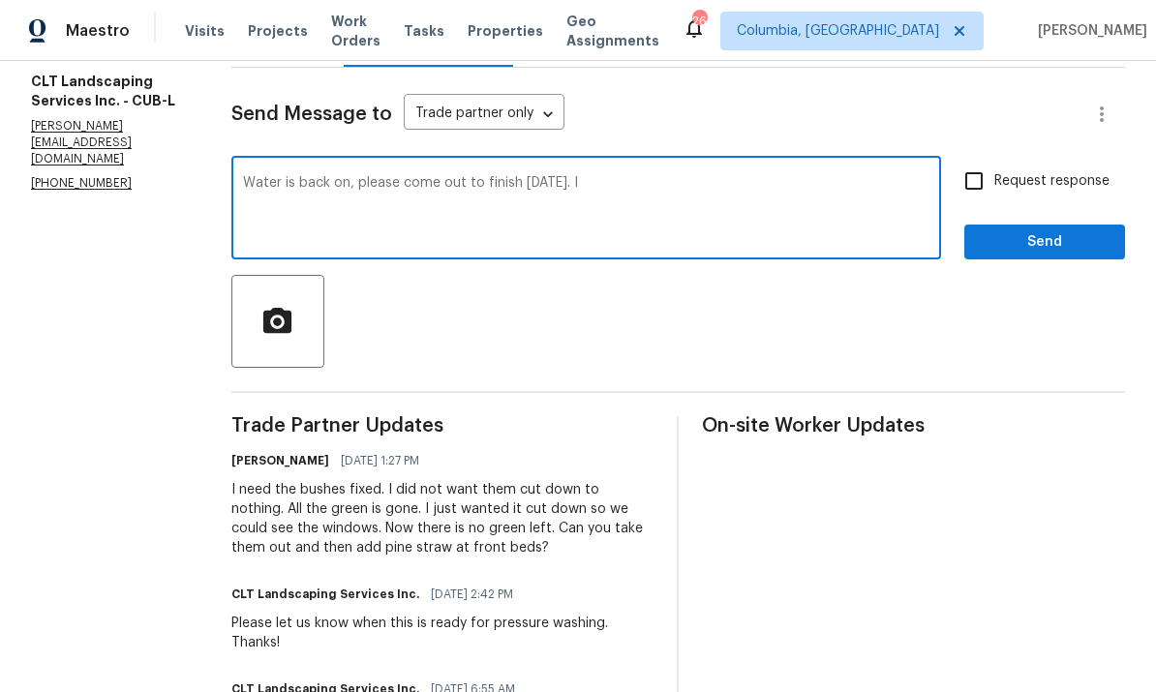
click at [708, 196] on textarea "Water is back on, please come out to finish [DATE]. I" at bounding box center [586, 210] width 686 height 68
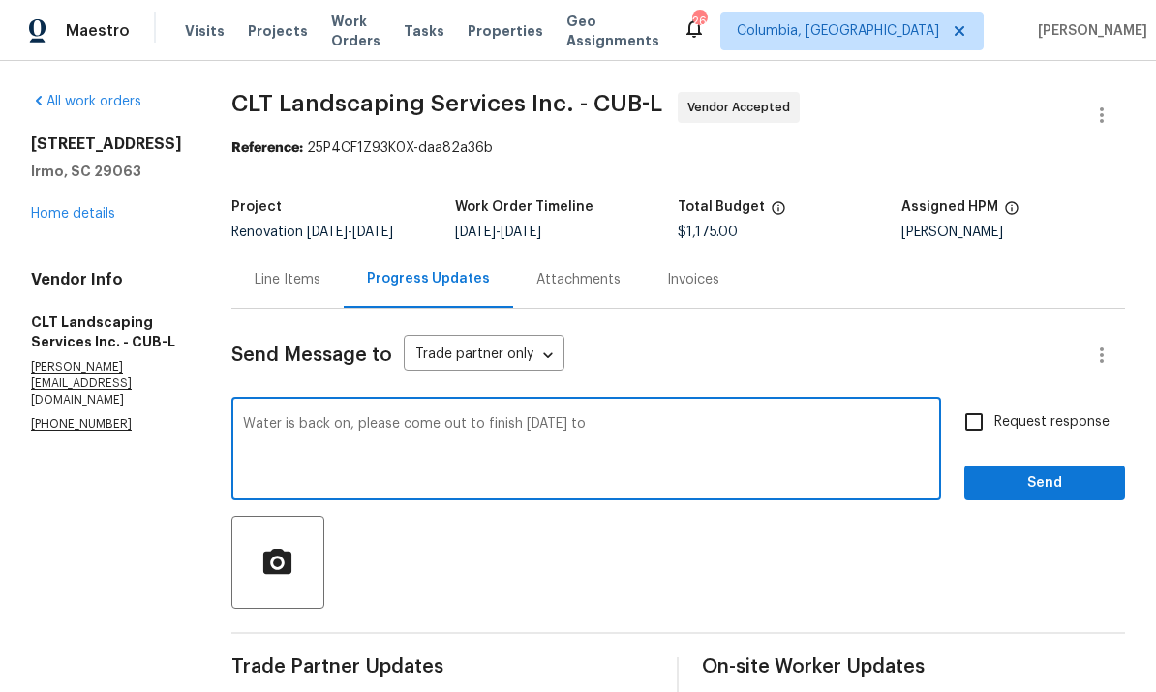
scroll to position [0, 0]
type textarea "Water is back on, please come out to finish [DATE] to"
click at [72, 201] on div "[STREET_ADDRESS] Home details" at bounding box center [108, 179] width 154 height 89
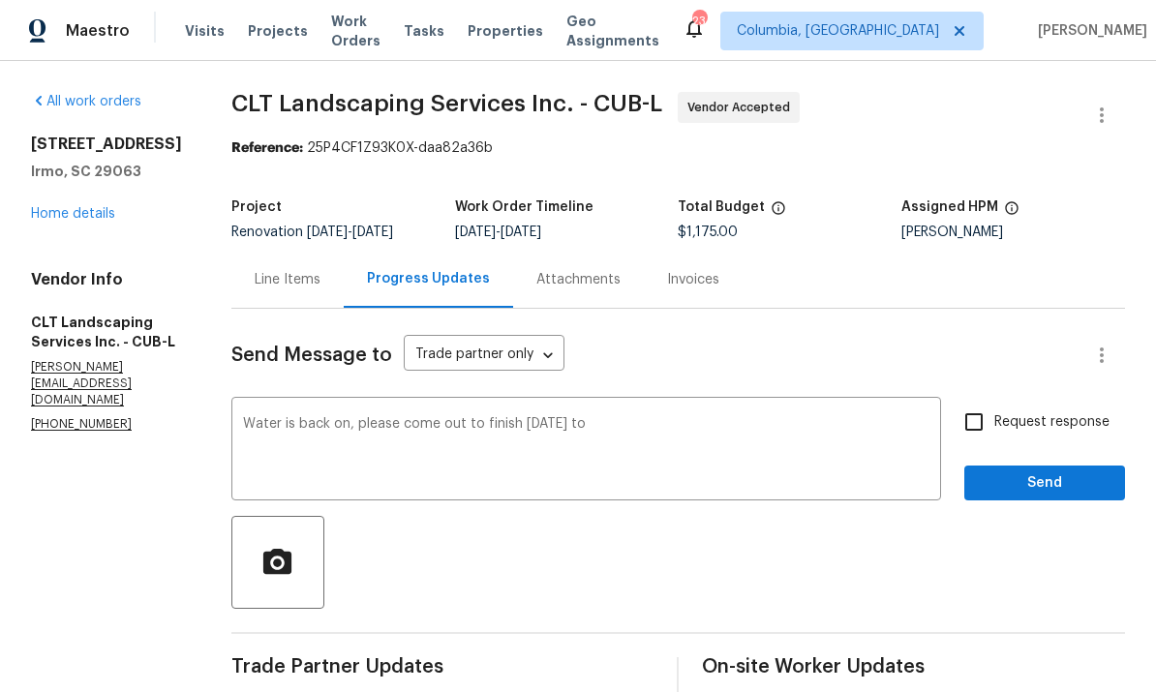
click at [88, 209] on link "Home details" at bounding box center [73, 214] width 84 height 14
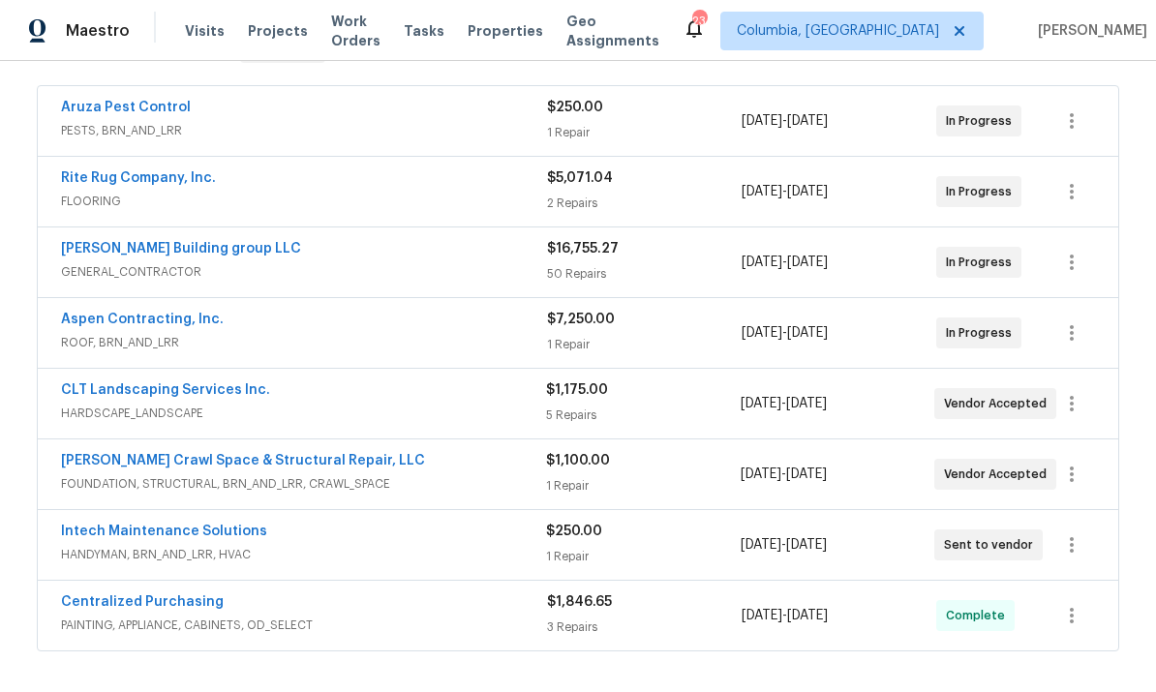
scroll to position [317, 0]
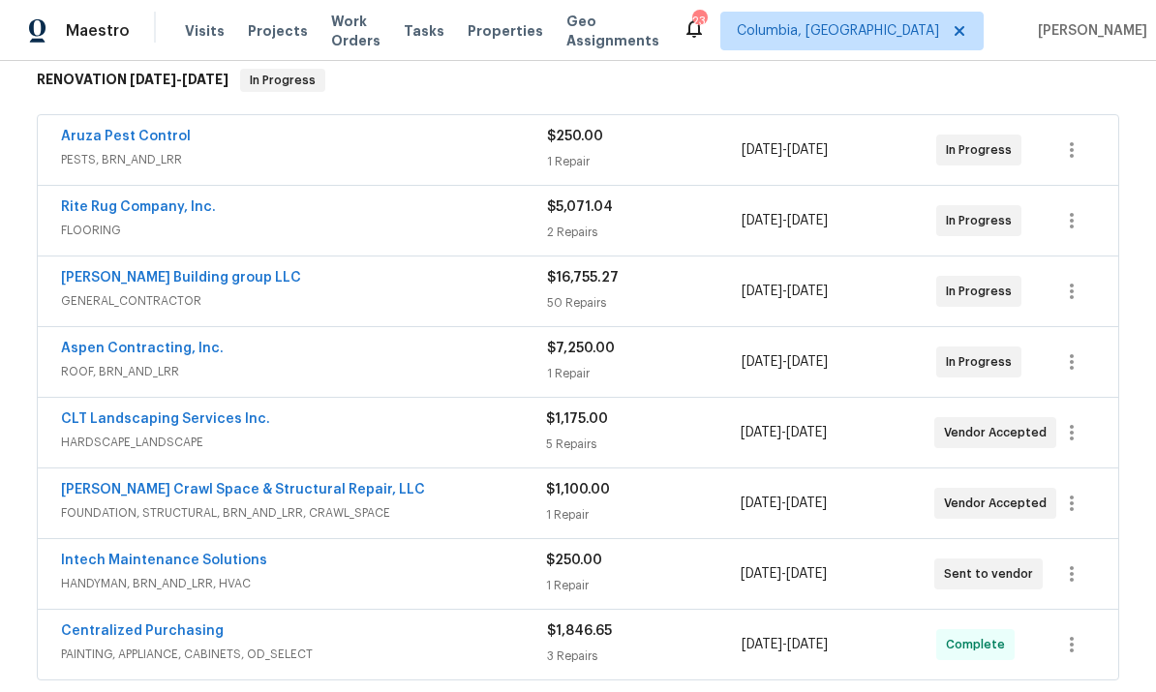
click at [157, 213] on link "Rite Rug Company, Inc." at bounding box center [138, 207] width 155 height 14
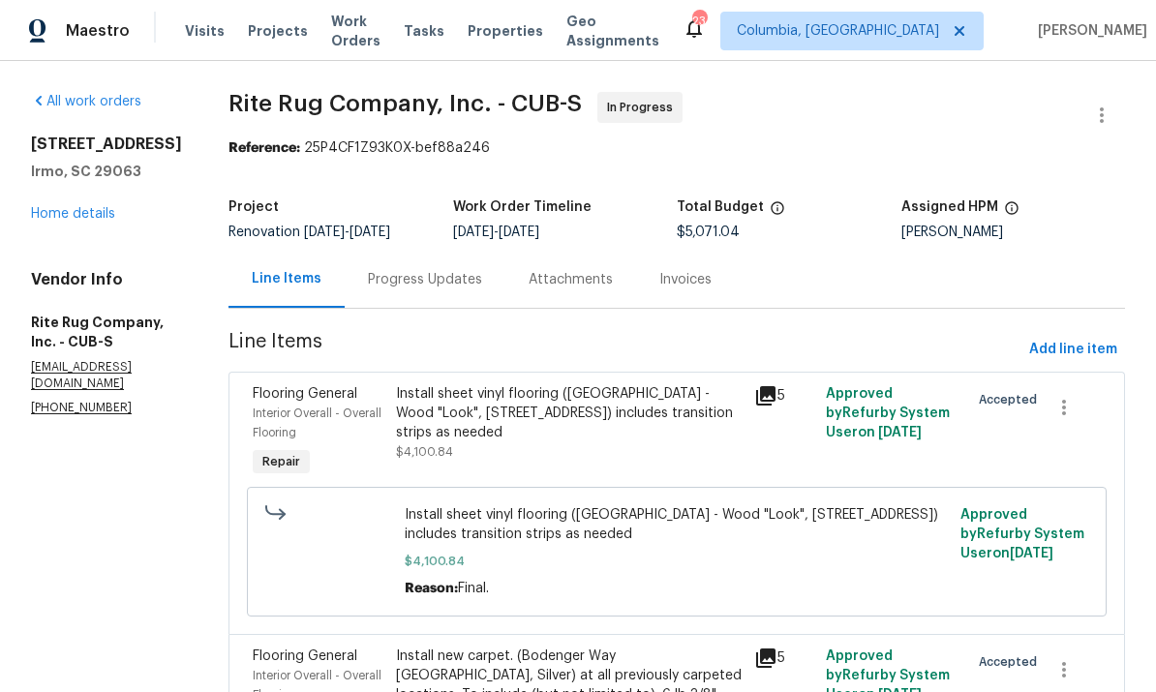
click at [420, 287] on div "Progress Updates" at bounding box center [425, 279] width 114 height 19
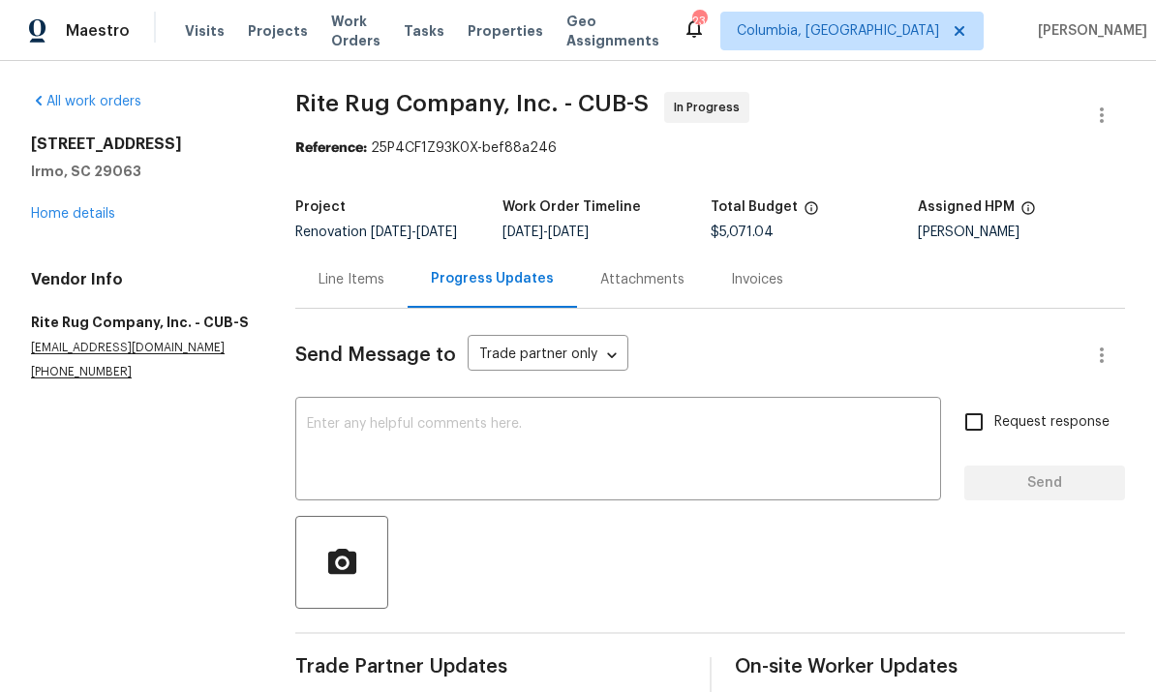
click at [555, 455] on textarea at bounding box center [618, 451] width 622 height 68
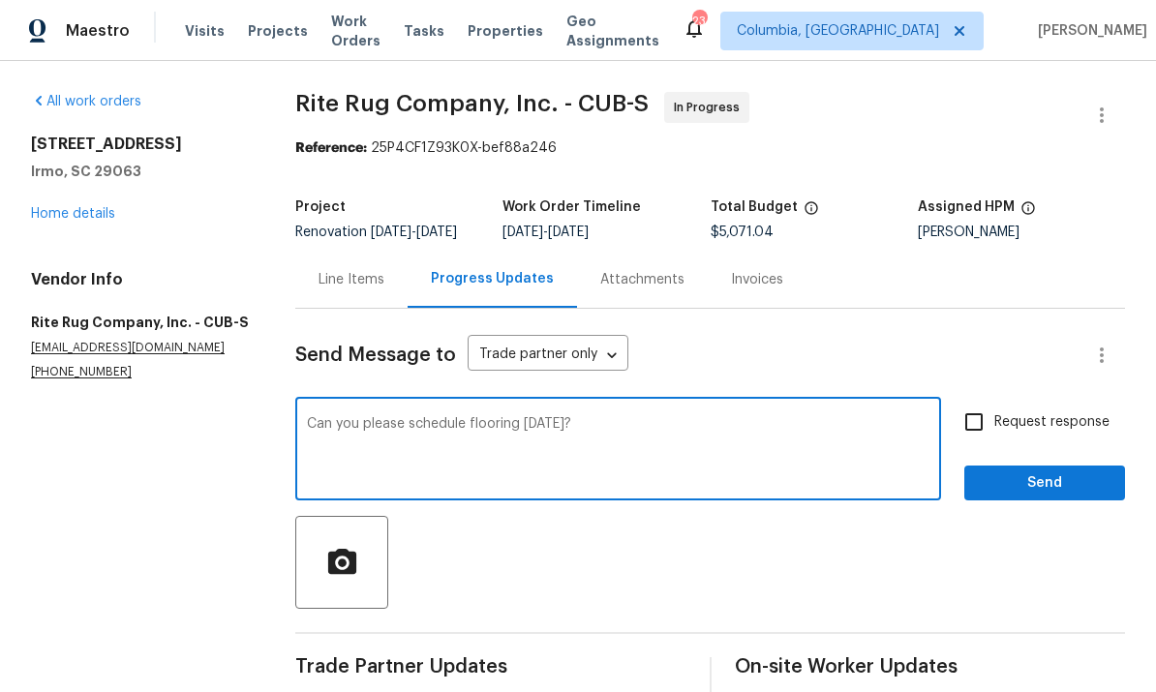
type textarea "Can you please schedule flooring [DATE]?"
click at [1052, 488] on span "Send" at bounding box center [1045, 483] width 130 height 24
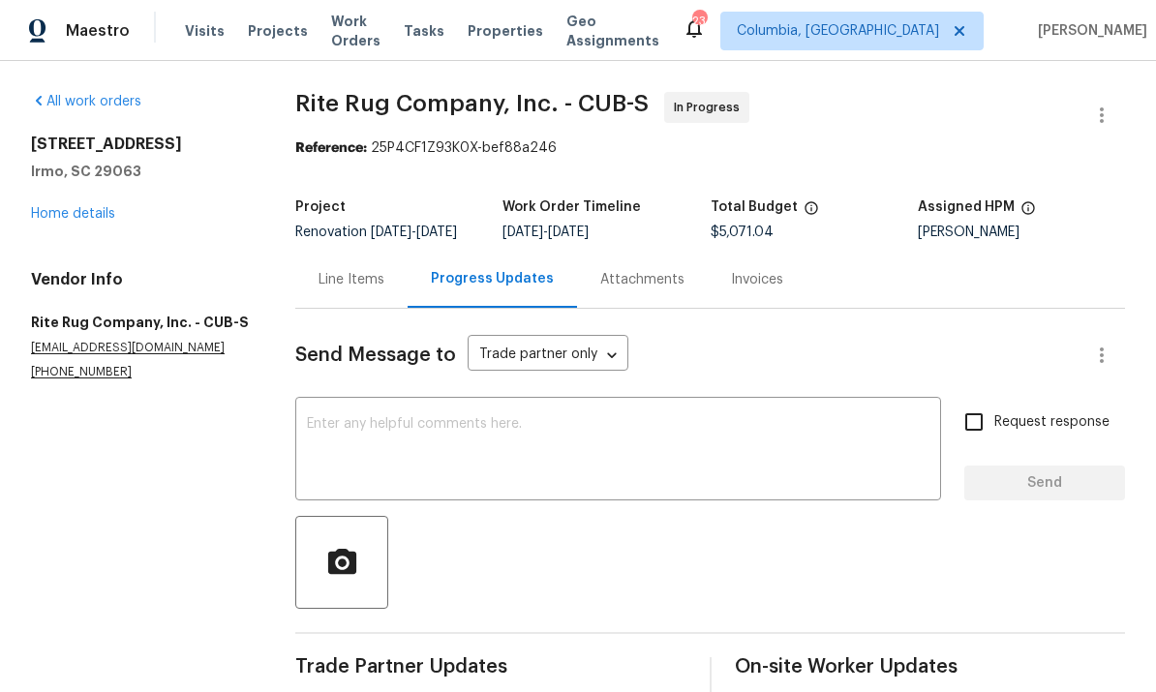
click at [87, 208] on link "Home details" at bounding box center [73, 214] width 84 height 14
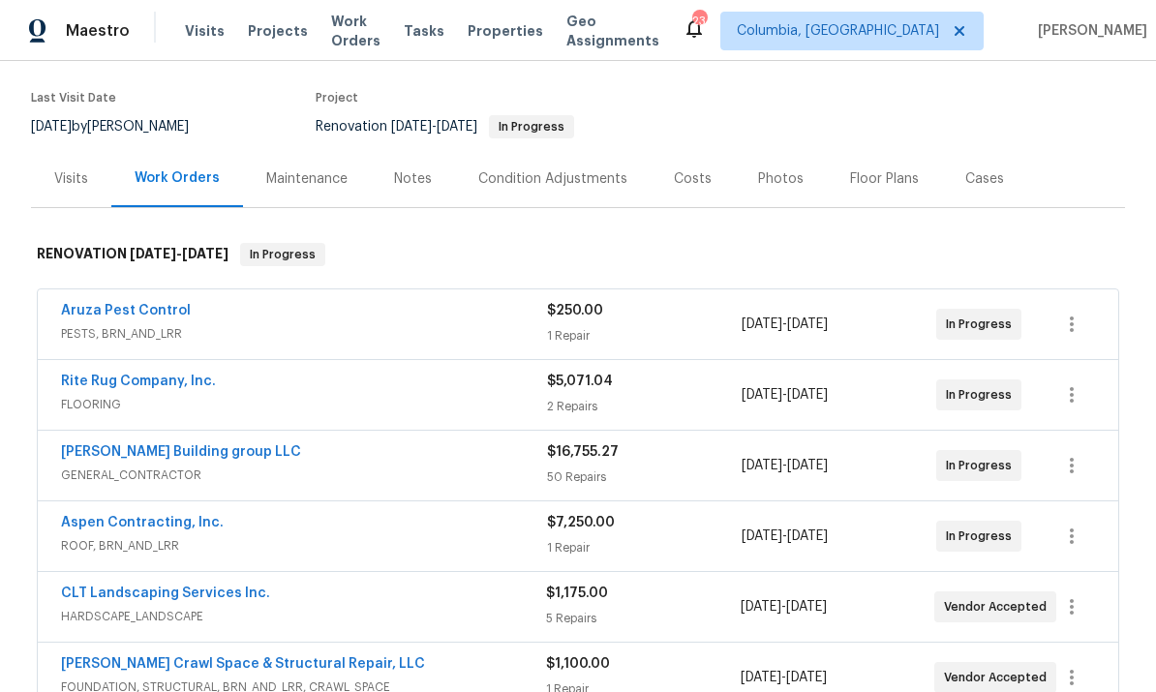
scroll to position [144, 0]
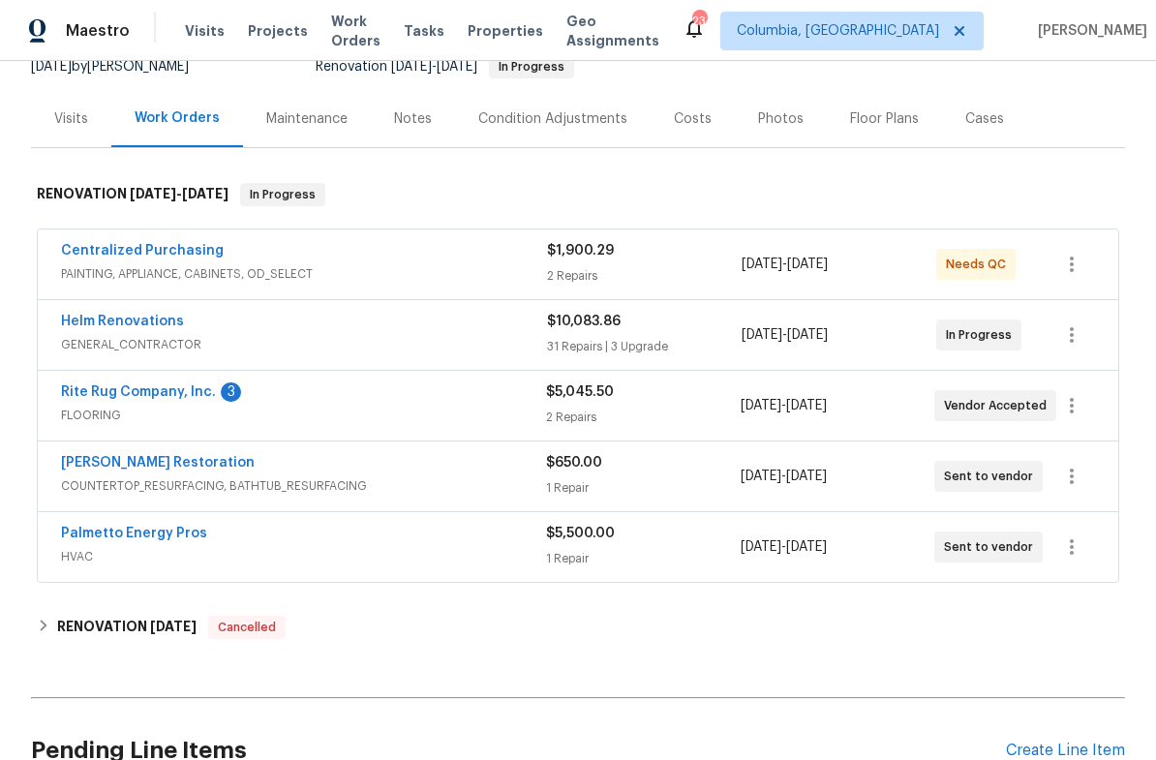
scroll to position [208, 0]
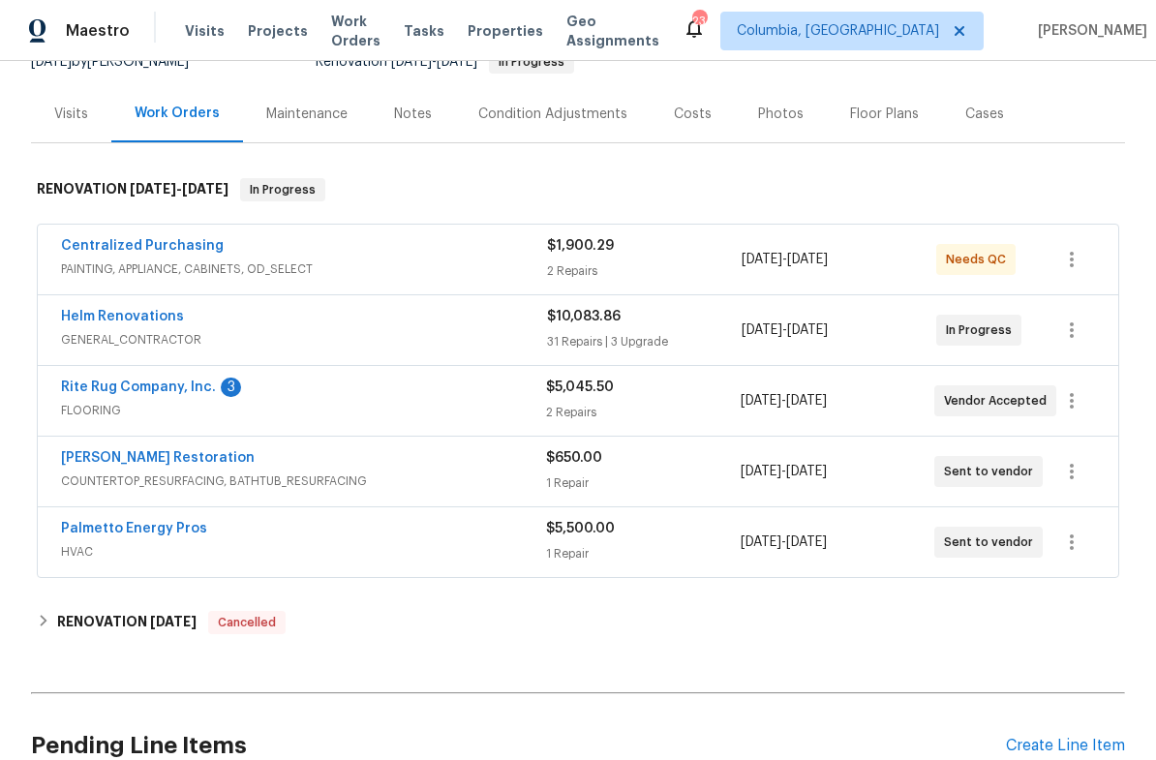
click at [150, 314] on link "Helm Renovations" at bounding box center [122, 317] width 123 height 14
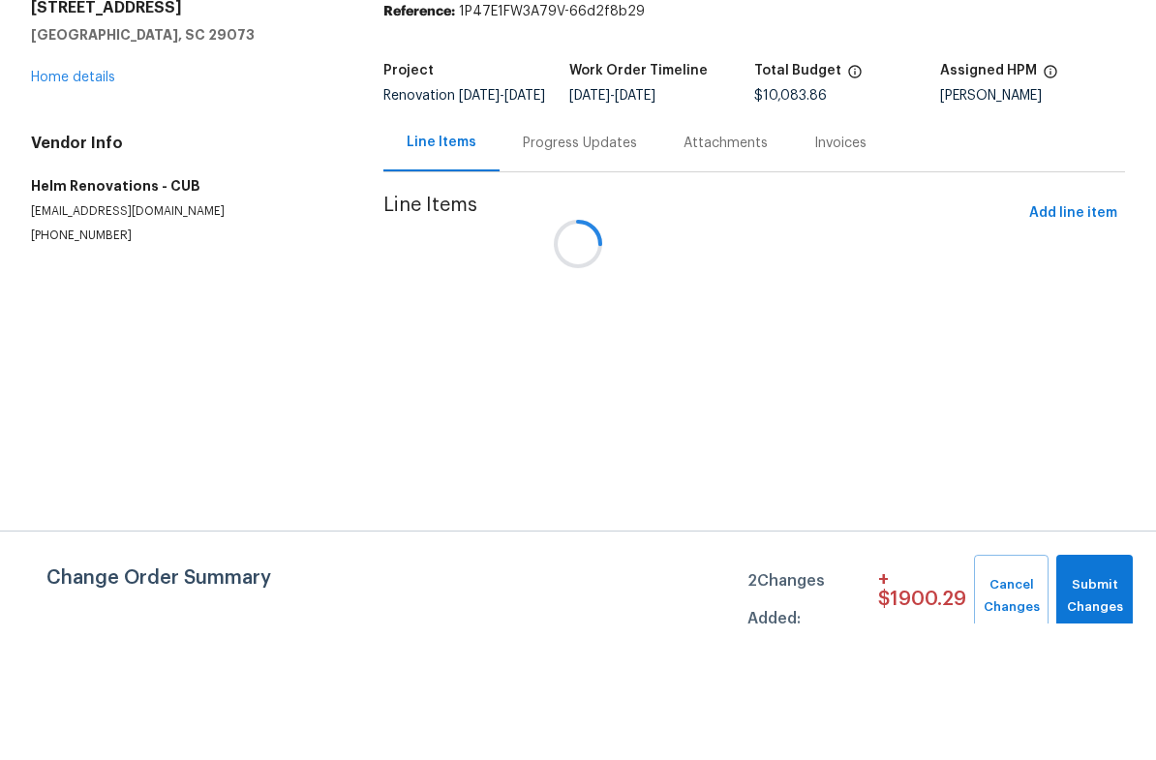
scroll to position [47, 0]
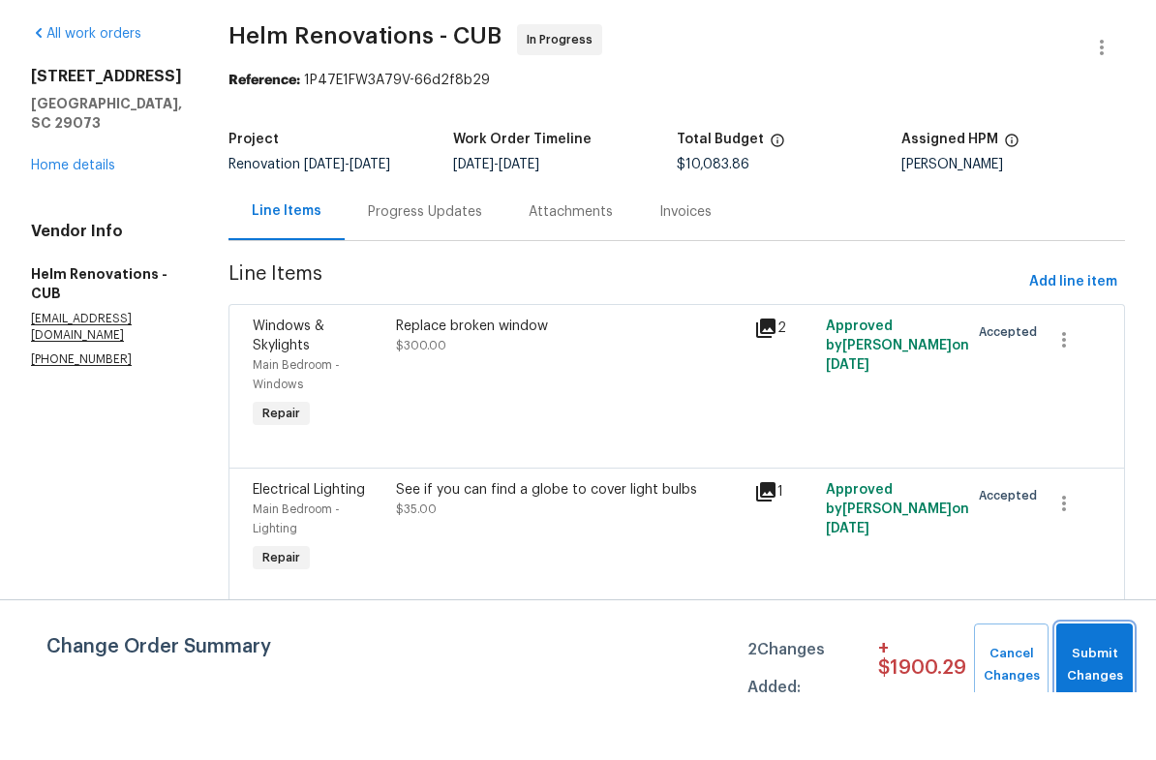
click at [1093, 710] on span "Submit Changes" at bounding box center [1094, 732] width 57 height 45
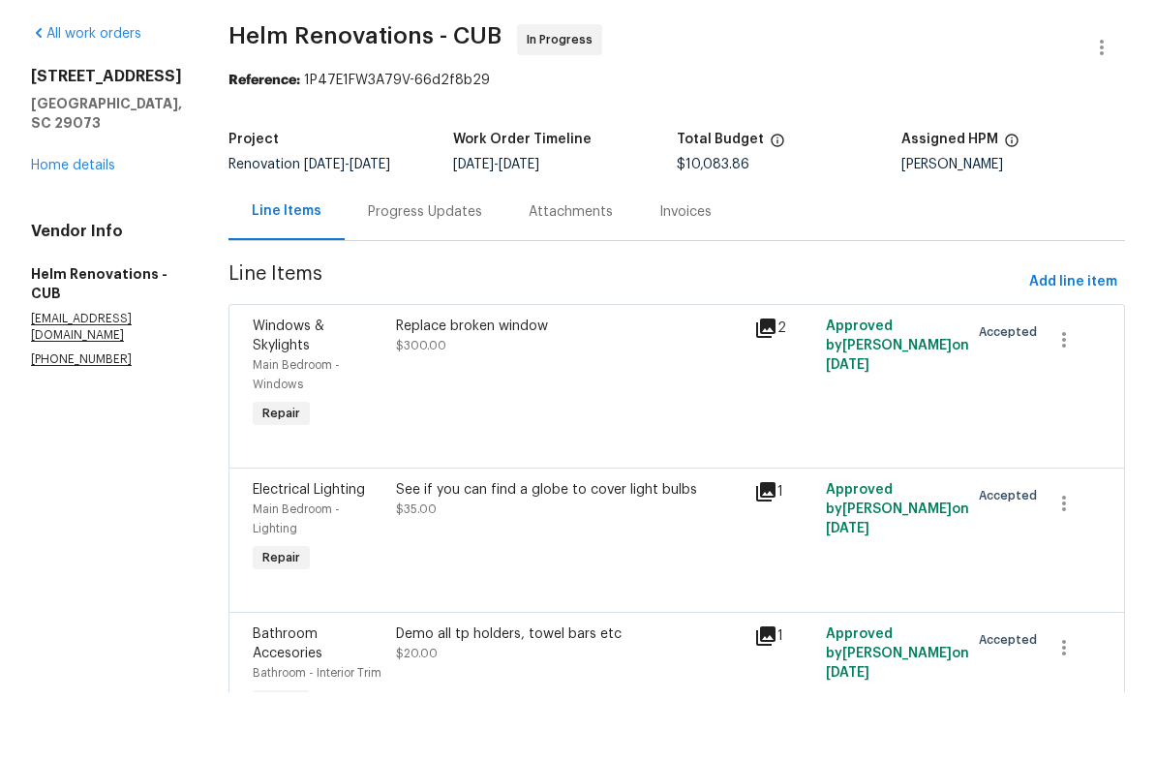
scroll to position [0, 0]
click at [80, 226] on link "Home details" at bounding box center [73, 233] width 84 height 14
